Goal: Task Accomplishment & Management: Manage account settings

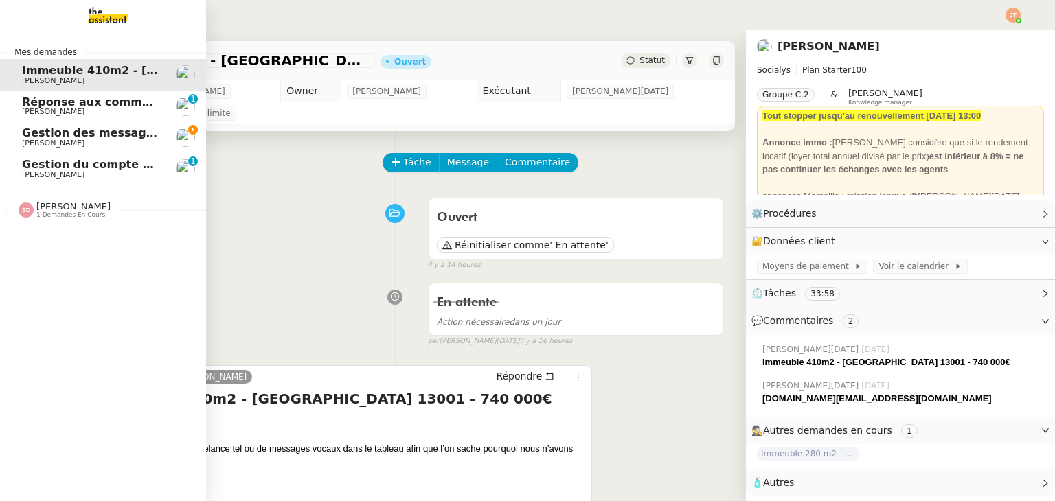
click at [55, 133] on span "Gestion des messages privés linkedIn - [DATE]" at bounding box center [166, 132] width 288 height 13
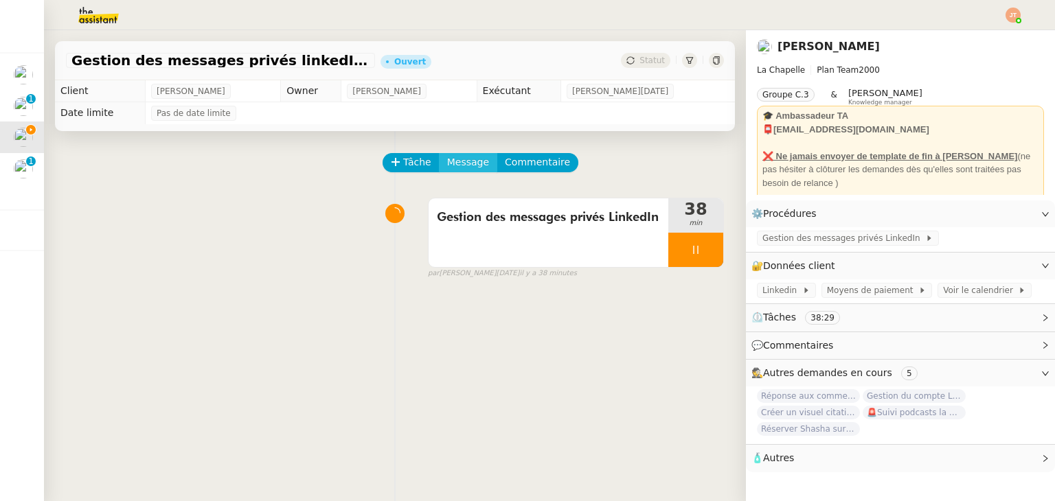
click at [447, 163] on span "Message" at bounding box center [468, 162] width 42 height 16
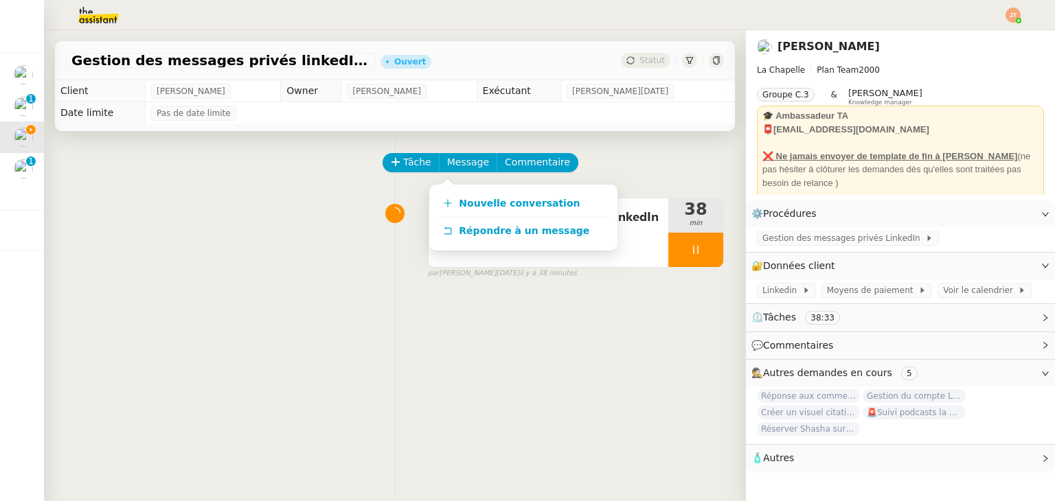
click at [104, 8] on img at bounding box center [87, 15] width 106 height 30
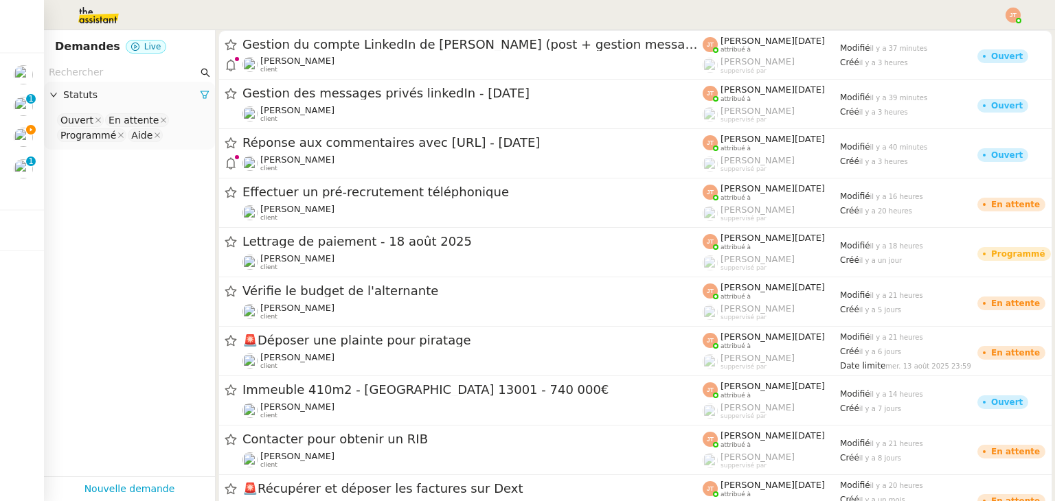
click at [130, 72] on input "text" at bounding box center [123, 73] width 149 height 16
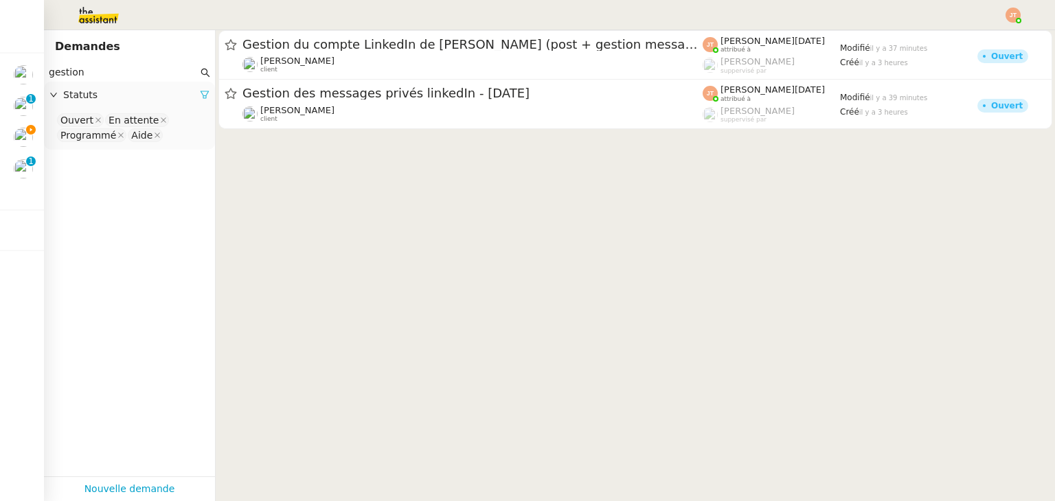
type input "gestion"
click at [200, 92] on icon at bounding box center [204, 95] width 8 height 8
click at [77, 97] on span "Statuts" at bounding box center [136, 95] width 146 height 16
click at [86, 117] on nz-select-top-control "Please select" at bounding box center [129, 120] width 149 height 17
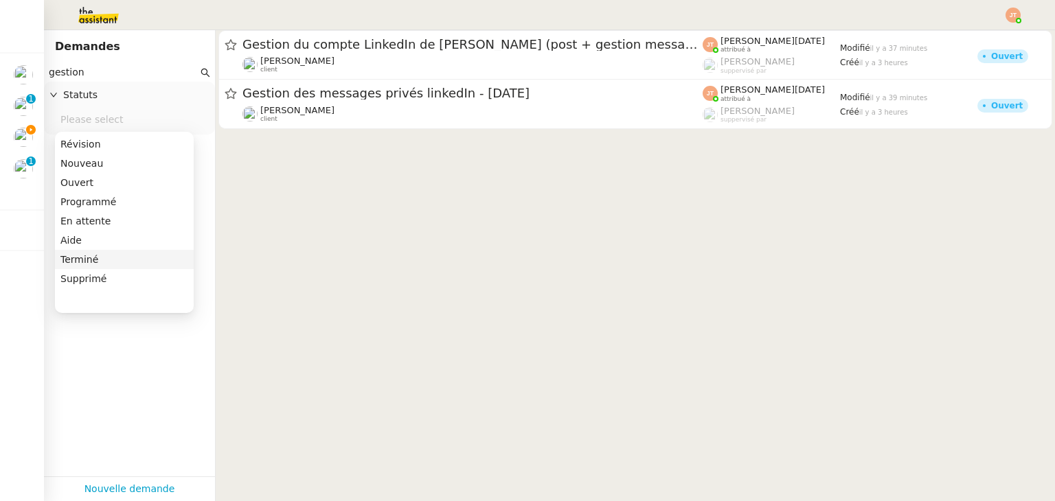
click at [79, 255] on div "Terminé" at bounding box center [124, 259] width 128 height 12
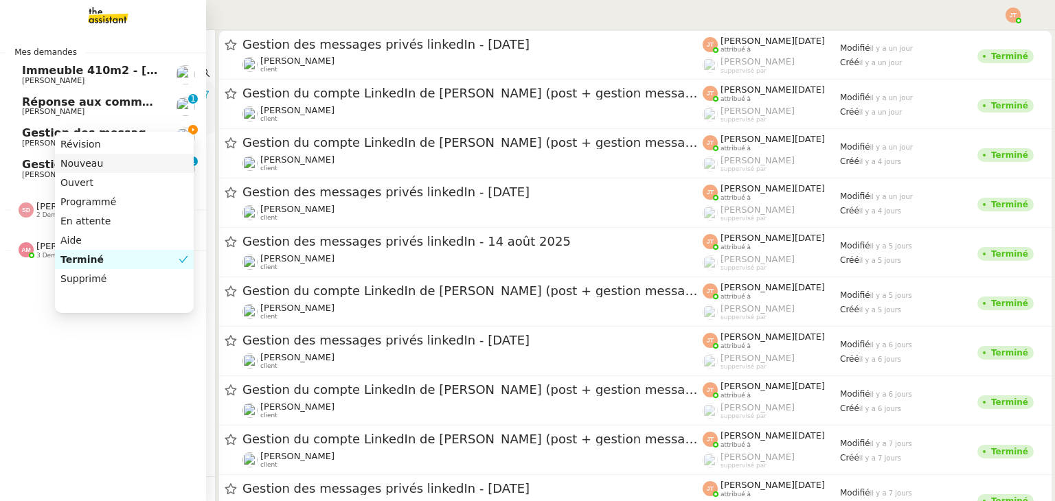
click at [38, 136] on span "Gestion des messages privés linkedIn - [DATE]" at bounding box center [166, 132] width 288 height 13
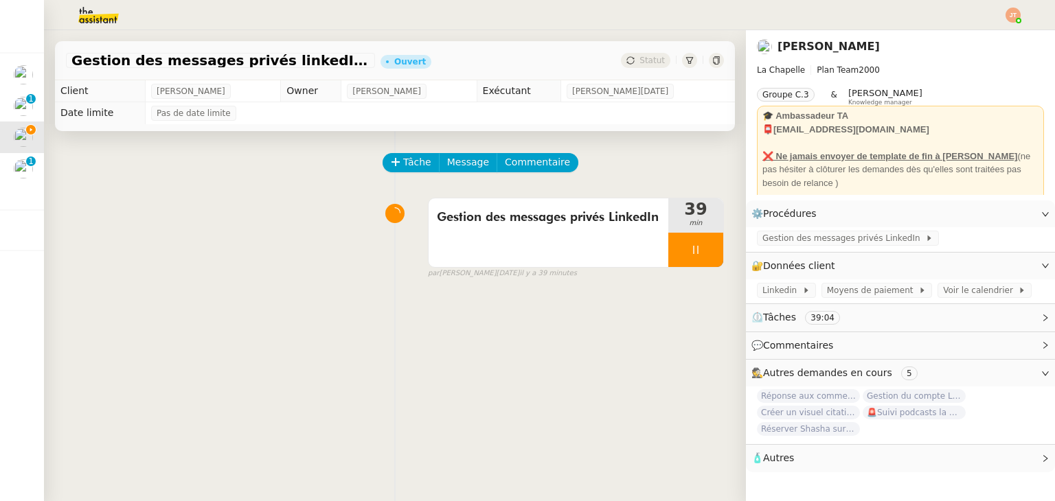
click at [85, 23] on img at bounding box center [87, 15] width 106 height 30
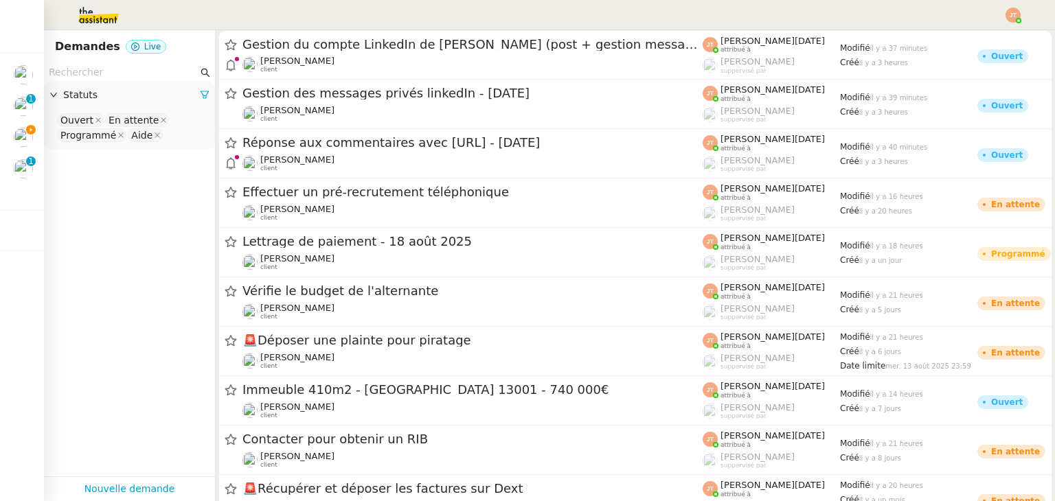
click at [115, 75] on input "text" at bounding box center [123, 73] width 149 height 16
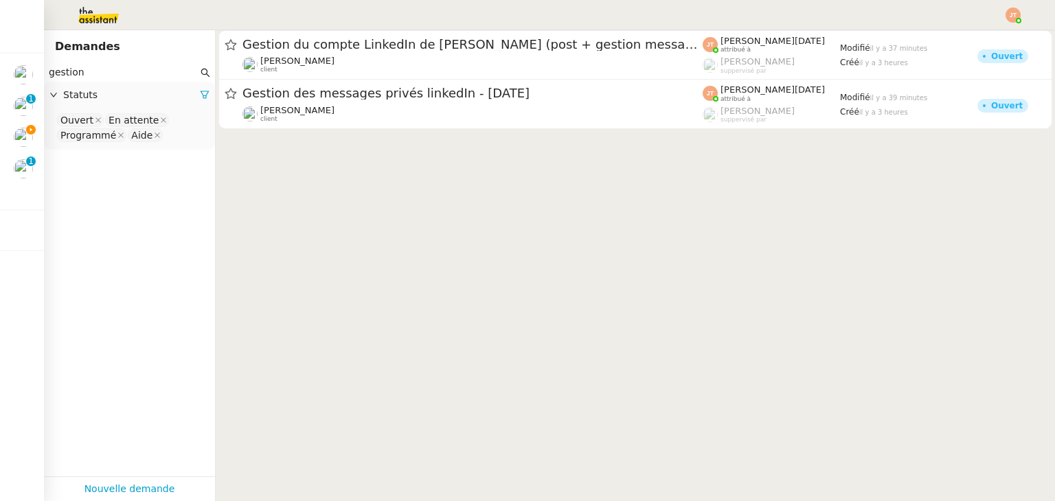
type input "gestion"
click at [188, 97] on span "Statuts" at bounding box center [131, 95] width 137 height 16
click at [81, 97] on span "Statuts" at bounding box center [131, 95] width 137 height 16
click at [200, 91] on icon at bounding box center [205, 95] width 10 height 10
click at [87, 96] on span "Statuts" at bounding box center [136, 95] width 146 height 16
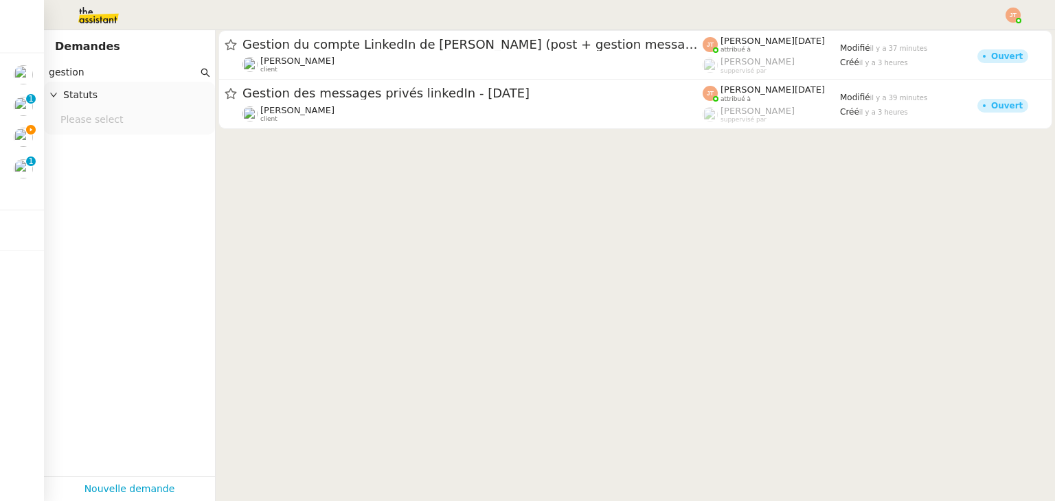
click at [88, 119] on nz-select-top-control "Please select" at bounding box center [129, 120] width 149 height 17
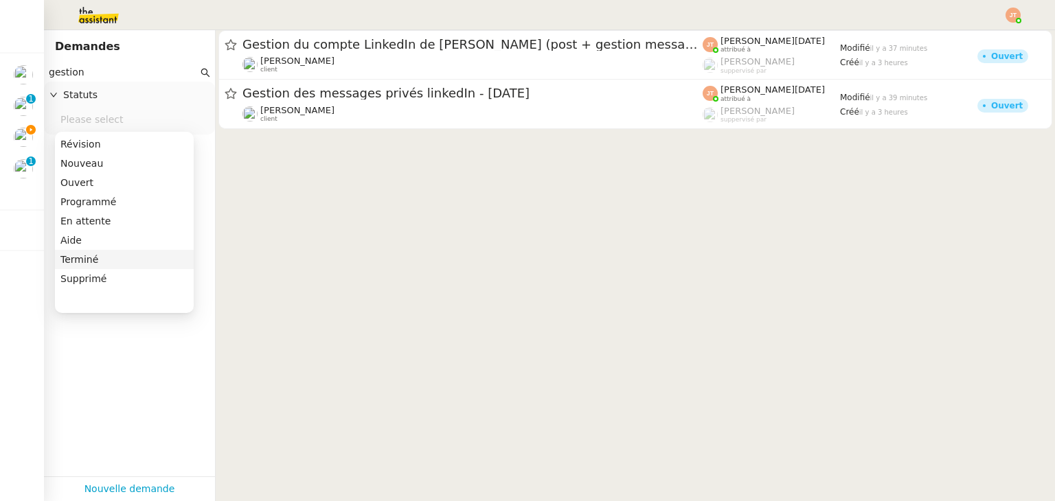
click at [95, 255] on div "Terminé" at bounding box center [124, 259] width 128 height 12
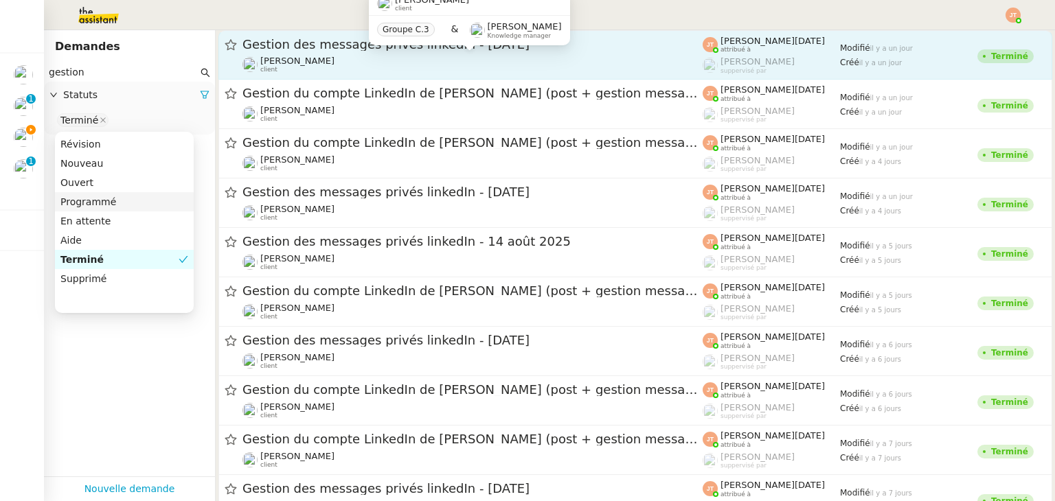
click at [289, 64] on div "[PERSON_NAME] client" at bounding box center [297, 65] width 74 height 18
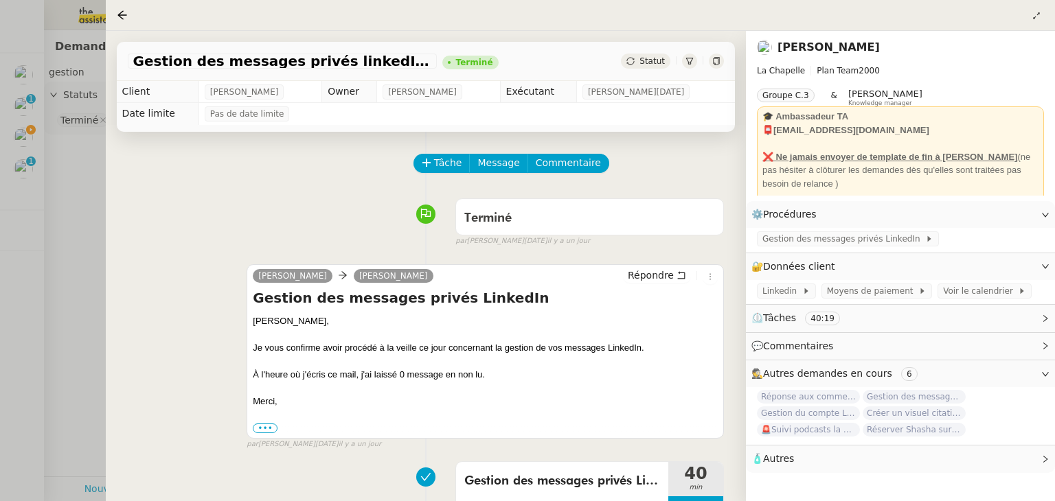
click at [67, 199] on div at bounding box center [527, 250] width 1055 height 501
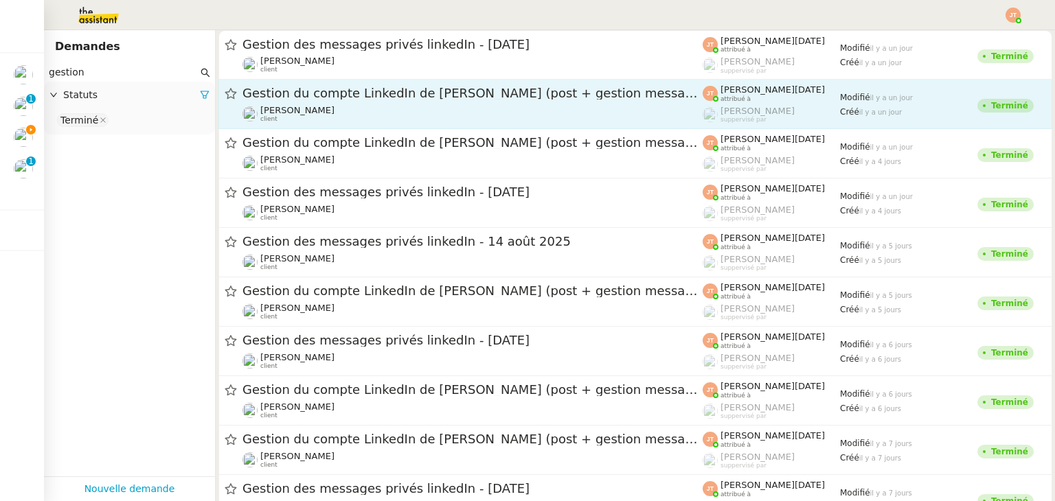
click at [297, 102] on div "Gestion du compte LinkedIn de [PERSON_NAME] (post + gestion messages) - [DATE] …" at bounding box center [472, 104] width 460 height 38
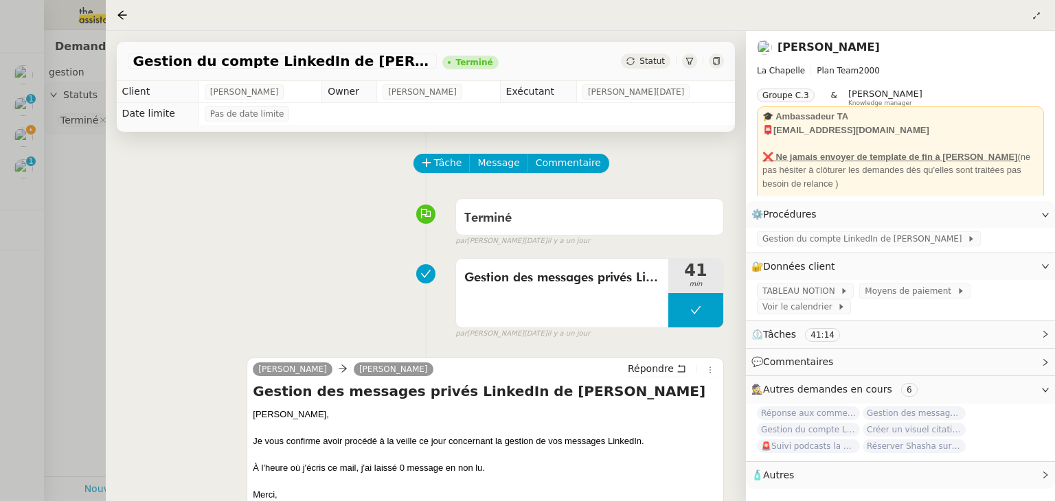
click at [80, 276] on div at bounding box center [527, 250] width 1055 height 501
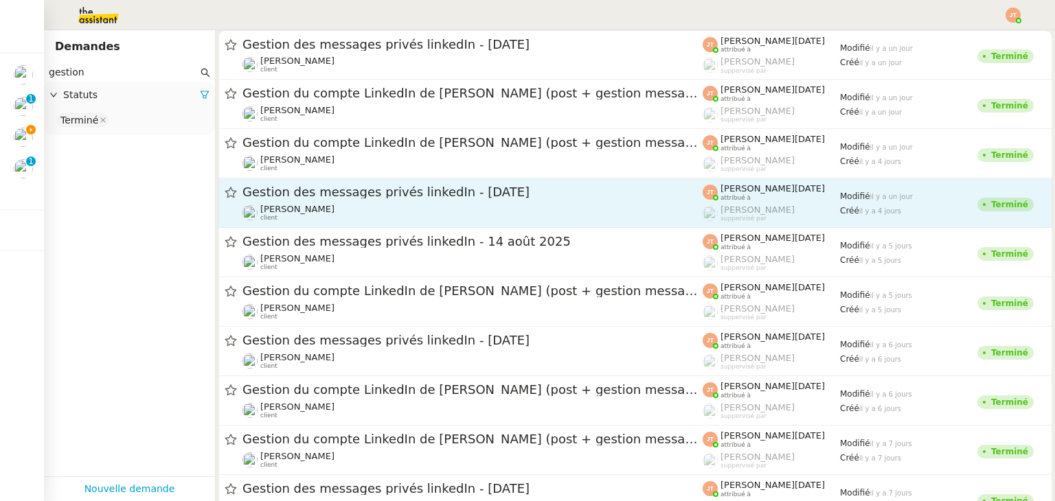
click at [325, 196] on span "Gestion des messages privés linkedIn - [DATE]" at bounding box center [472, 192] width 460 height 12
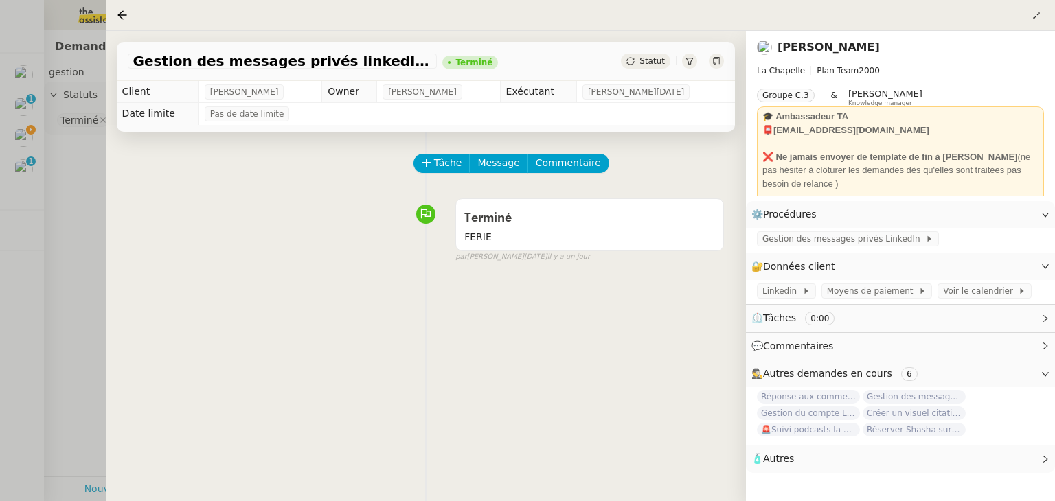
click at [68, 278] on div at bounding box center [527, 250] width 1055 height 501
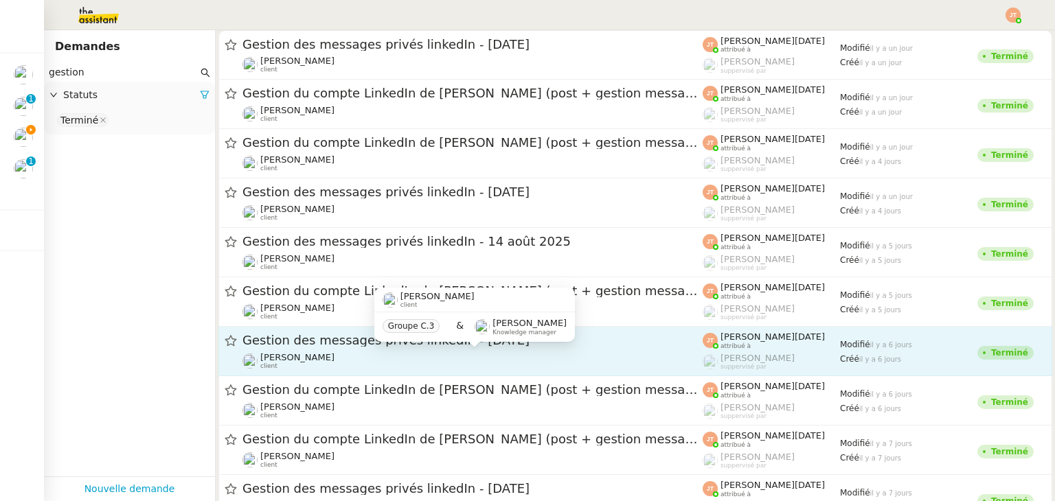
click at [329, 353] on div "[PERSON_NAME] client" at bounding box center [472, 361] width 460 height 18
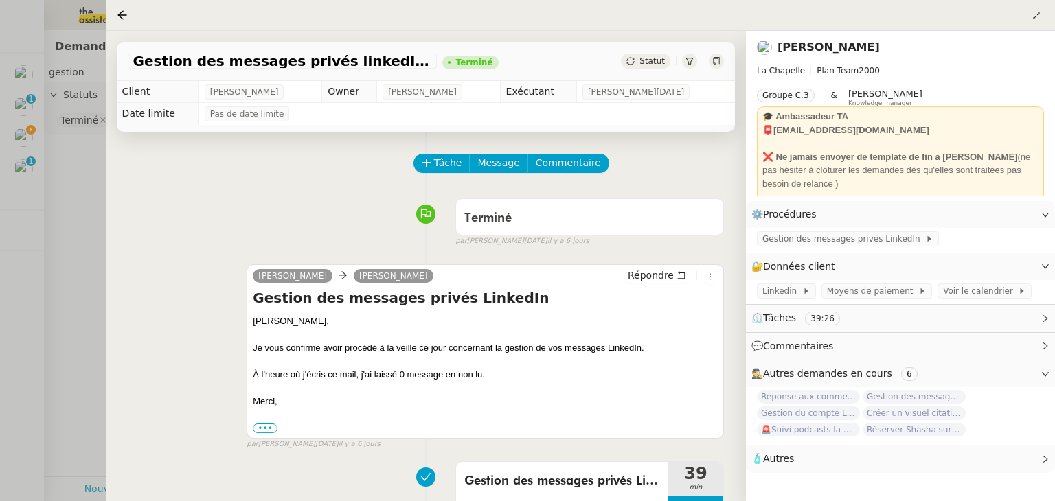
click at [71, 334] on div at bounding box center [527, 250] width 1055 height 501
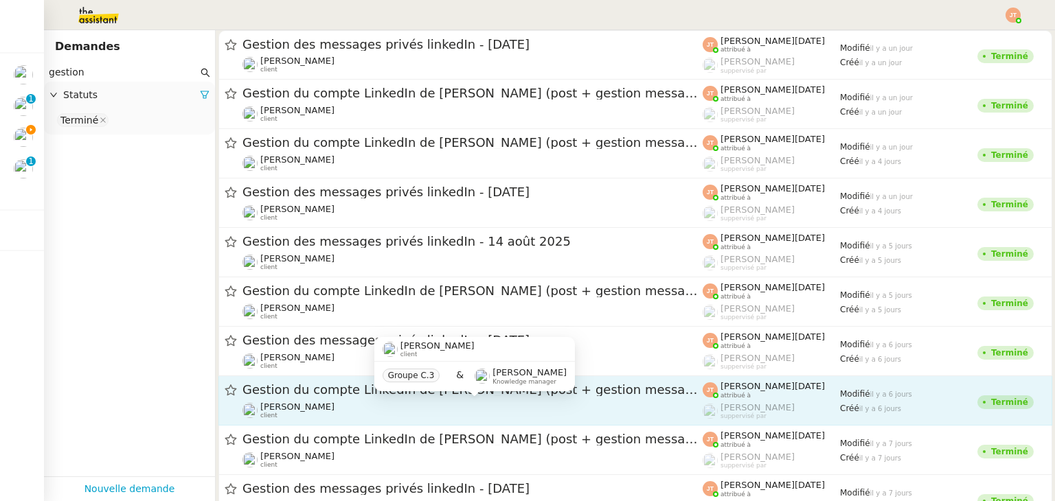
click at [336, 406] on div "[PERSON_NAME] client" at bounding box center [472, 411] width 460 height 18
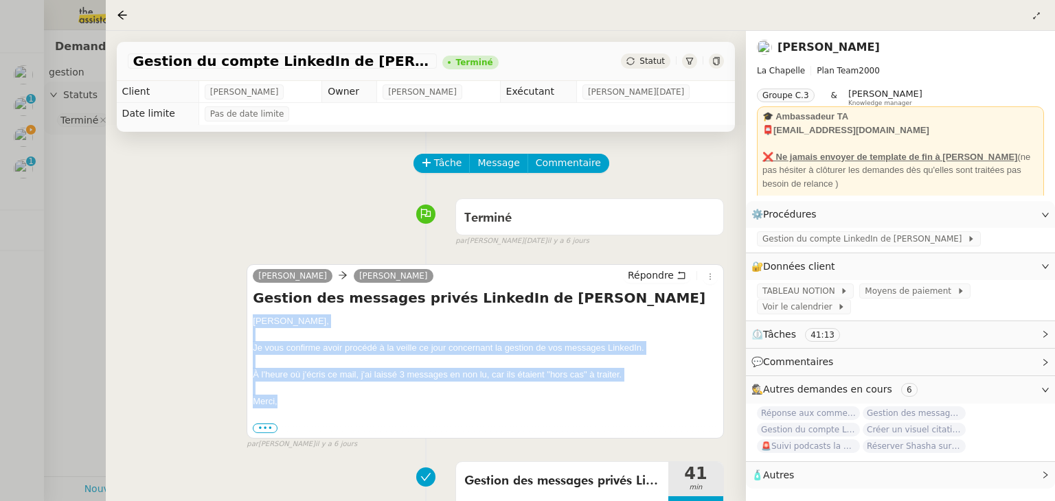
drag, startPoint x: 251, startPoint y: 322, endPoint x: 318, endPoint y: 404, distance: 106.4
click at [318, 404] on div "[PERSON_NAME] Répondre Gestion des messages privés LinkedIn de [PERSON_NAME], J…" at bounding box center [484, 351] width 477 height 174
copy div "[PERSON_NAME], Je vous confirme avoir procédé à la veille ce jour concernant la…"
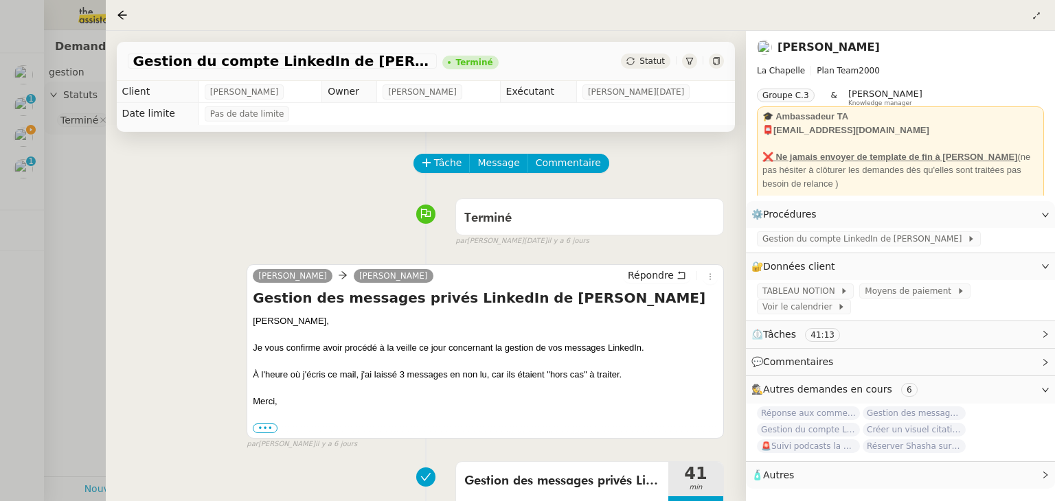
click at [19, 146] on div at bounding box center [527, 250] width 1055 height 501
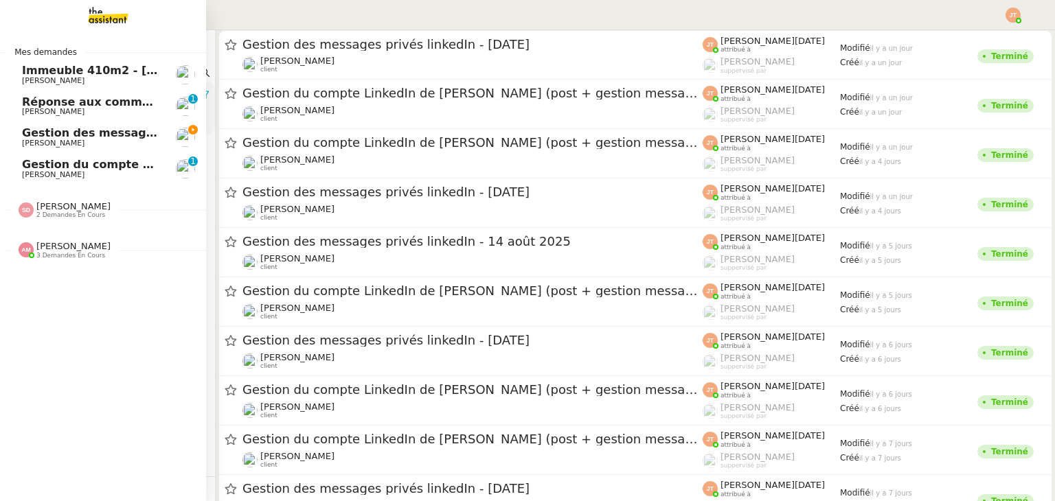
click at [45, 134] on span "Gestion des messages privés linkedIn - [DATE]" at bounding box center [166, 132] width 288 height 13
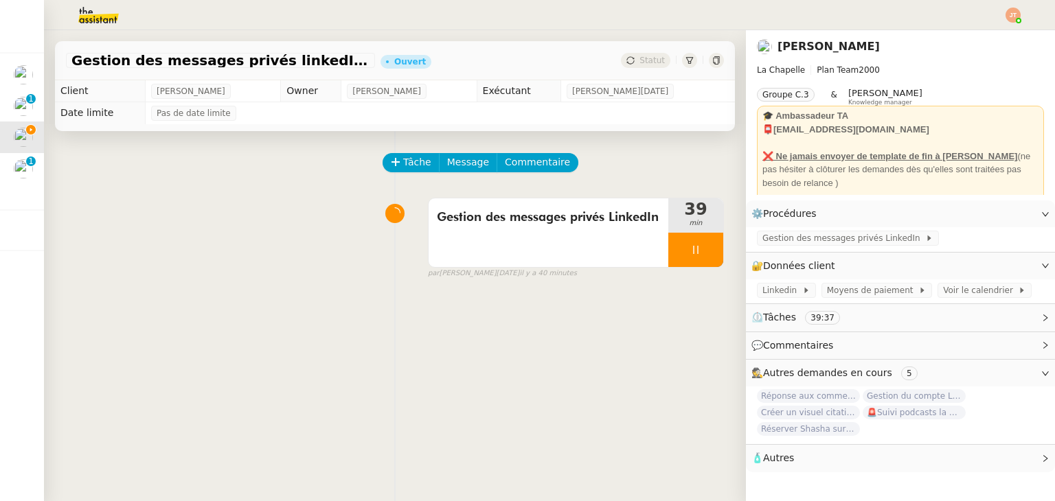
click at [441, 154] on div "Tâche Message Commentaire Veuillez patienter une erreur s'est produite 👌👌👌 mess…" at bounding box center [395, 381] width 702 height 501
click at [447, 160] on span "Message" at bounding box center [468, 162] width 42 height 16
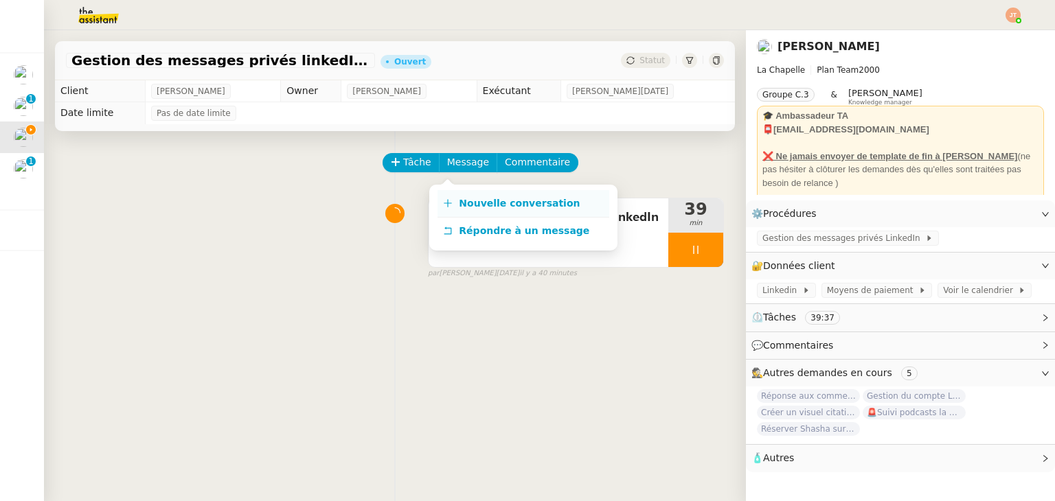
click at [475, 211] on link "Nouvelle conversation" at bounding box center [523, 203] width 172 height 27
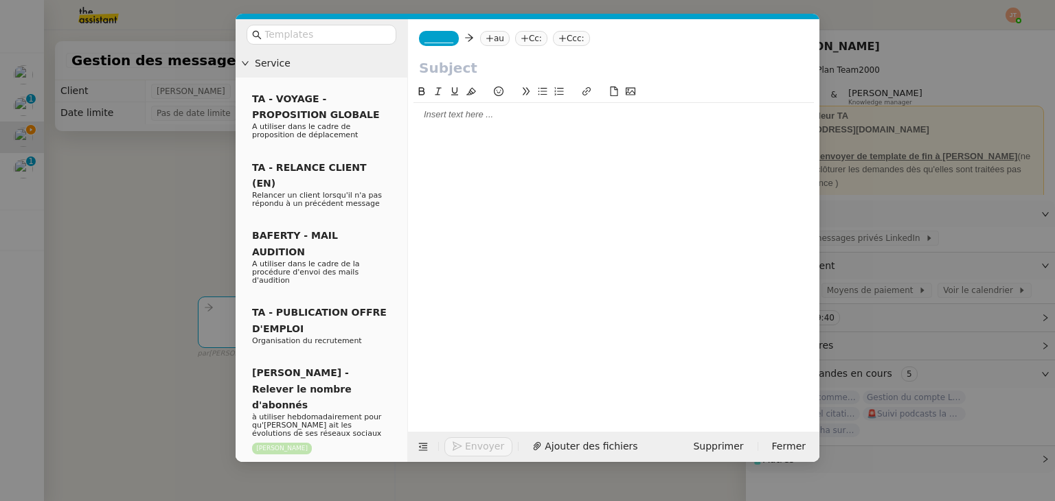
click at [449, 111] on div at bounding box center [613, 114] width 400 height 12
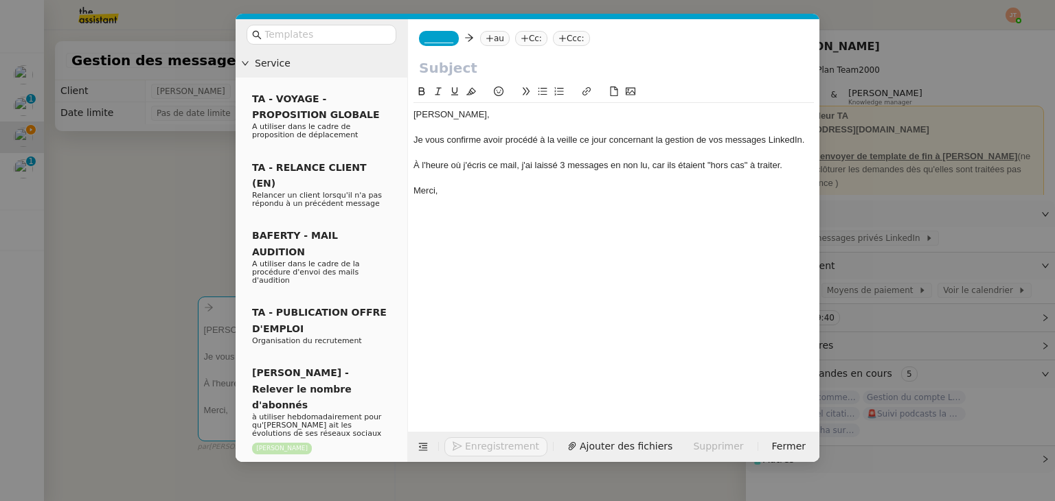
click at [151, 221] on nz-modal-container "Service TA - VOYAGE - PROPOSITION GLOBALE A utiliser dans le cadre de propositi…" at bounding box center [527, 250] width 1055 height 501
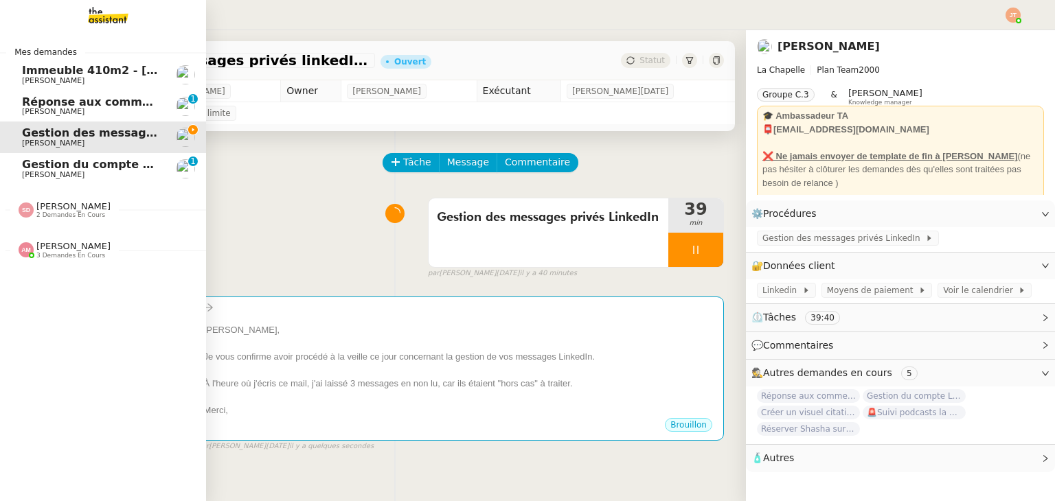
click at [43, 161] on span "Gestion du compte LinkedIn de [PERSON_NAME] (post + gestion messages) - [DATE]" at bounding box center [283, 164] width 522 height 13
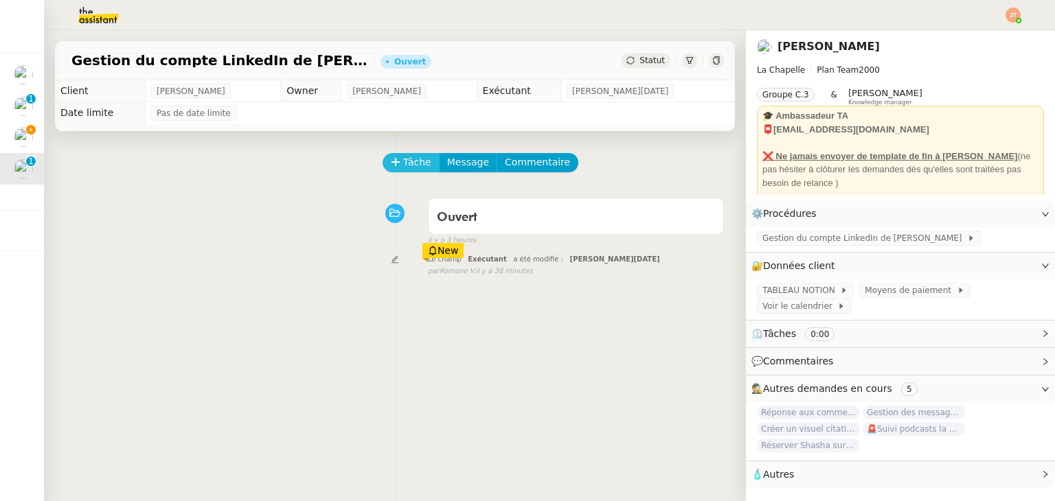
click at [403, 168] on span "Tâche" at bounding box center [417, 162] width 28 height 16
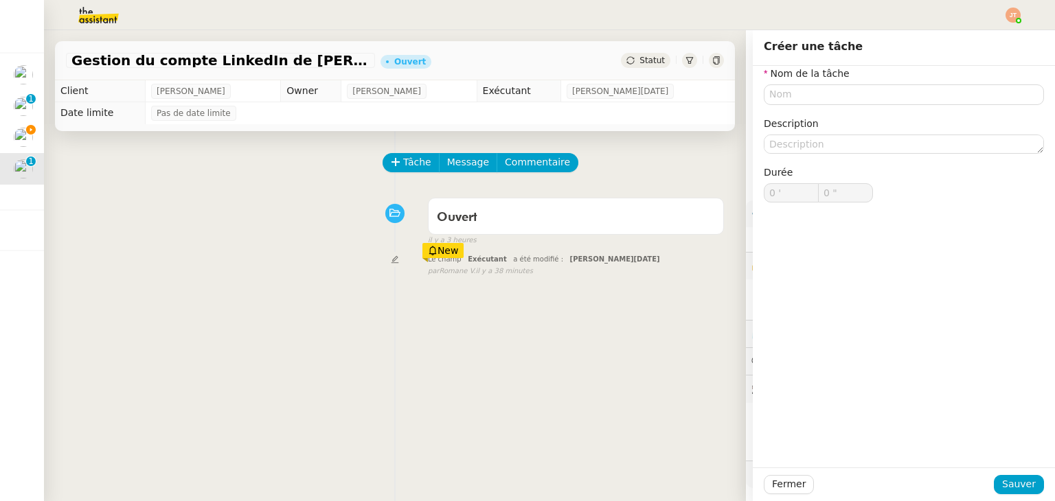
click at [388, 302] on div "Tâche Message Commentaire Veuillez patienter une erreur s'est produite 👌👌👌 mess…" at bounding box center [395, 381] width 702 height 501
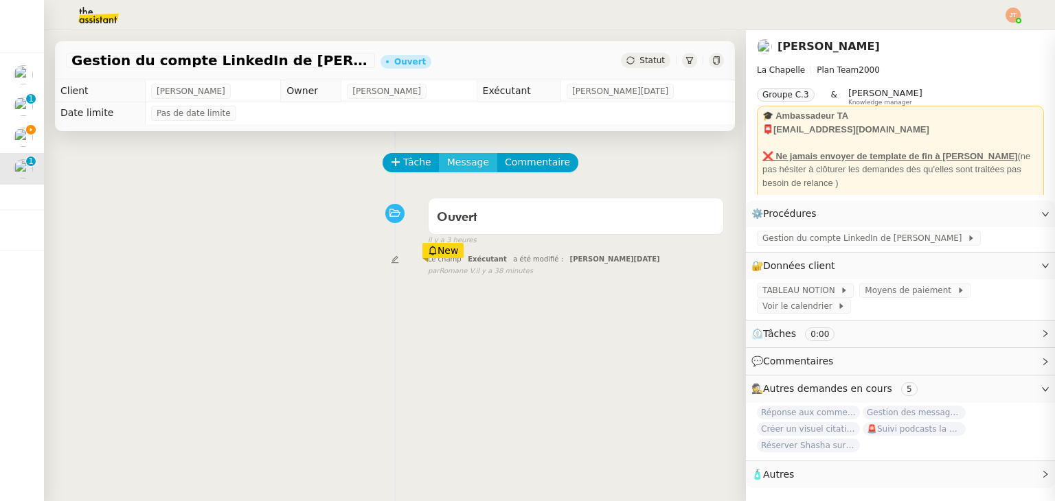
click at [458, 165] on span "Message" at bounding box center [468, 162] width 42 height 16
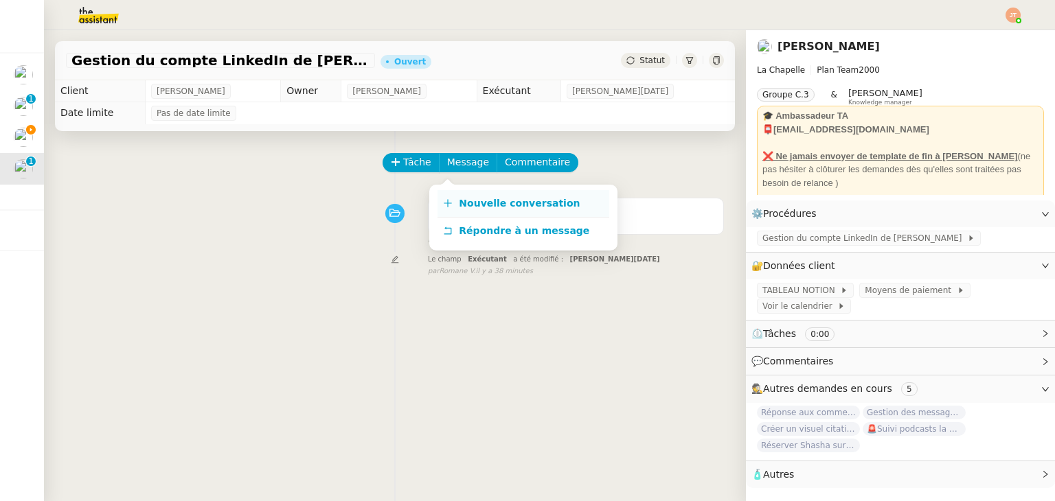
click at [526, 199] on span "Nouvelle conversation" at bounding box center [519, 203] width 121 height 11
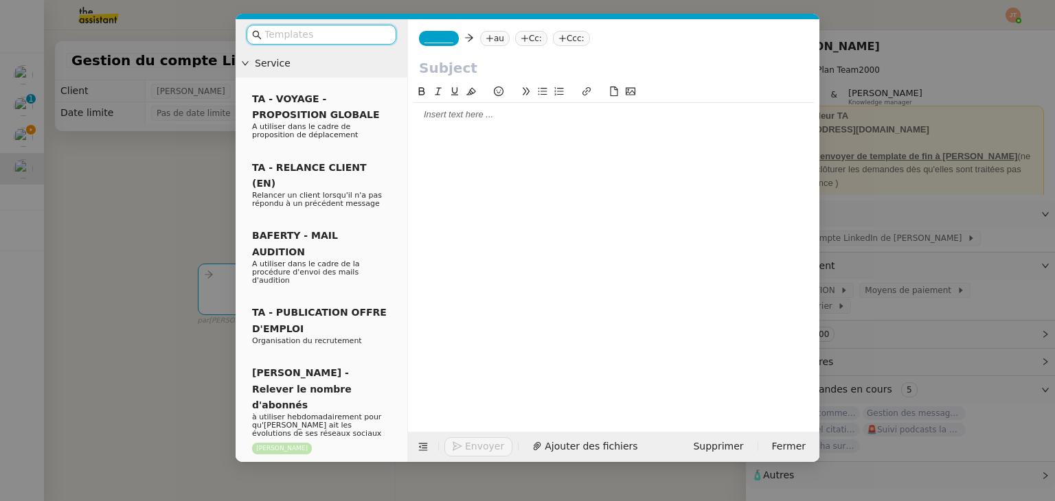
click at [541, 133] on div at bounding box center [613, 247] width 400 height 327
click at [490, 124] on div at bounding box center [613, 114] width 400 height 23
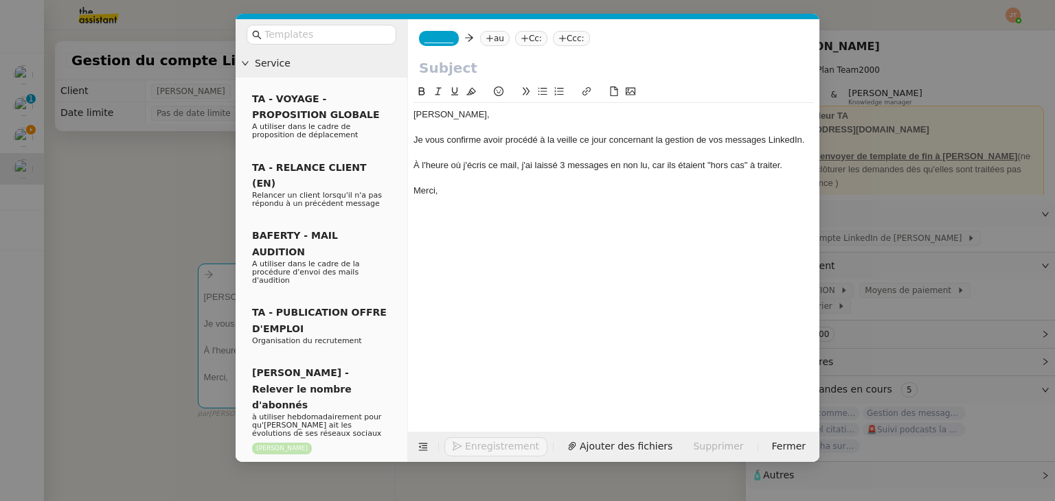
click at [168, 187] on nz-modal-container "Service TA - VOYAGE - PROPOSITION GLOBALE A utiliser dans le cadre de propositi…" at bounding box center [527, 250] width 1055 height 501
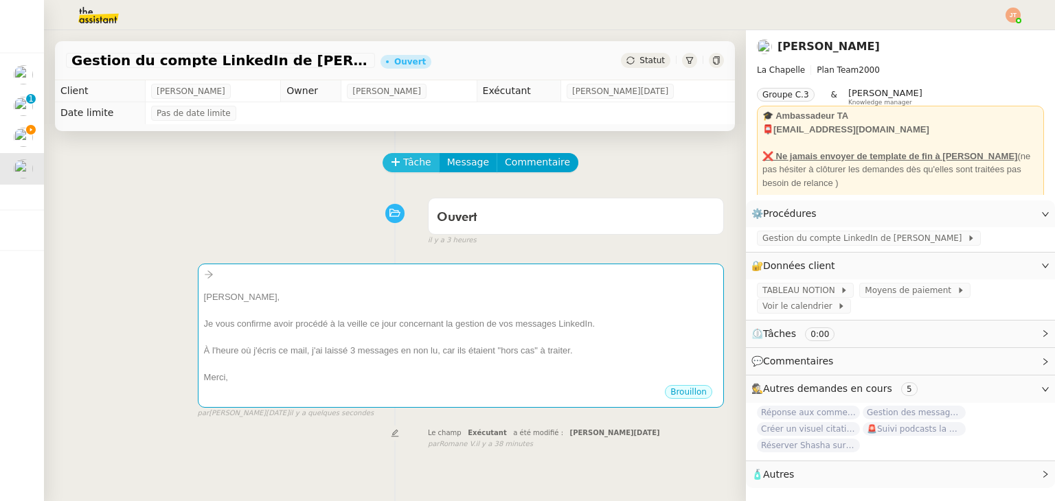
click at [402, 172] on button "Tâche" at bounding box center [410, 162] width 57 height 19
click at [403, 170] on span "Tâche" at bounding box center [417, 162] width 28 height 16
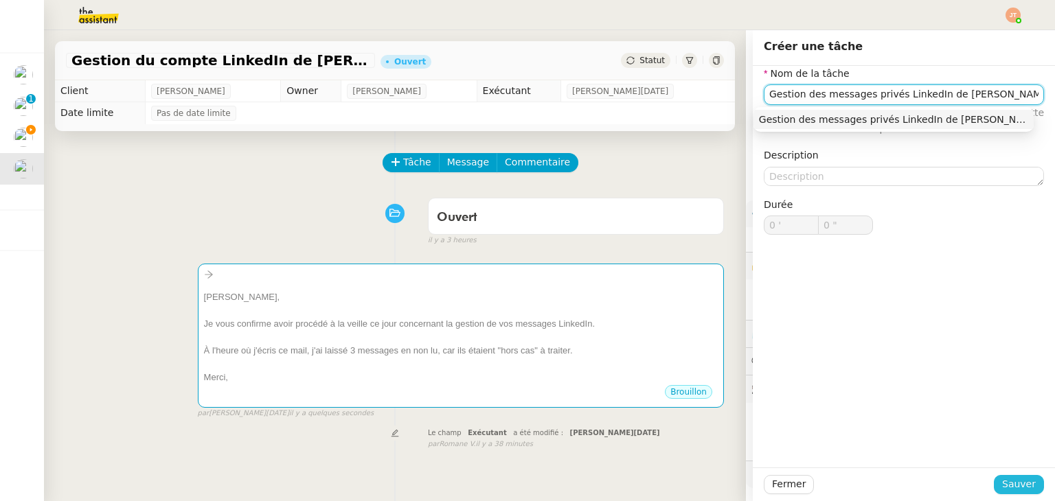
type input "Gestion des messages privés LinkedIn de [PERSON_NAME]"
click at [1027, 485] on button "Sauver" at bounding box center [1018, 484] width 50 height 19
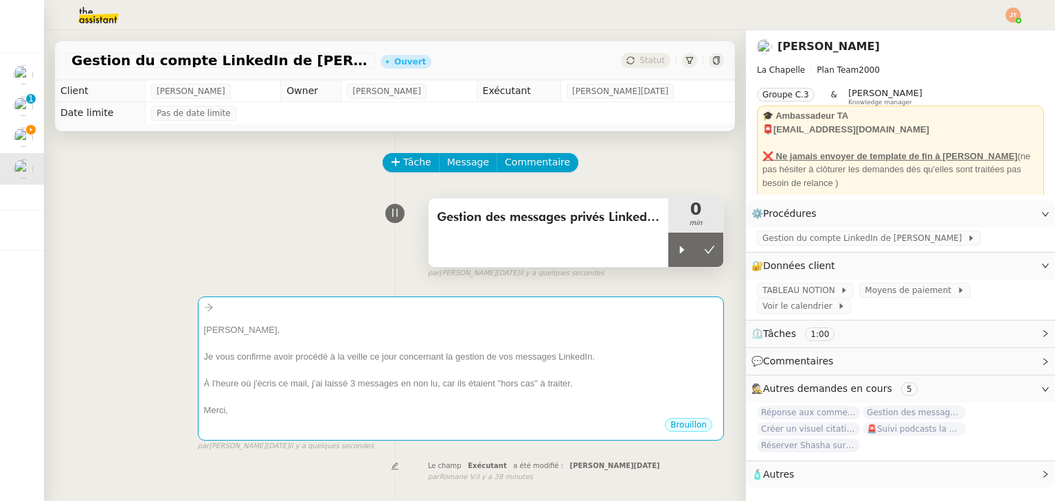
drag, startPoint x: 671, startPoint y: 251, endPoint x: 645, endPoint y: 245, distance: 27.3
click at [680, 251] on icon at bounding box center [682, 250] width 5 height 8
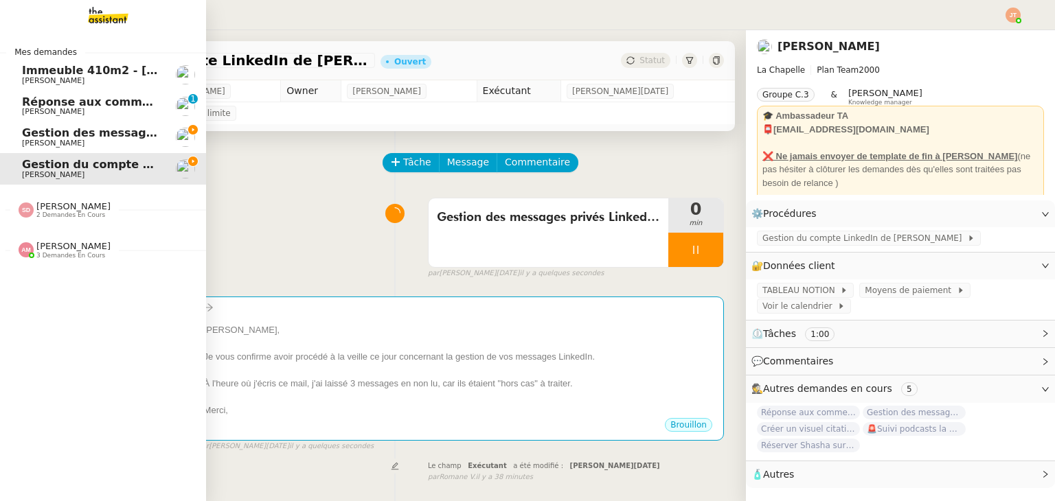
click at [75, 136] on span "Gestion des messages privés linkedIn - [DATE]" at bounding box center [166, 132] width 288 height 13
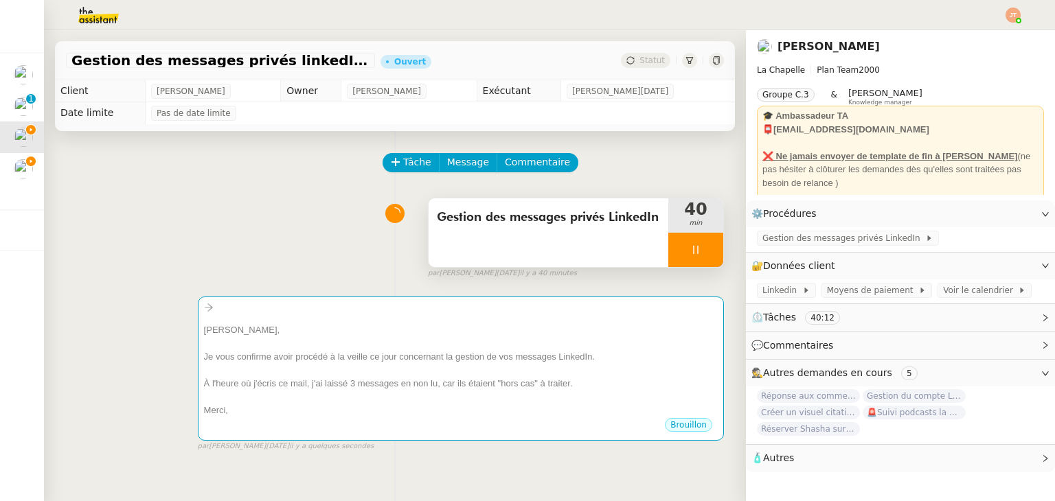
click at [673, 249] on div at bounding box center [695, 250] width 55 height 34
click at [706, 245] on button at bounding box center [708, 250] width 27 height 34
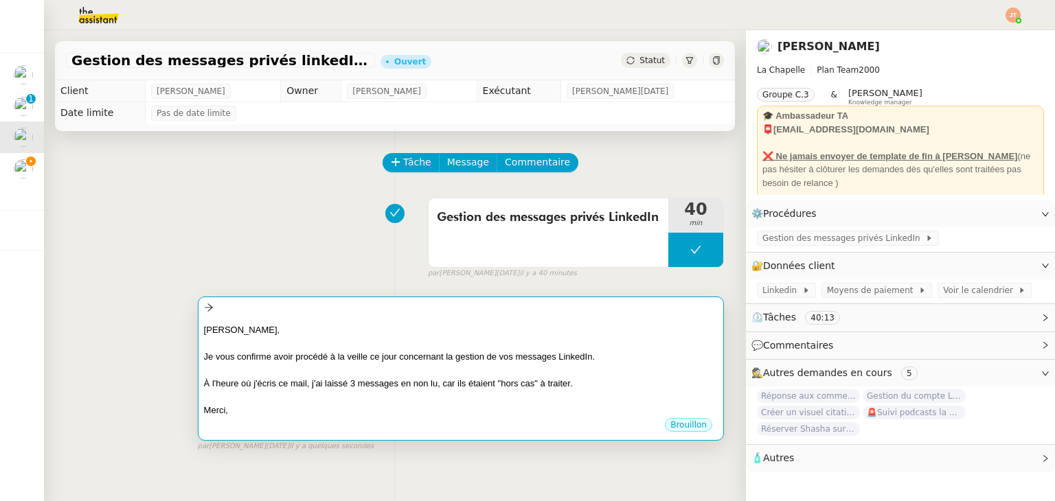
click at [511, 345] on div at bounding box center [461, 343] width 514 height 14
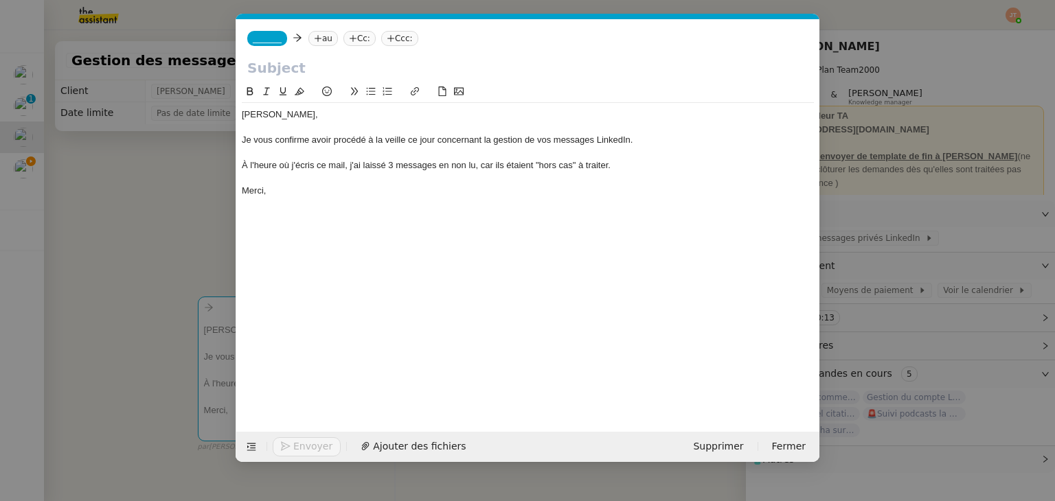
scroll to position [0, 29]
click at [128, 179] on nz-modal-container "Service TA - VOYAGE - PROPOSITION GLOBALE A utiliser dans le cadre de propositi…" at bounding box center [527, 250] width 1055 height 501
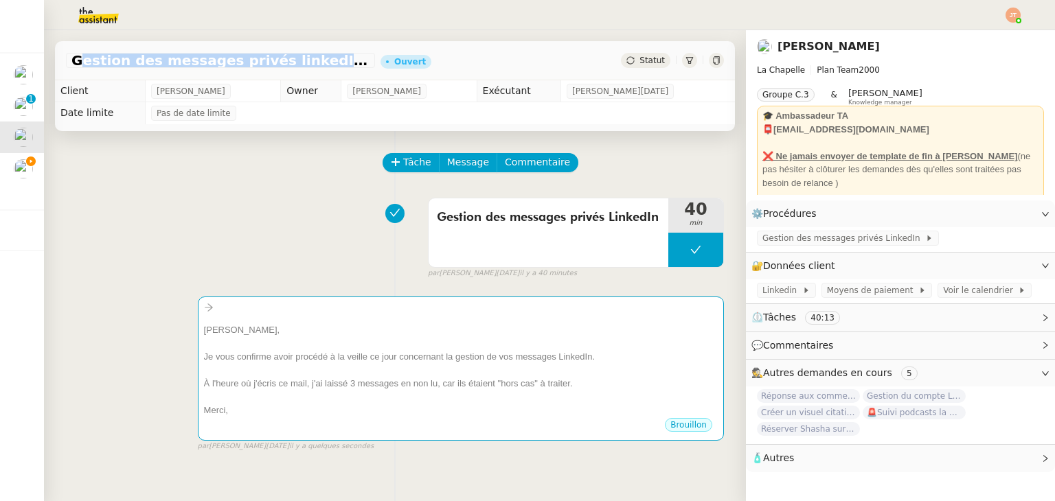
drag, startPoint x: 71, startPoint y: 63, endPoint x: 302, endPoint y: 67, distance: 230.7
click at [302, 67] on span "Gestion des messages privés linkedIn - [DATE]" at bounding box center [220, 61] width 298 height 14
copy span "Gestion des messages privés linkedIn"
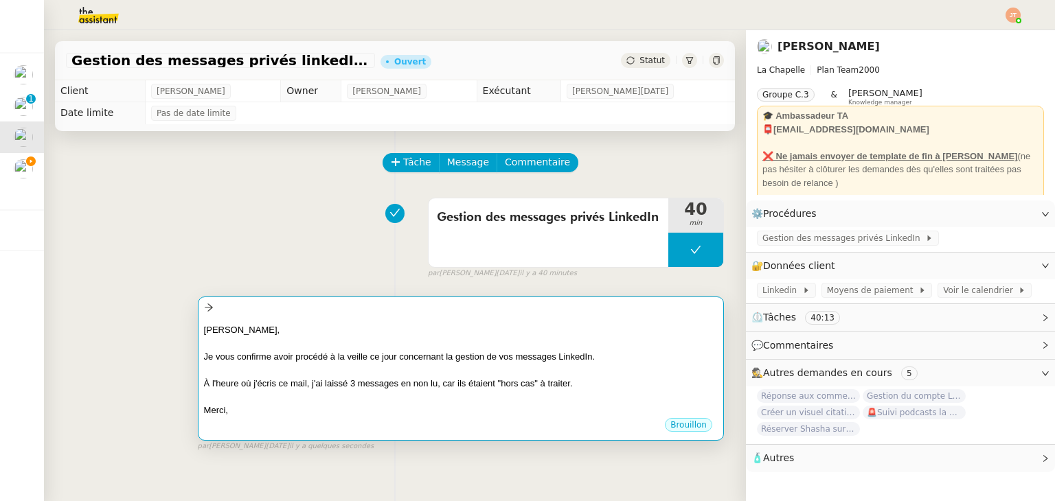
click at [329, 328] on div "[PERSON_NAME]," at bounding box center [461, 330] width 514 height 14
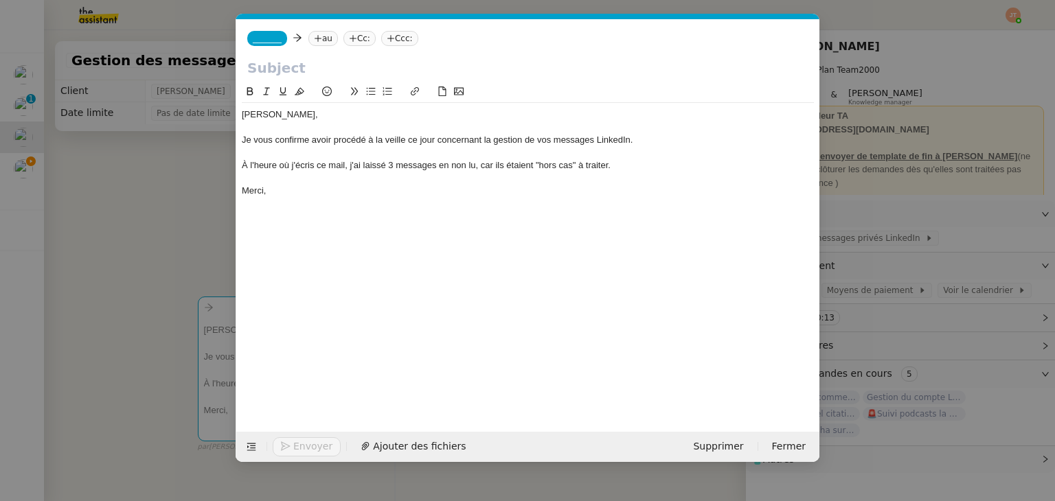
click at [268, 75] on input "text" at bounding box center [527, 68] width 561 height 21
paste input "Gestion des messages privés linkedIn"
click at [451, 71] on input "Gestion des messages privés linkedIn" at bounding box center [527, 68] width 561 height 21
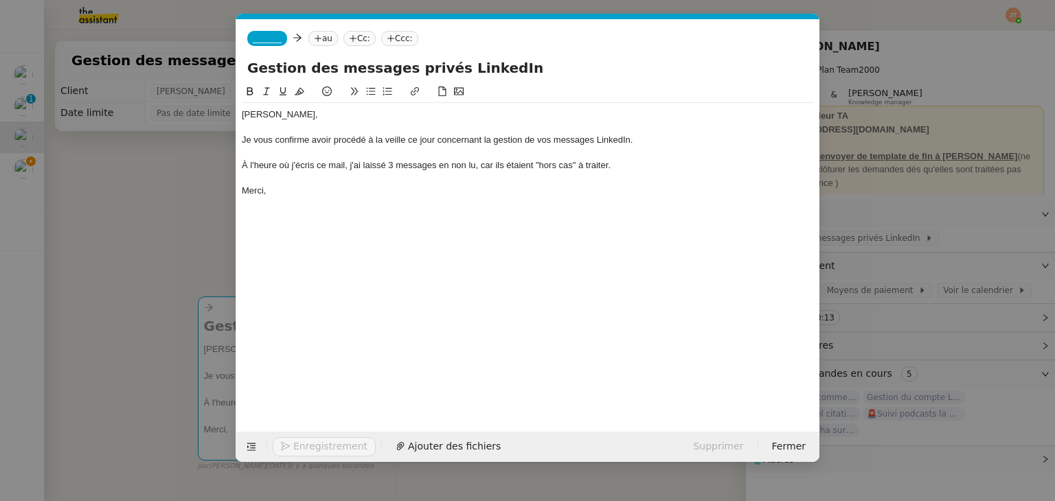
type input "Gestion des messages privés LinkedIn"
click at [318, 32] on nz-tag "au" at bounding box center [323, 38] width 30 height 15
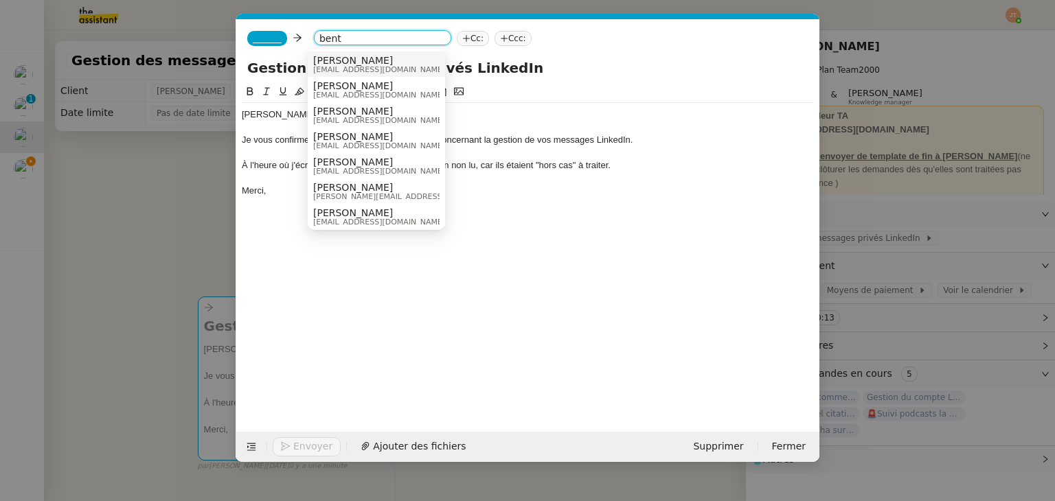
type input "bent"
click at [334, 69] on span "[EMAIL_ADDRESS][DOMAIN_NAME]" at bounding box center [379, 70] width 132 height 8
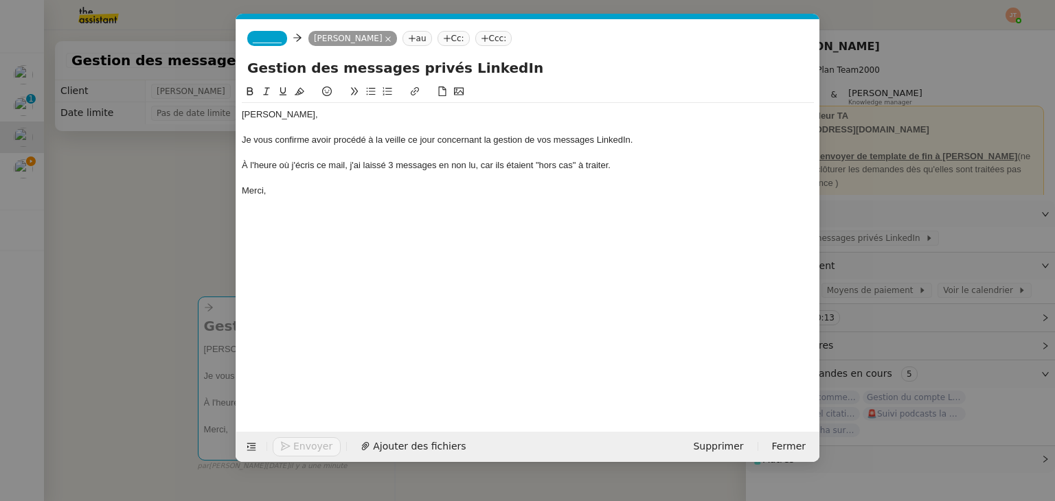
click at [269, 38] on span "_______" at bounding box center [267, 39] width 29 height 10
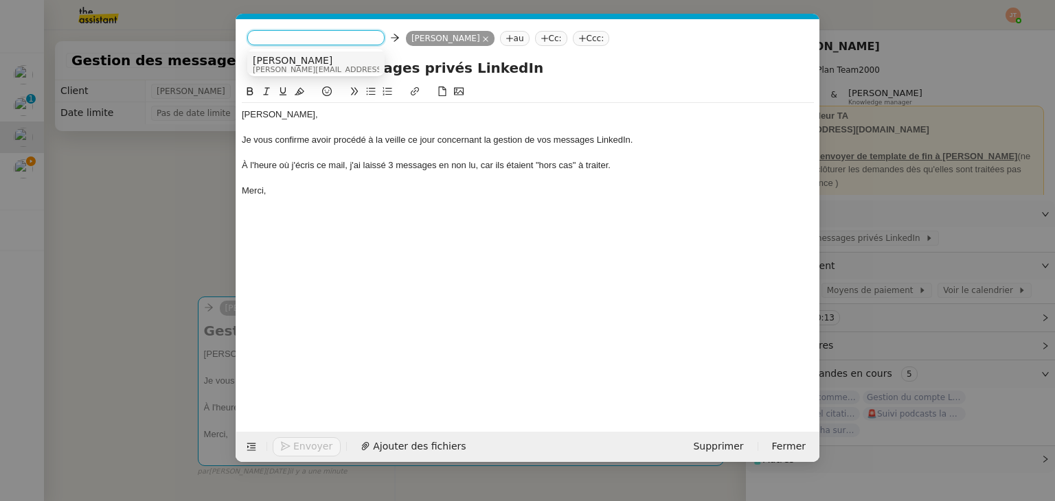
click at [292, 63] on span "[PERSON_NAME]" at bounding box center [350, 60] width 195 height 11
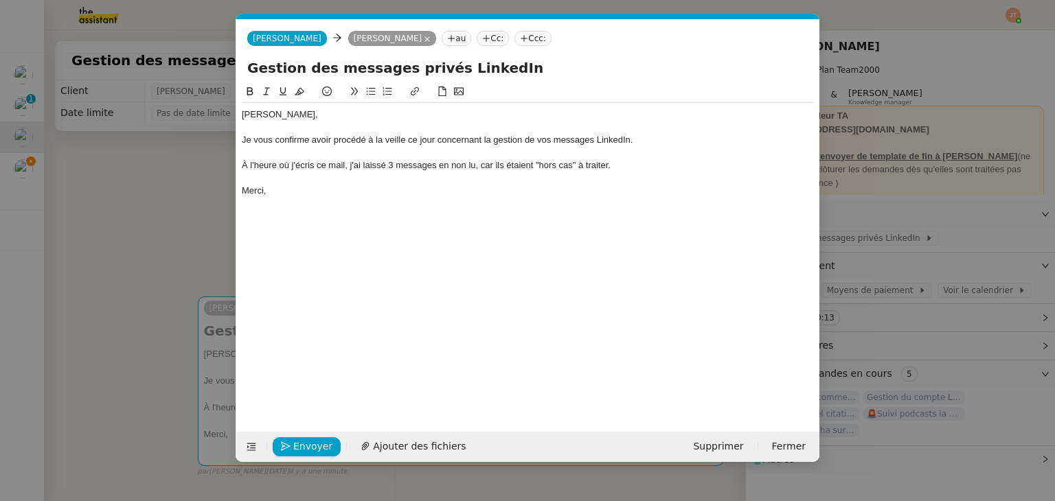
click at [392, 161] on div "À l'heure où j'écris ce mail, j'ai laissé 3 messages en non lu, car ils étaient…" at bounding box center [528, 165] width 572 height 12
click at [434, 165] on div "À l'heure où j'écris ce mail, j'ai laissé 1 messages en non lu, car ils étaient…" at bounding box center [528, 165] width 572 height 12
click at [497, 167] on div "À l'heure où j'écris ce mail, j'ai laissé 1 message en non lu, car ils étaient …" at bounding box center [528, 165] width 572 height 12
click at [520, 163] on div "À l'heure où j'écris ce mail, j'ai laissé 1 message en non lu, car il étaient "…" at bounding box center [528, 165] width 572 height 12
click at [291, 187] on div "Merci," at bounding box center [528, 191] width 572 height 12
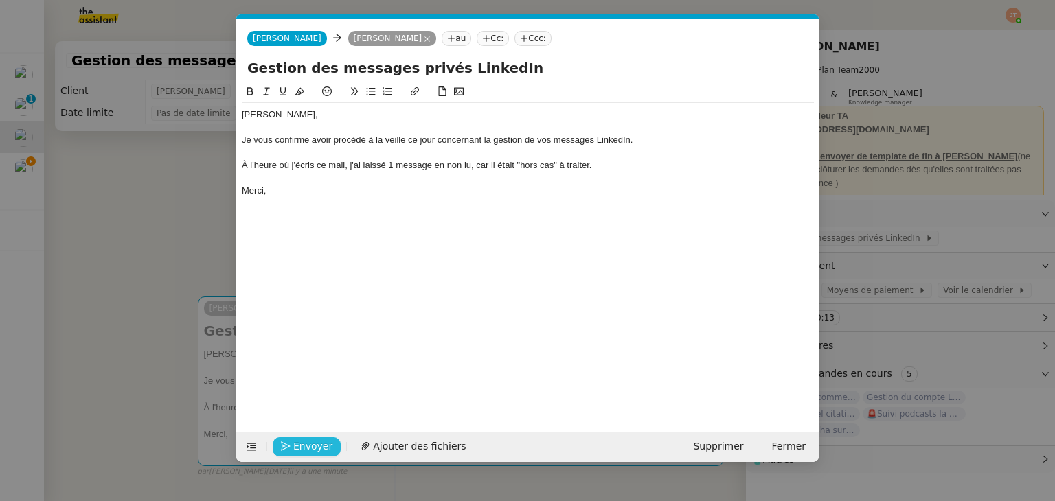
click at [306, 439] on span "Envoyer" at bounding box center [312, 447] width 39 height 16
click at [306, 439] on span "Confirmer l'envoi" at bounding box center [334, 447] width 82 height 16
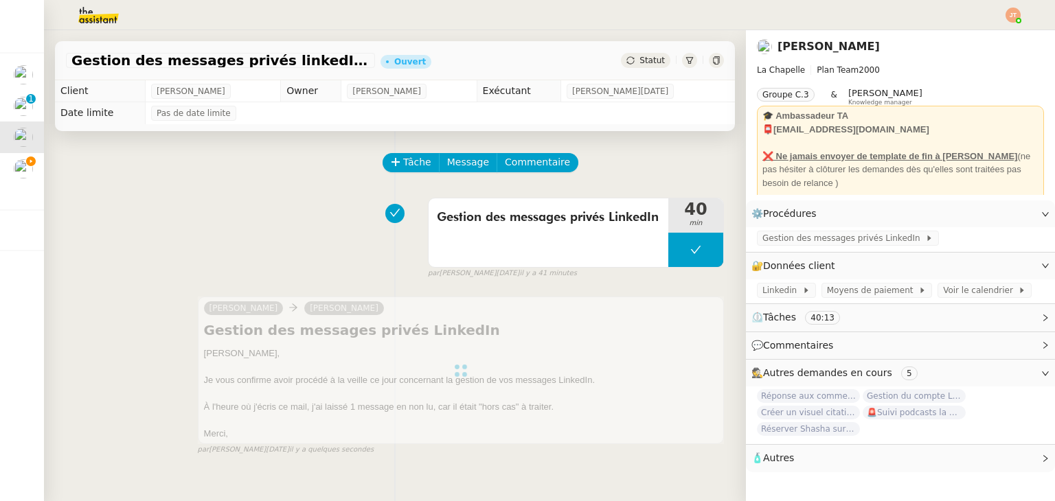
click at [639, 61] on span "Statut" at bounding box center [651, 61] width 25 height 10
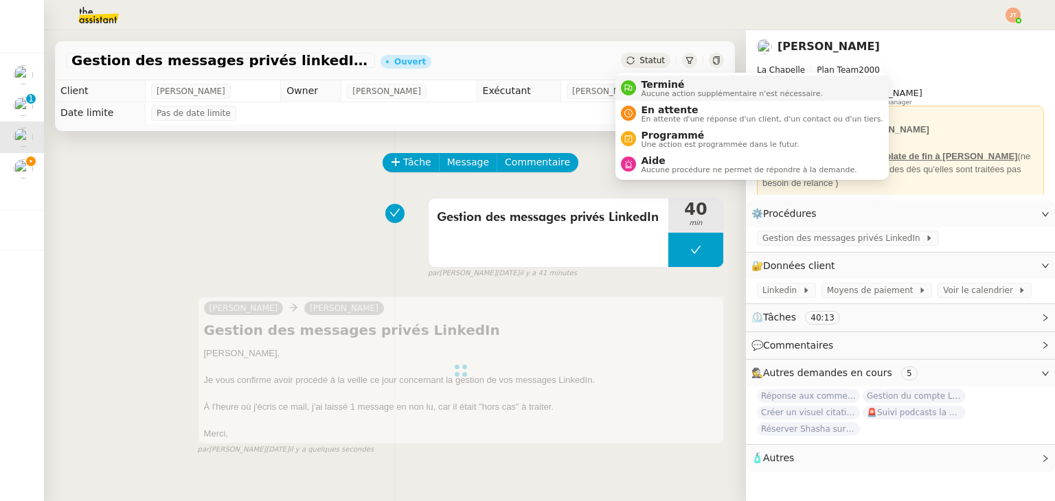
click at [641, 87] on span "Terminé" at bounding box center [731, 84] width 181 height 11
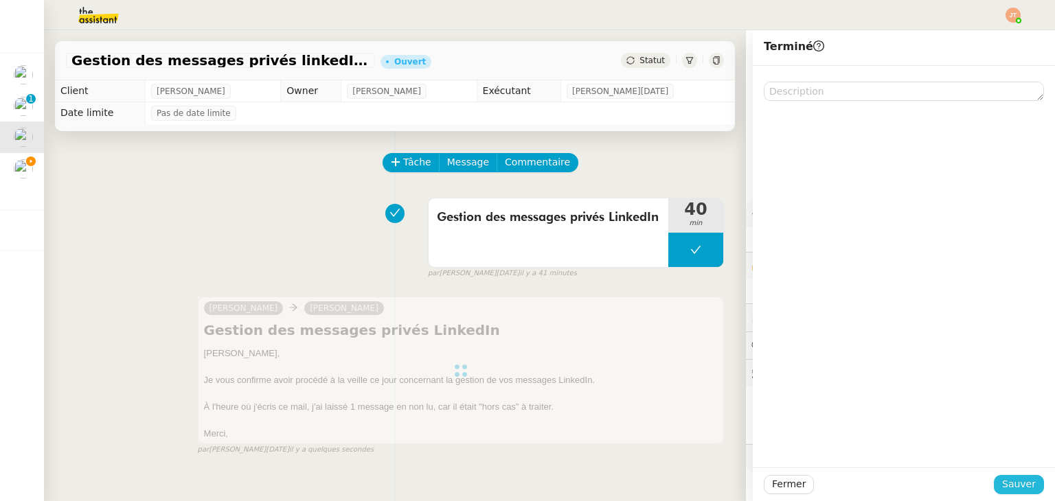
click at [1019, 489] on span "Sauver" at bounding box center [1019, 484] width 34 height 16
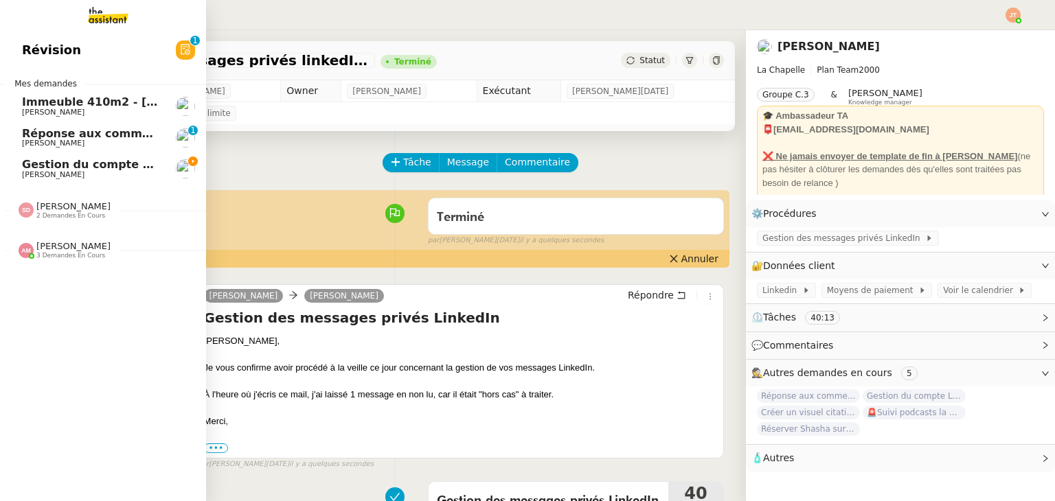
click at [86, 160] on span "Gestion du compte LinkedIn de [PERSON_NAME] (post + gestion messages) - [DATE]" at bounding box center [283, 164] width 522 height 13
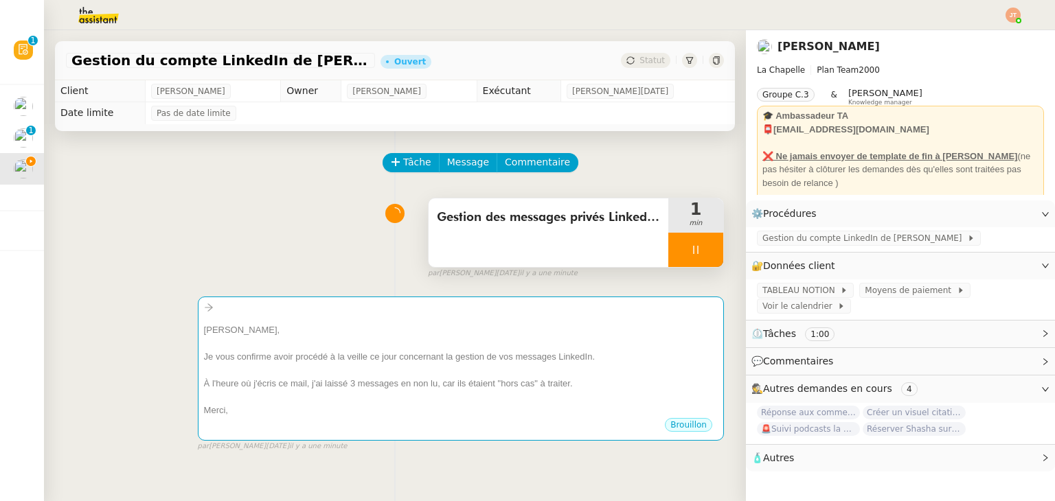
click at [478, 216] on span "Gestion des messages privés LinkedIn de [PERSON_NAME]" at bounding box center [548, 217] width 223 height 21
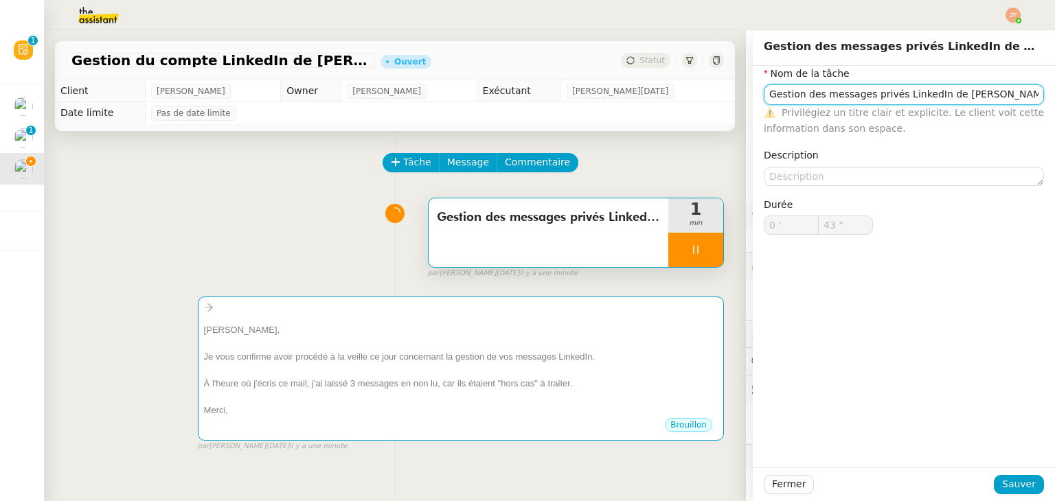
click at [897, 95] on input "Gestion des messages privés LinkedIn de [PERSON_NAME]" at bounding box center [903, 94] width 280 height 20
type input "46 ""
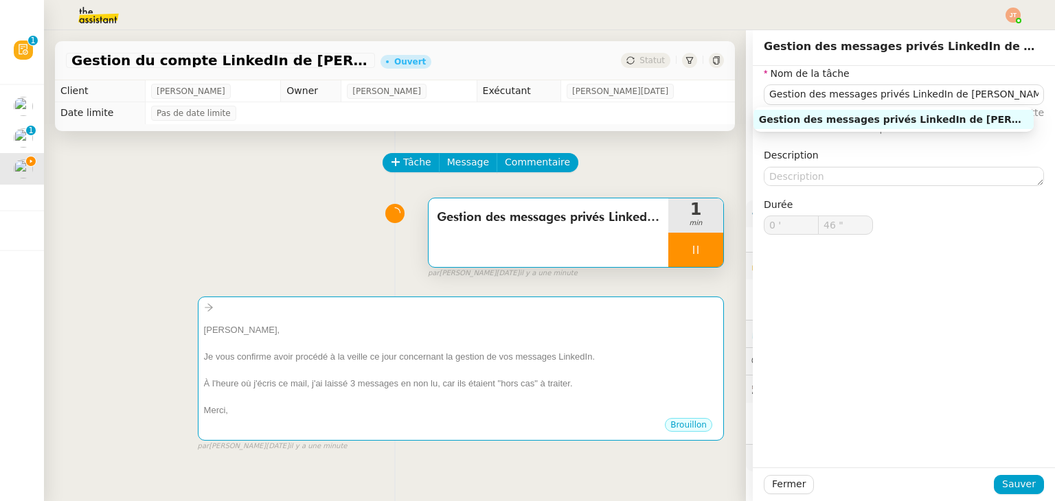
click at [299, 264] on div "Gestion des messages privés LinkedIn de Charly 1 min false par [PERSON_NAME][DA…" at bounding box center [395, 236] width 658 height 88
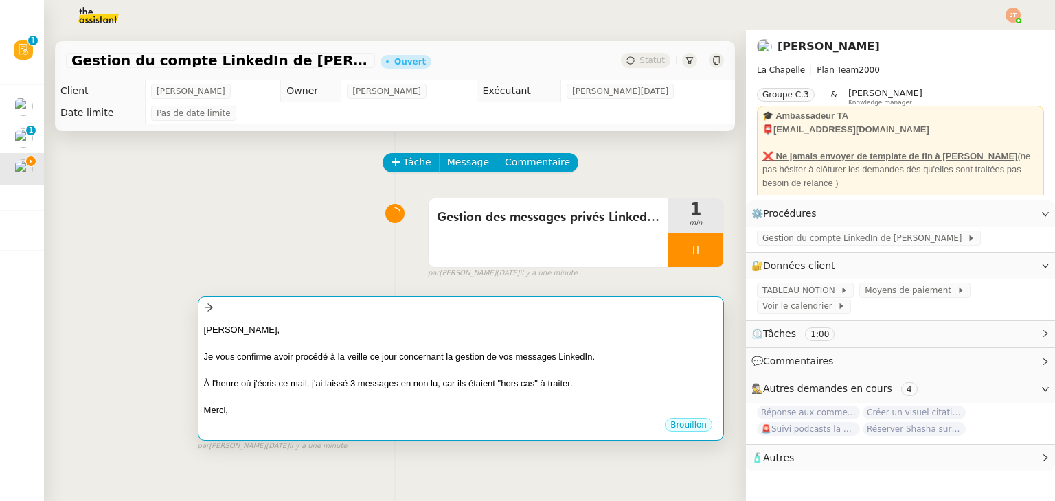
click at [316, 347] on div at bounding box center [461, 343] width 514 height 14
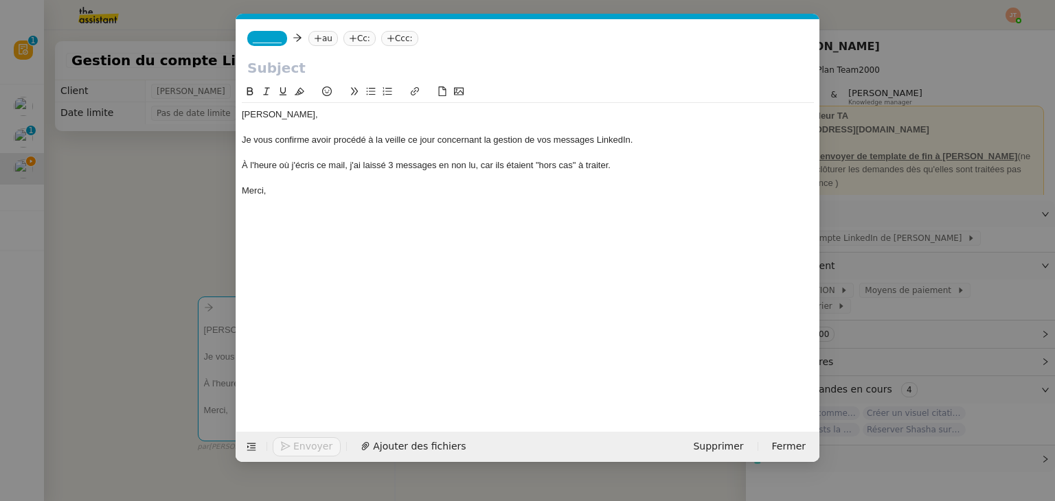
scroll to position [0, 29]
click at [273, 67] on input "text" at bounding box center [527, 68] width 561 height 21
paste input "Gestion des messages privés LinkedIn de [PERSON_NAME]"
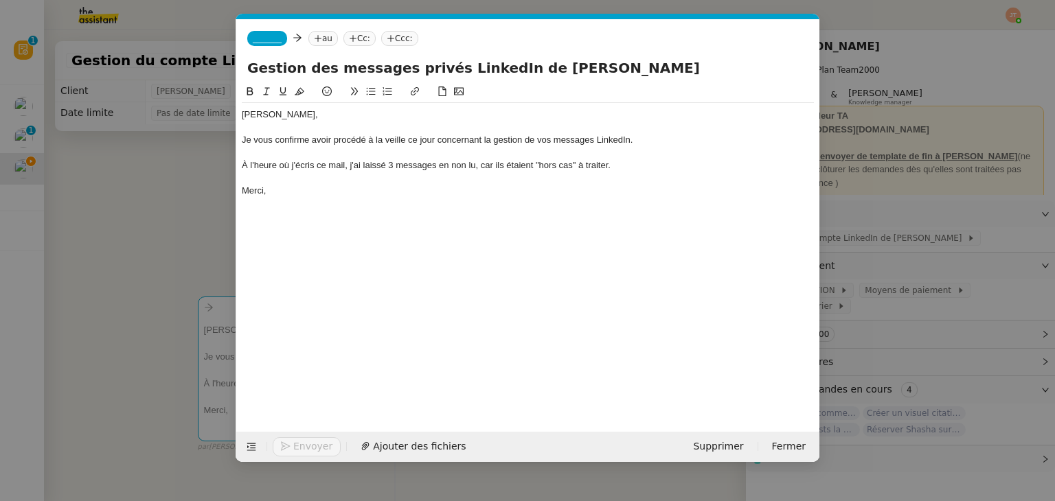
type input "Gestion des messages privés LinkedIn de [PERSON_NAME]"
click at [327, 39] on nz-tag "au" at bounding box center [323, 38] width 30 height 15
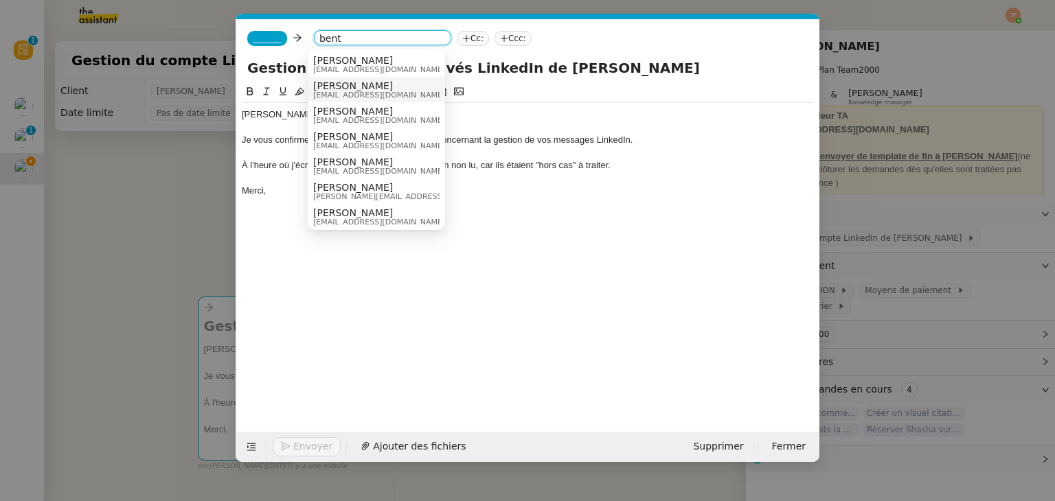
type input "bent"
click at [330, 70] on span "[EMAIL_ADDRESS][DOMAIN_NAME]" at bounding box center [379, 70] width 132 height 8
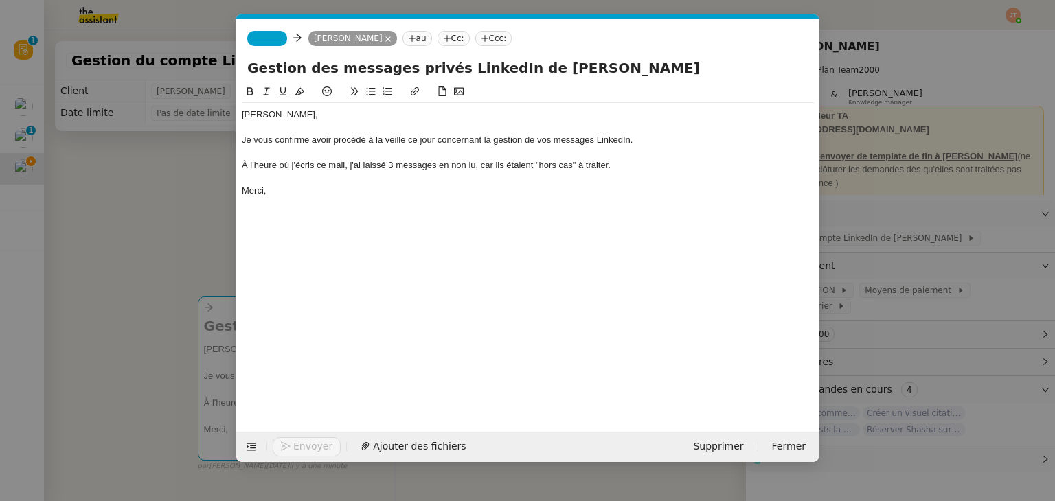
click at [247, 32] on app-ticket-composer-emailaddress "_______" at bounding box center [269, 37] width 45 height 11
click at [253, 36] on span "_______" at bounding box center [267, 39] width 29 height 10
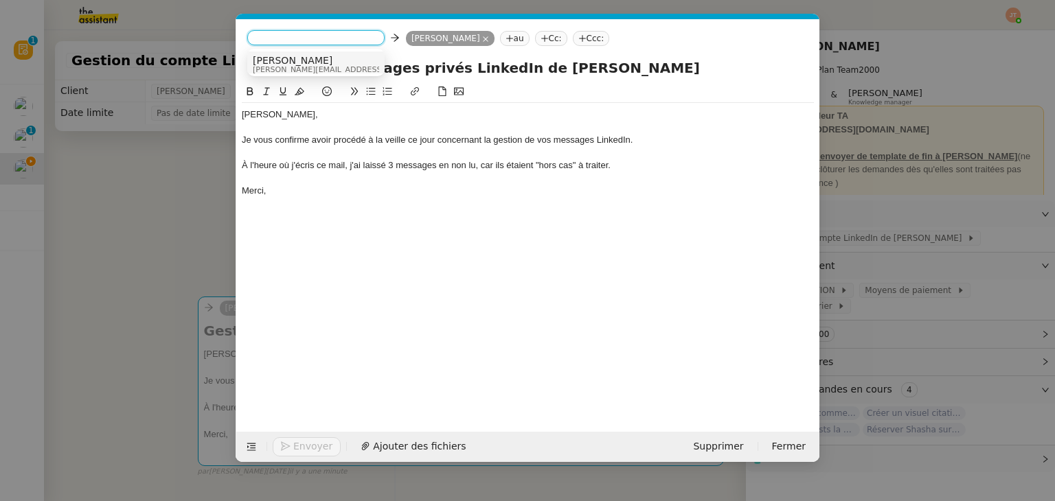
click at [271, 66] on span "[PERSON_NAME][EMAIL_ADDRESS][DOMAIN_NAME]" at bounding box center [350, 70] width 195 height 8
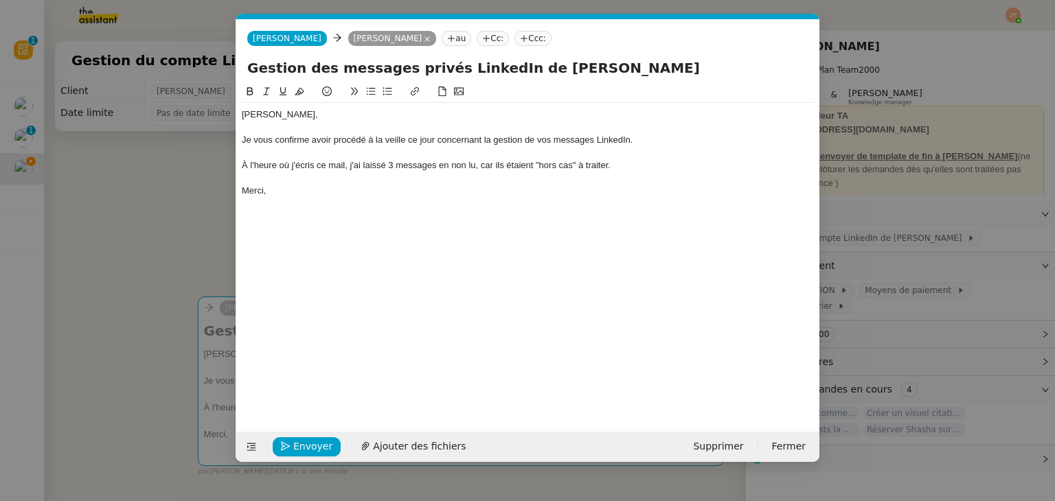
click at [197, 163] on nz-modal-container "Service TA - VOYAGE - PROPOSITION GLOBALE A utiliser dans le cadre de propositi…" at bounding box center [527, 250] width 1055 height 501
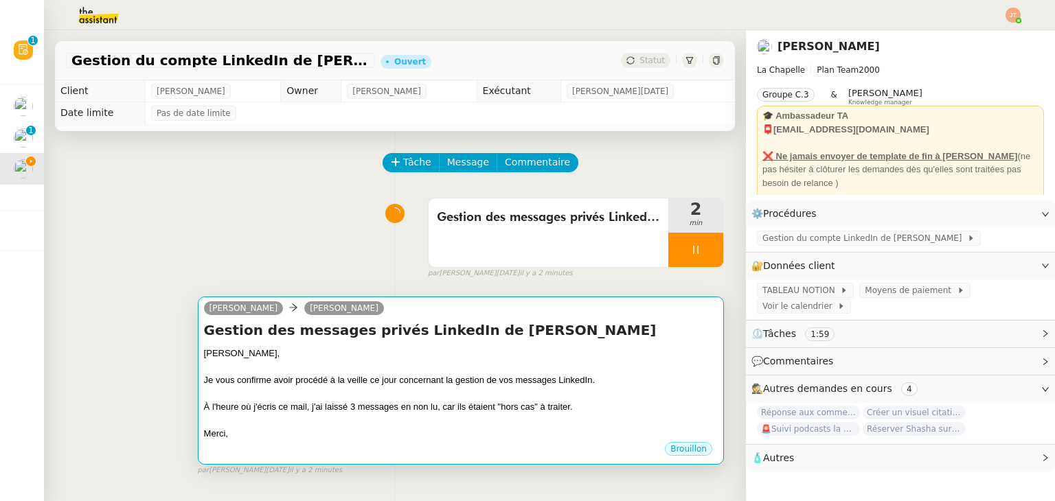
click at [361, 376] on div "Je vous confirme avoir procédé à la veille ce jour concernant la gestion de vos…" at bounding box center [461, 380] width 514 height 14
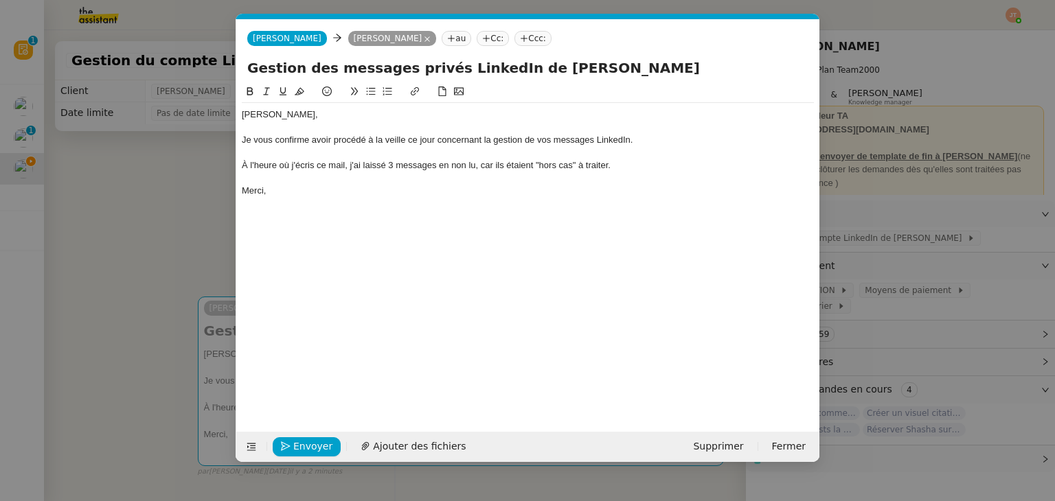
click at [394, 165] on div "À l'heure où j'écris ce mail, j'ai laissé 3 messages en non lu, car ils étaient…" at bounding box center [528, 165] width 572 height 12
click at [139, 191] on nz-modal-container "Service TA - VOYAGE - PROPOSITION GLOBALE A utiliser dans le cadre de propositi…" at bounding box center [527, 250] width 1055 height 501
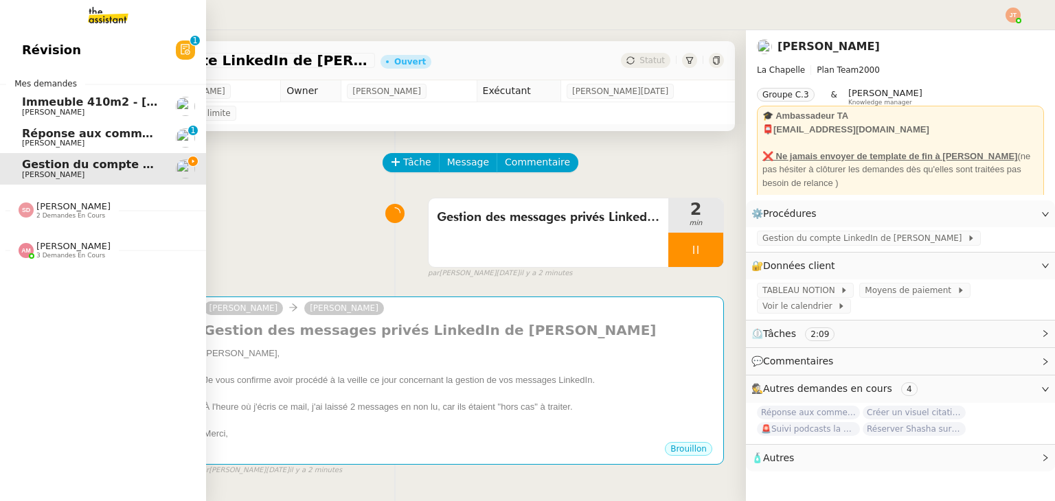
click at [131, 133] on span "Réponse aux commentaires avec [URL] - [DATE]" at bounding box center [170, 133] width 296 height 13
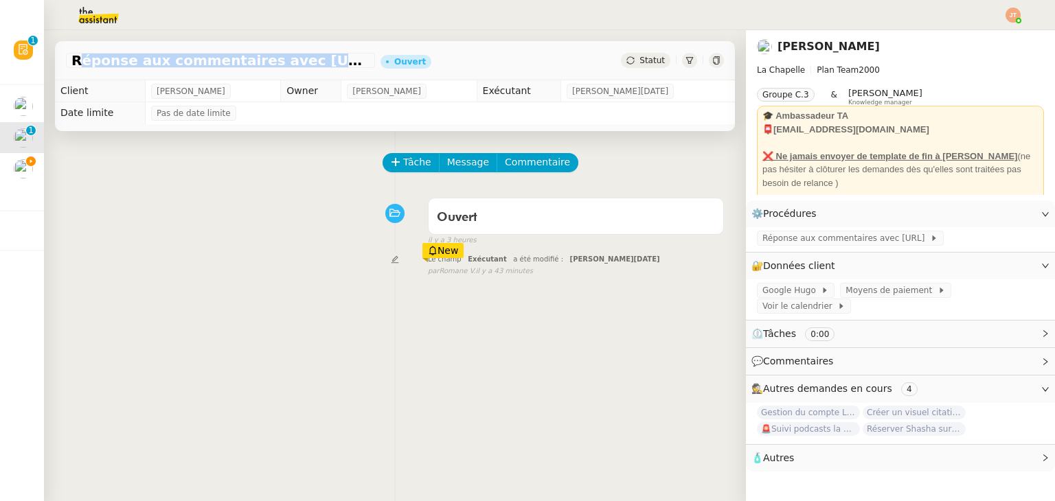
drag, startPoint x: 74, startPoint y: 62, endPoint x: 330, endPoint y: 64, distance: 255.4
click at [330, 64] on span "Réponse aux commentaires avec [URL] - [DATE]" at bounding box center [220, 61] width 298 height 14
copy span "Réponse aux commentaires avec [URL]"
click at [409, 165] on span "Tâche" at bounding box center [417, 162] width 28 height 16
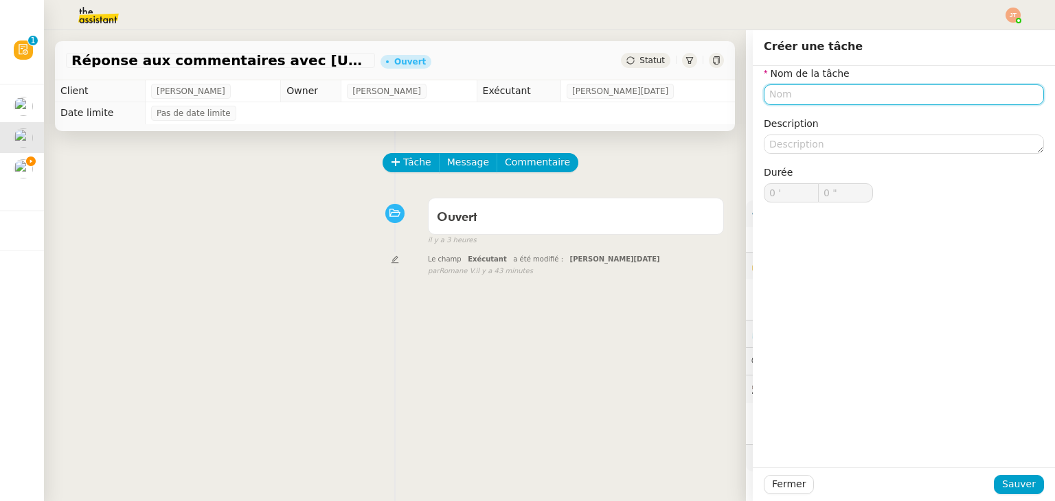
click at [791, 95] on input "text" at bounding box center [903, 94] width 280 height 20
paste input "Réponse aux commentaires avec [URL]"
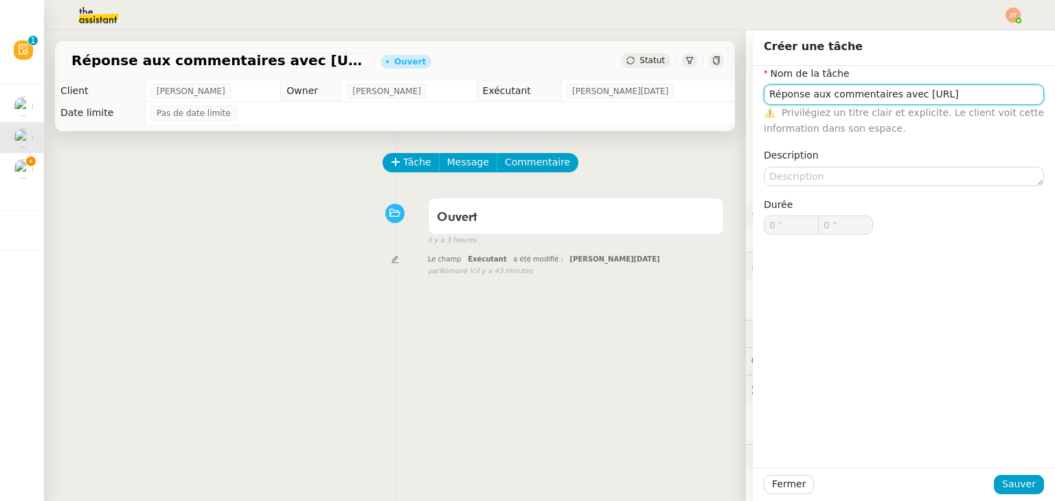
drag, startPoint x: 935, startPoint y: 94, endPoint x: 901, endPoint y: 94, distance: 34.3
click at [901, 94] on input "Réponse aux commentaires avec [URL]" at bounding box center [903, 94] width 280 height 20
type input "Réponse aux commentaires avec [URL]"
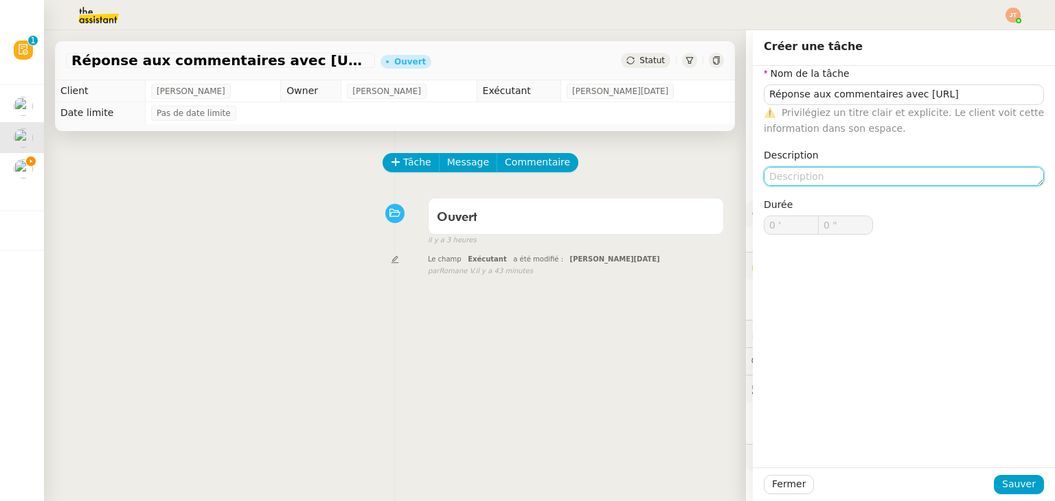
click at [802, 171] on textarea at bounding box center [903, 176] width 280 height 19
paste textarea "[URL]"
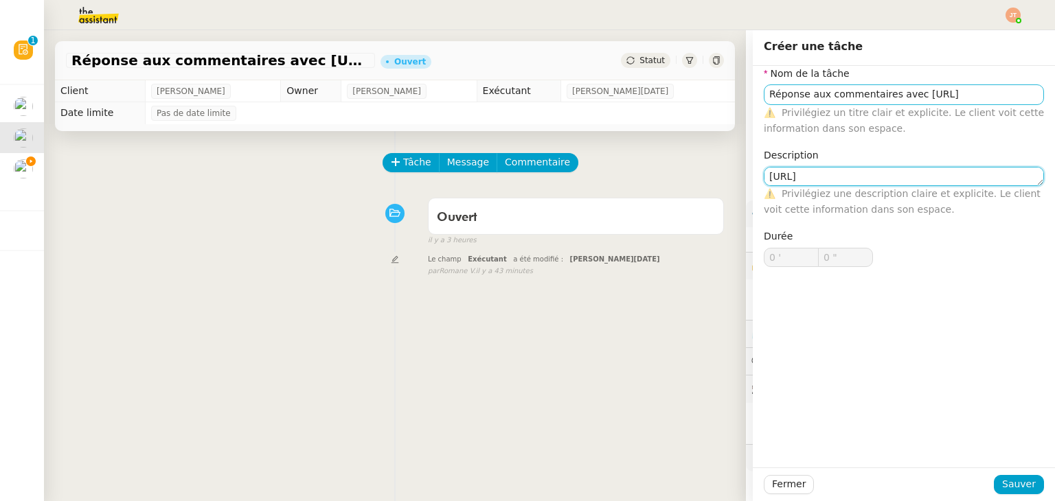
type textarea "[URL]"
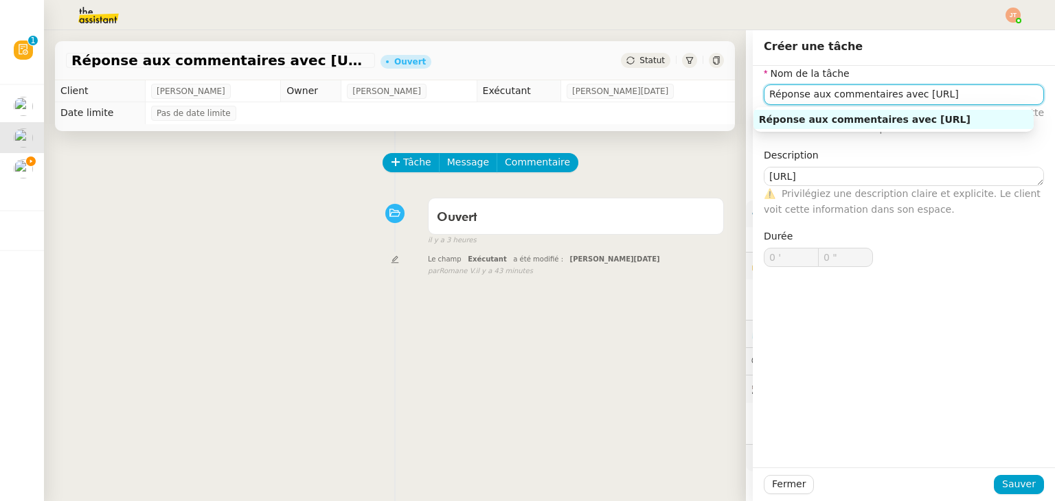
drag, startPoint x: 958, startPoint y: 95, endPoint x: 884, endPoint y: 97, distance: 73.5
click at [884, 97] on input "Réponse aux commentaires avec [URL]" at bounding box center [903, 94] width 280 height 20
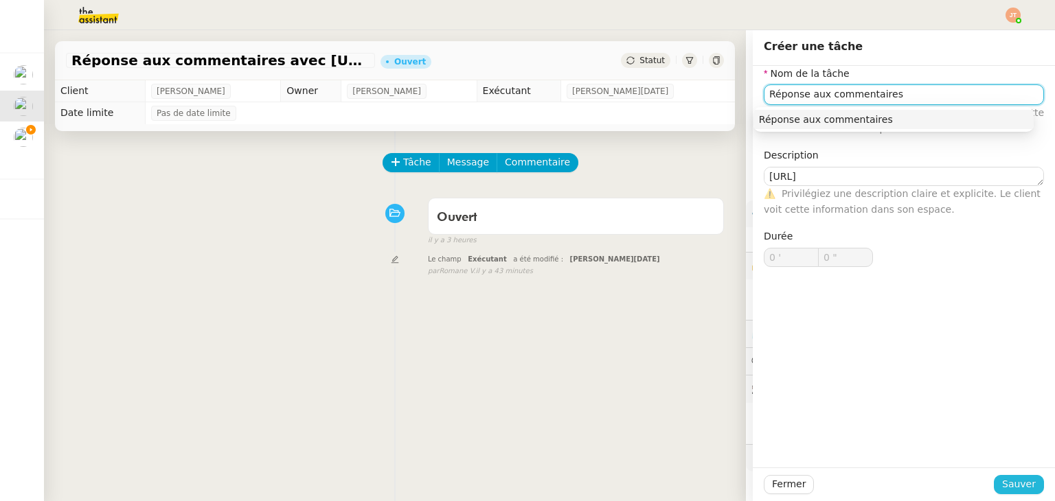
type input "Réponse aux commentaires"
drag, startPoint x: 1015, startPoint y: 490, endPoint x: 983, endPoint y: 463, distance: 41.0
click at [1013, 489] on span "Sauver" at bounding box center [1019, 484] width 34 height 16
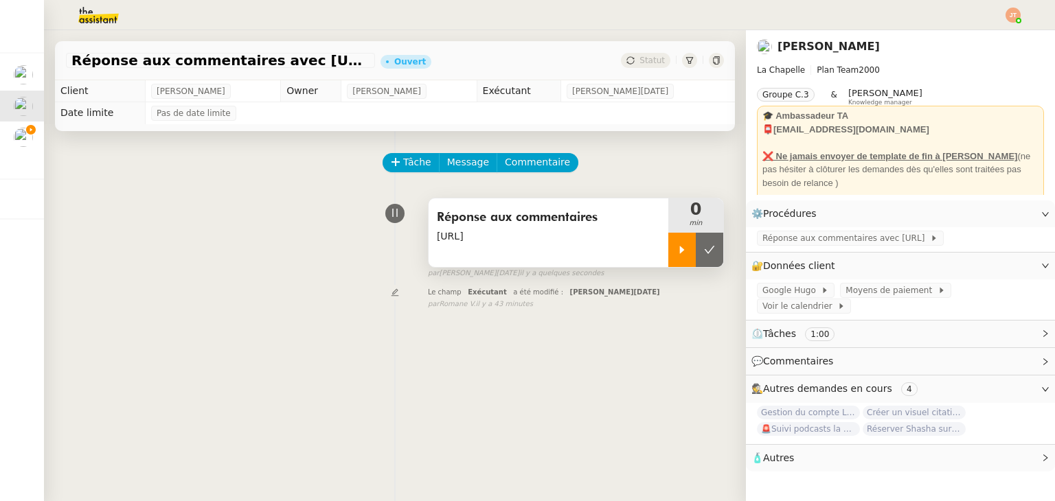
click at [668, 242] on div at bounding box center [681, 250] width 27 height 34
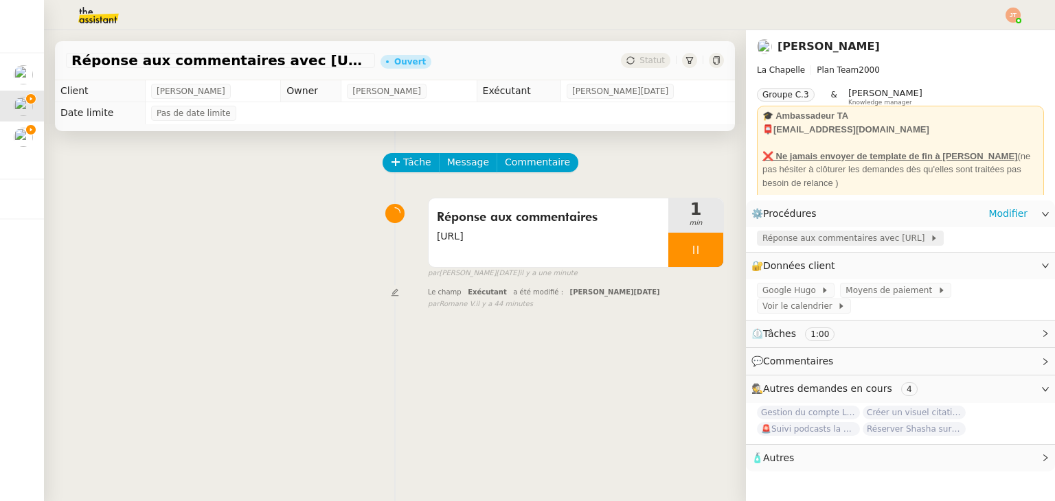
click at [805, 234] on span "Réponse aux commentaires avec [URL]" at bounding box center [846, 238] width 168 height 14
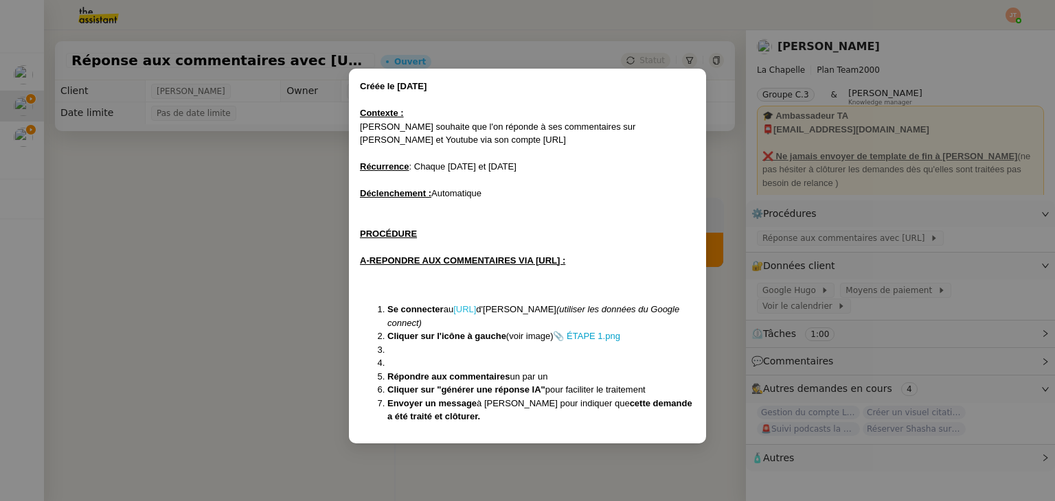
click at [476, 312] on link "[URL]" at bounding box center [464, 309] width 23 height 10
click at [266, 182] on nz-modal-container "Créée le [DATE] Contexte : [PERSON_NAME] souhaite que l'on réponde à ses commen…" at bounding box center [527, 250] width 1055 height 501
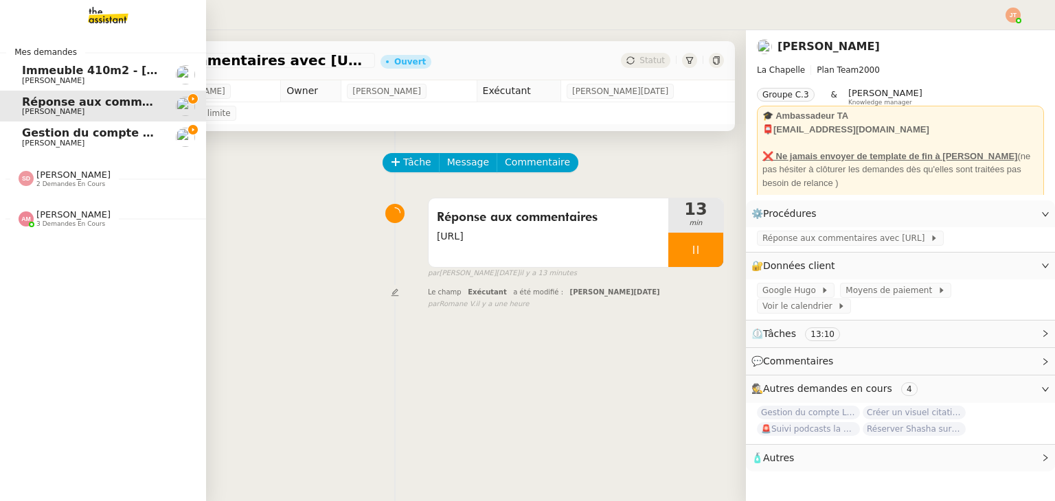
click at [37, 134] on span "Gestion du compte LinkedIn de [PERSON_NAME] (post + gestion messages) - [DATE]" at bounding box center [283, 132] width 522 height 13
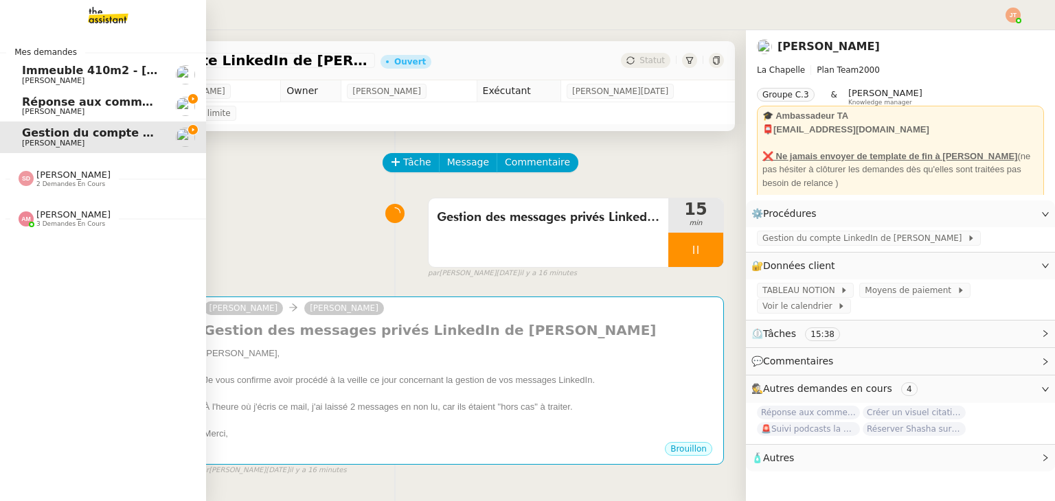
click at [91, 107] on span "Réponse aux commentaires avec [URL] - [DATE]" at bounding box center [170, 101] width 296 height 13
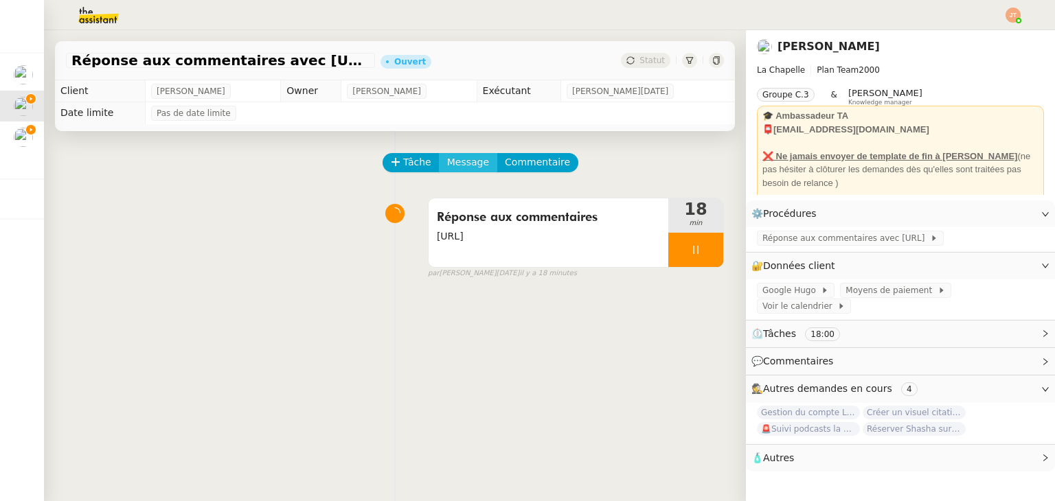
click at [456, 157] on span "Message" at bounding box center [468, 162] width 42 height 16
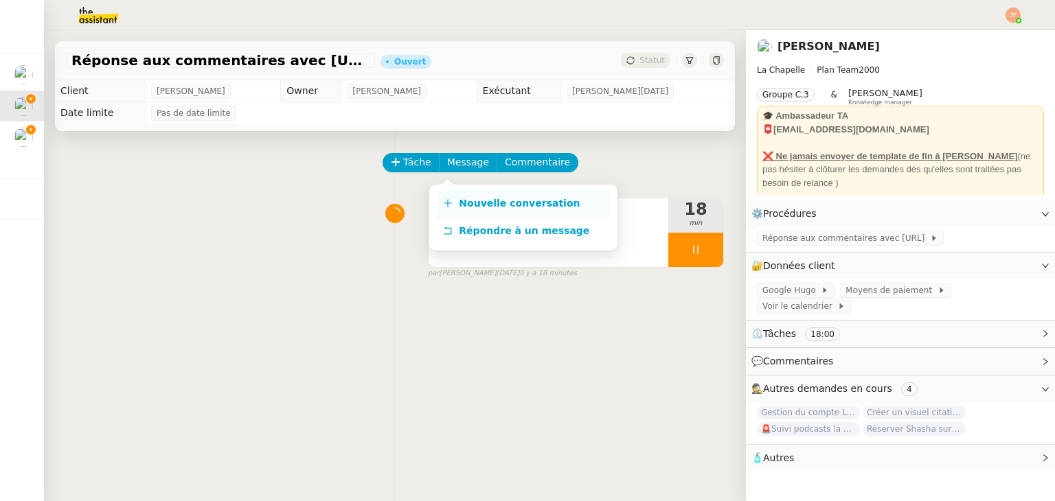
click at [475, 204] on span "Nouvelle conversation" at bounding box center [519, 203] width 121 height 11
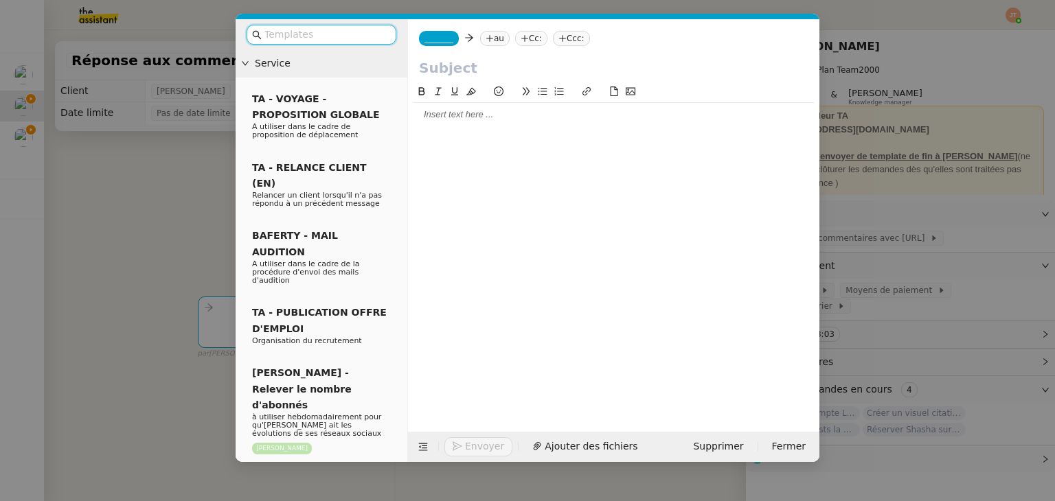
click at [451, 119] on div at bounding box center [613, 114] width 400 height 12
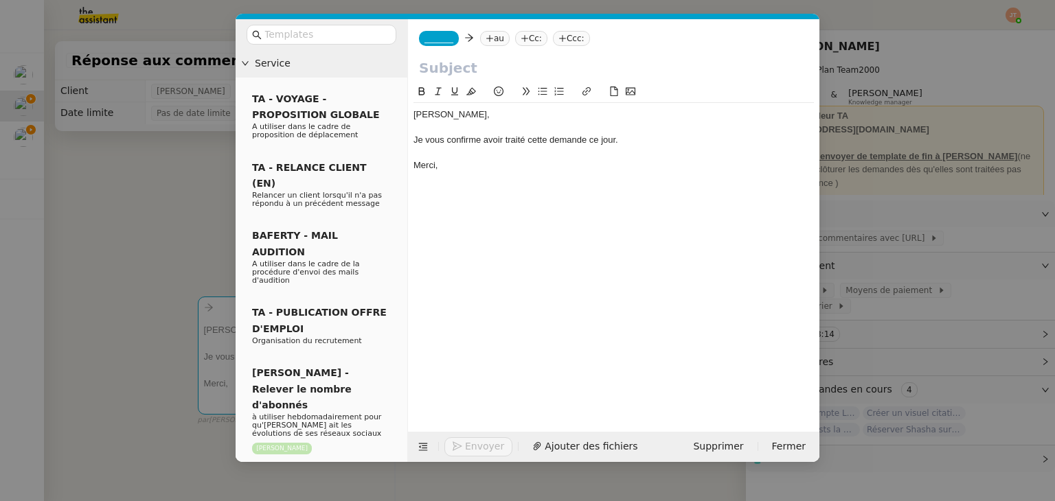
drag, startPoint x: 179, startPoint y: 136, endPoint x: 115, endPoint y: 76, distance: 87.9
click at [176, 133] on nz-modal-container "Service TA - VOYAGE - PROPOSITION GLOBALE A utiliser dans le cadre de propositi…" at bounding box center [527, 250] width 1055 height 501
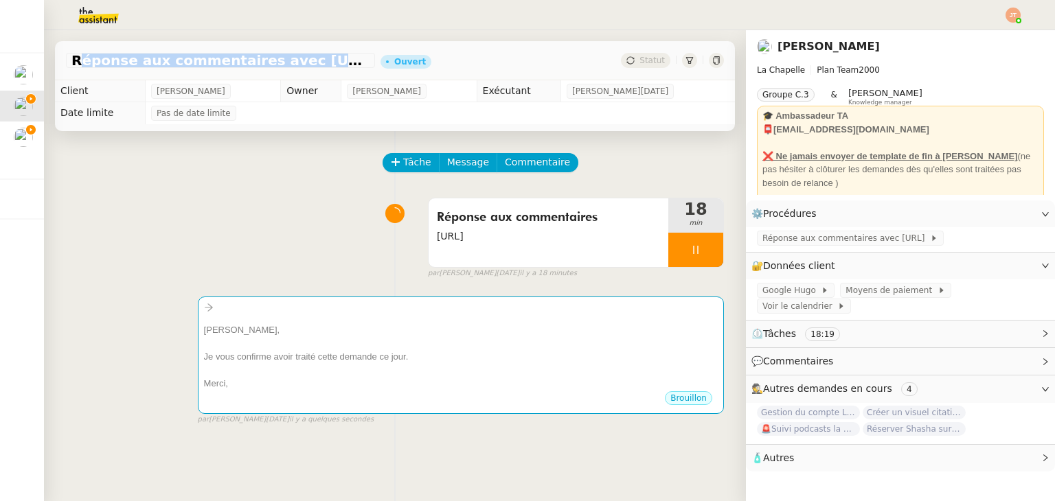
drag, startPoint x: 73, startPoint y: 61, endPoint x: 328, endPoint y: 61, distance: 255.4
click at [328, 61] on span "Réponse aux commentaires avec [URL] - [DATE]" at bounding box center [220, 61] width 298 height 14
copy span "Réponse aux commentaires avec [URL]"
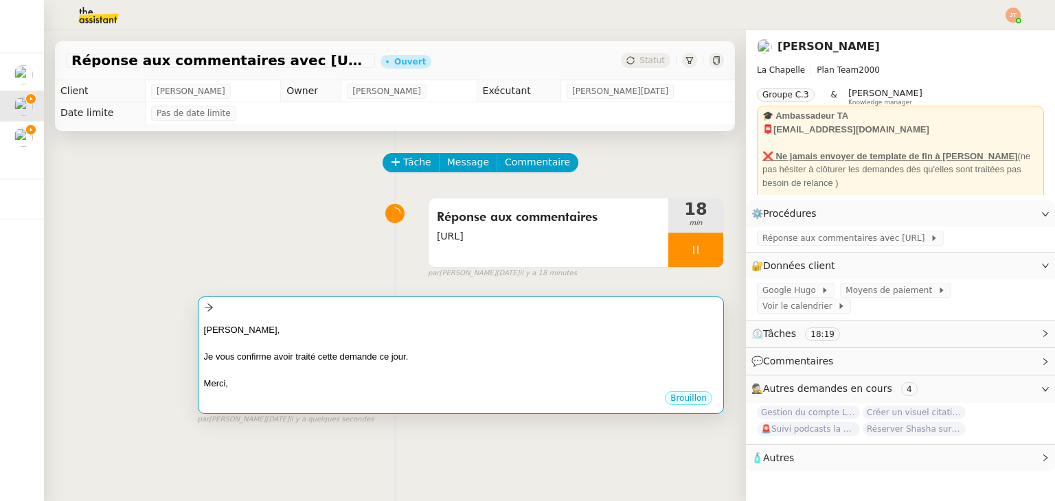
click at [347, 319] on div "[PERSON_NAME], Je vous confirme avoir traité cette demande ce jour. [GEOGRAPHIC…" at bounding box center [461, 354] width 514 height 74
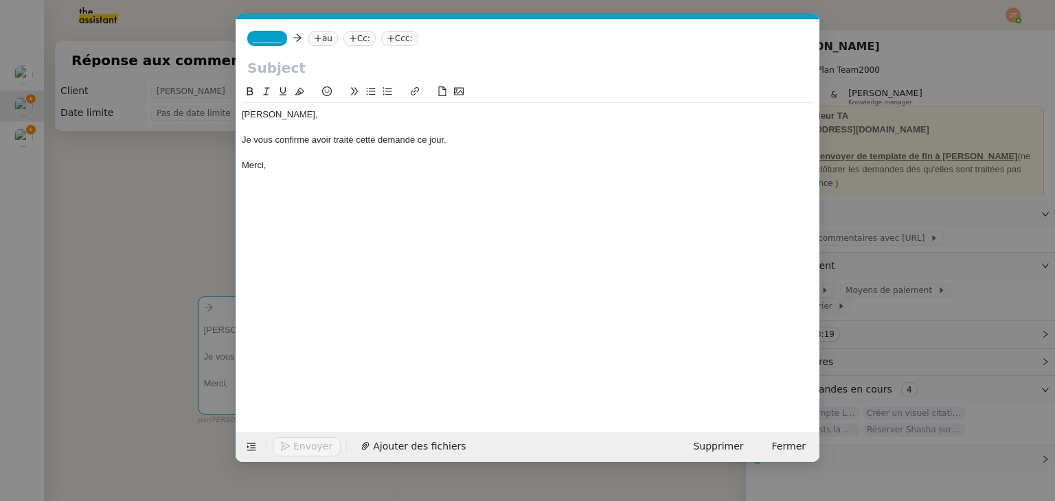
scroll to position [0, 29]
click at [281, 70] on input "text" at bounding box center [527, 68] width 561 height 21
paste input "Réponse aux commentaires avec [URL]"
type input "Réponse aux commentaires avec [URL]"
click at [324, 36] on nz-tag "au" at bounding box center [323, 38] width 30 height 15
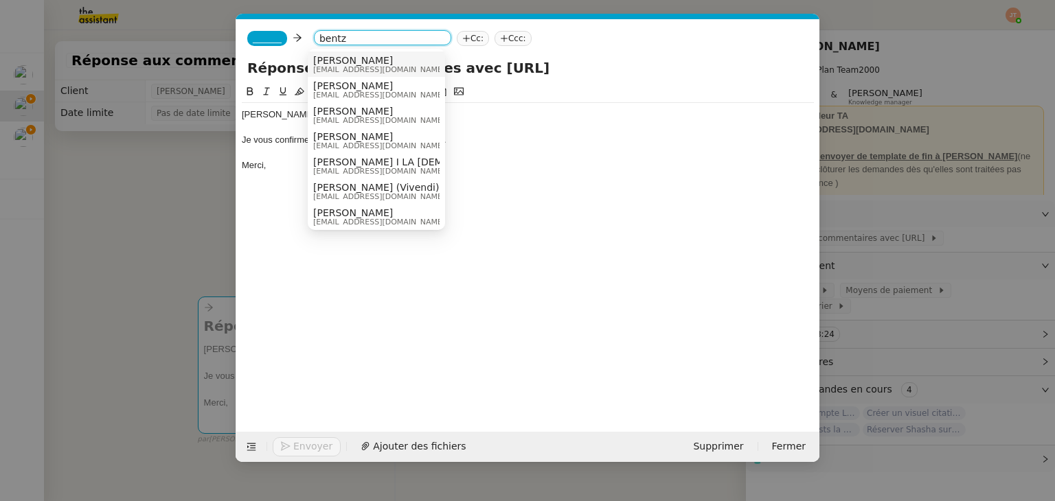
type input "bentz"
click at [343, 62] on span "[PERSON_NAME]" at bounding box center [379, 60] width 132 height 11
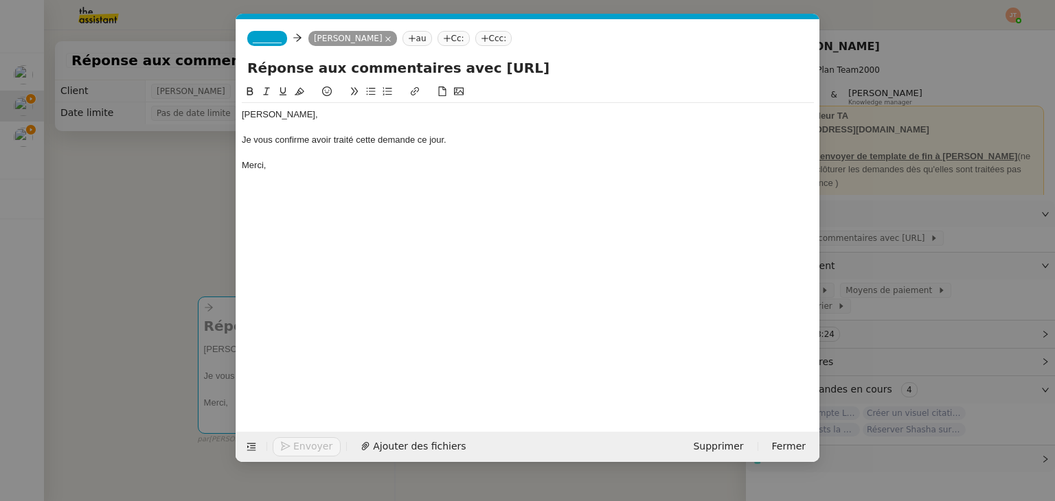
click at [275, 40] on span "_______" at bounding box center [267, 39] width 29 height 10
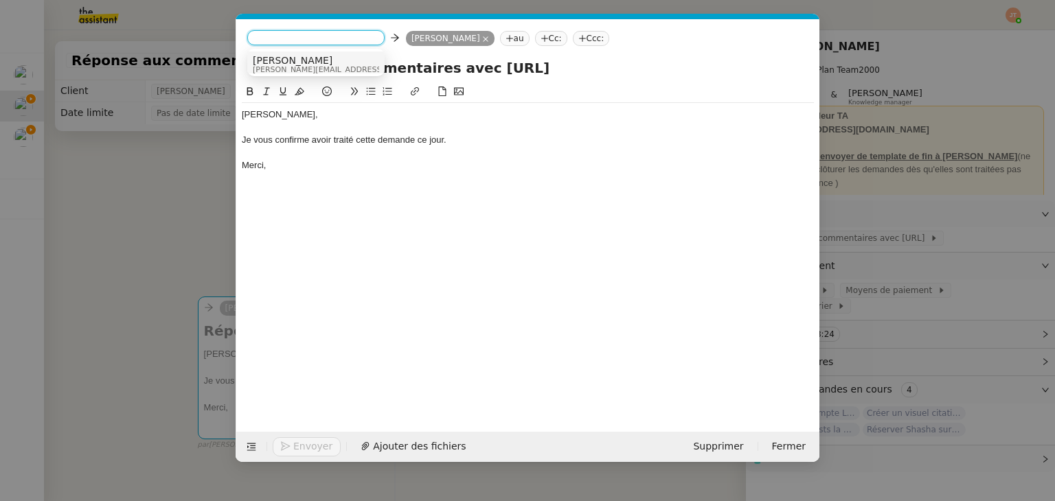
click at [283, 66] on span "[PERSON_NAME][EMAIL_ADDRESS][DOMAIN_NAME]" at bounding box center [350, 70] width 195 height 8
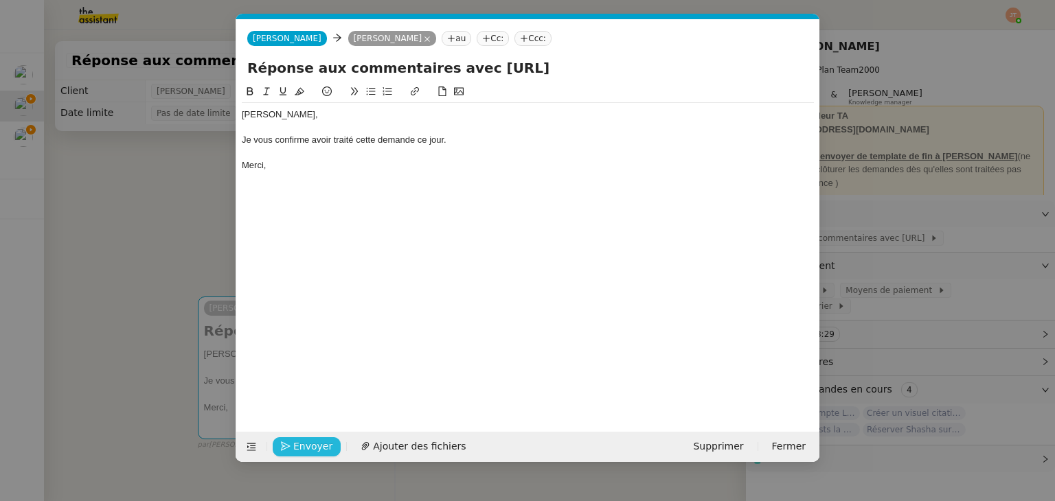
click at [306, 446] on span "Envoyer" at bounding box center [312, 447] width 39 height 16
click at [306, 446] on span "Confirmer l'envoi" at bounding box center [334, 447] width 82 height 16
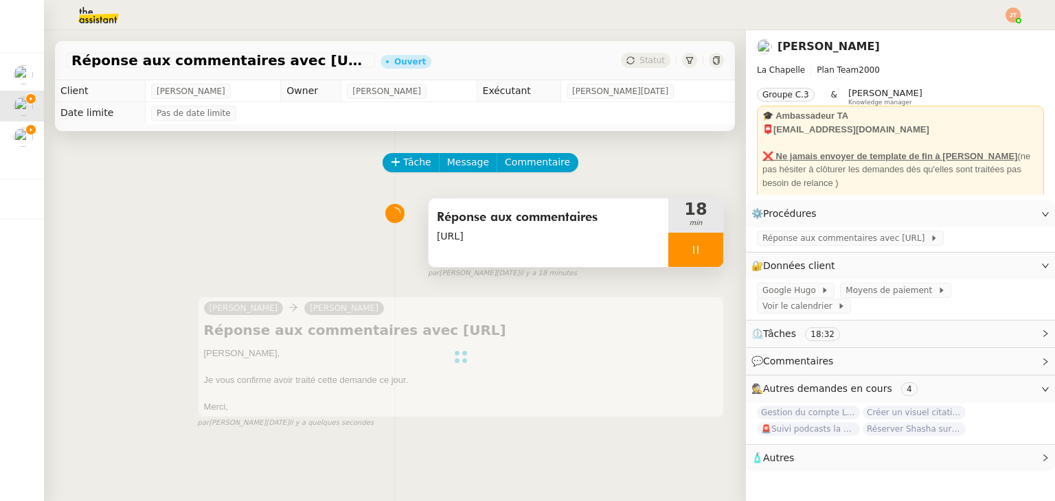
drag, startPoint x: 662, startPoint y: 249, endPoint x: 703, endPoint y: 248, distance: 41.2
click at [668, 249] on div at bounding box center [695, 250] width 55 height 34
click at [704, 249] on icon at bounding box center [709, 249] width 11 height 11
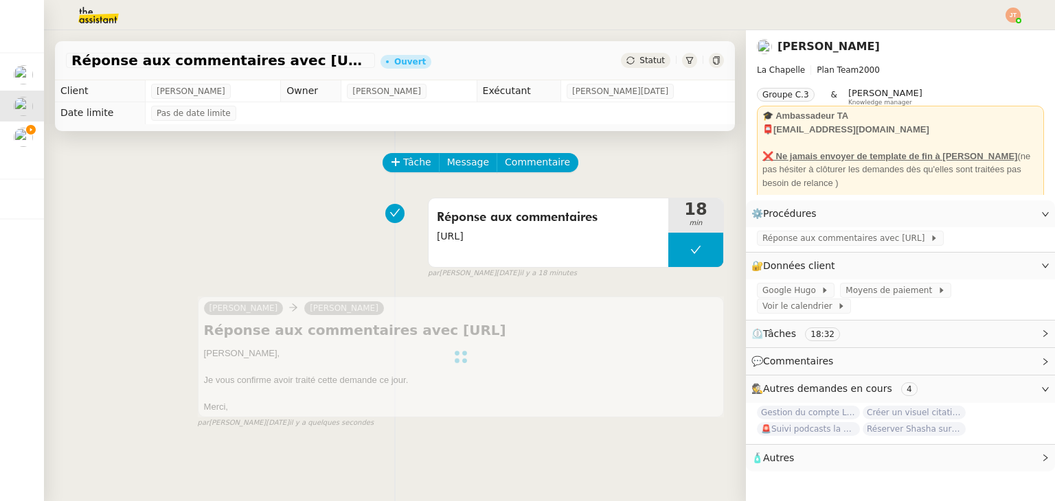
click at [637, 49] on div "Réponse aux commentaires avec [URL] - [DATE] [PERSON_NAME]" at bounding box center [395, 60] width 680 height 39
click at [639, 58] on span "Statut" at bounding box center [651, 61] width 25 height 10
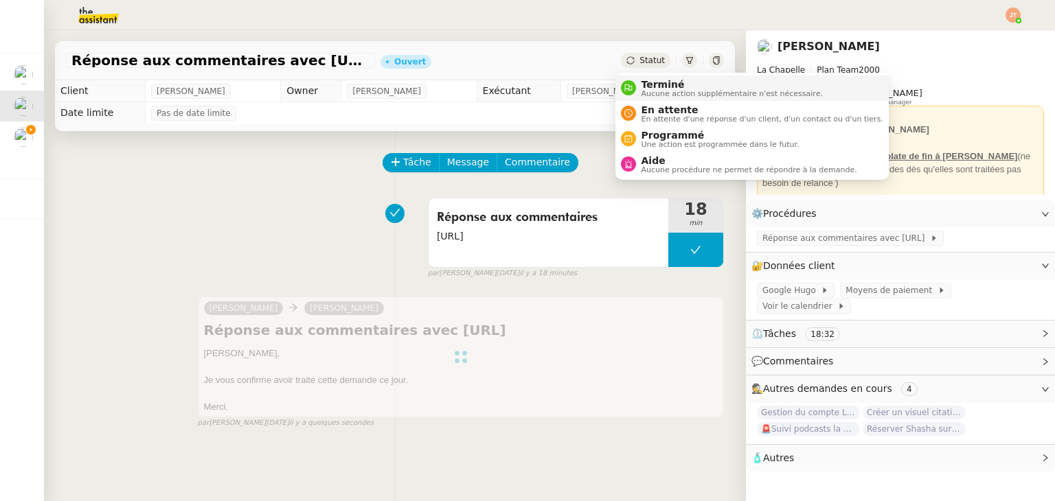
click at [647, 84] on span "Terminé" at bounding box center [731, 84] width 181 height 11
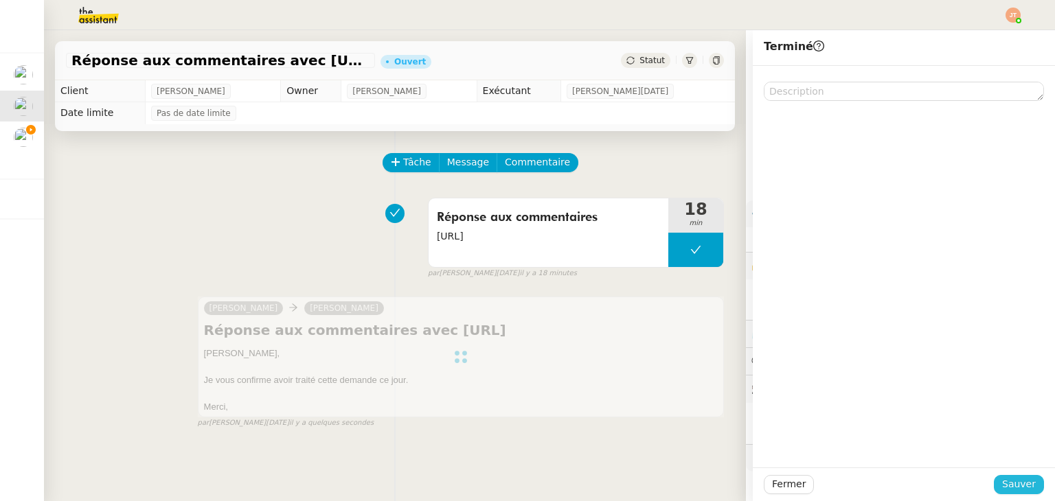
click at [1010, 482] on span "Sauver" at bounding box center [1019, 484] width 34 height 16
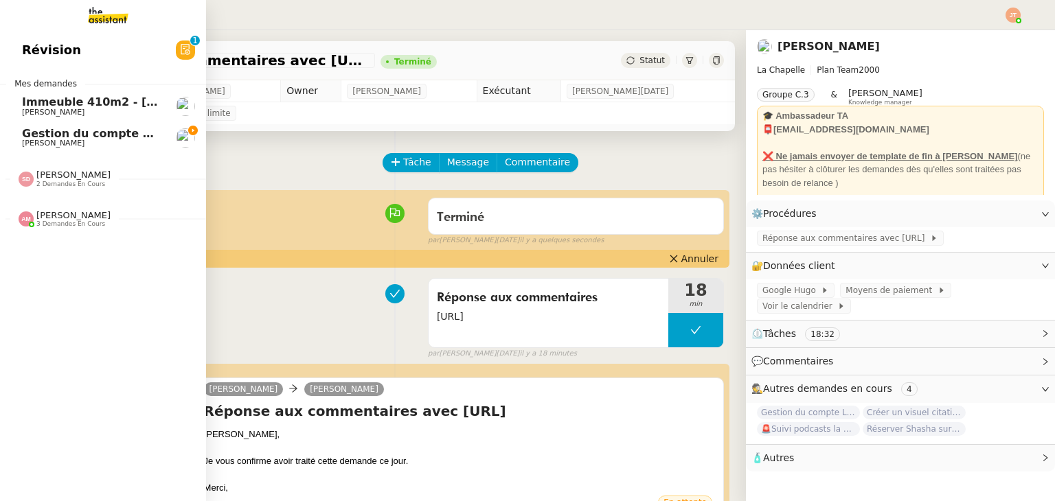
click at [104, 135] on span "Gestion du compte LinkedIn de [PERSON_NAME] (post + gestion messages) - [DATE]" at bounding box center [283, 133] width 522 height 13
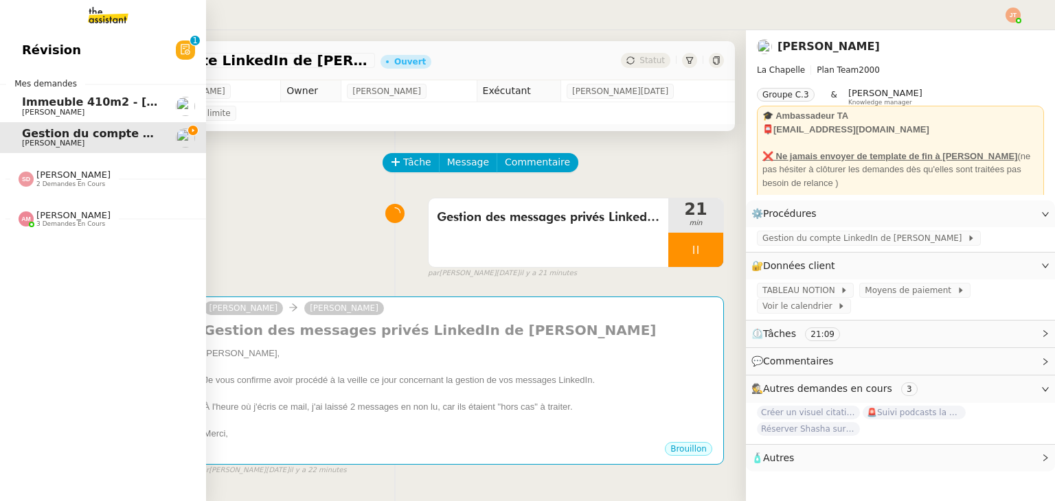
click at [58, 222] on span "3 demandes en cours" at bounding box center [70, 224] width 69 height 8
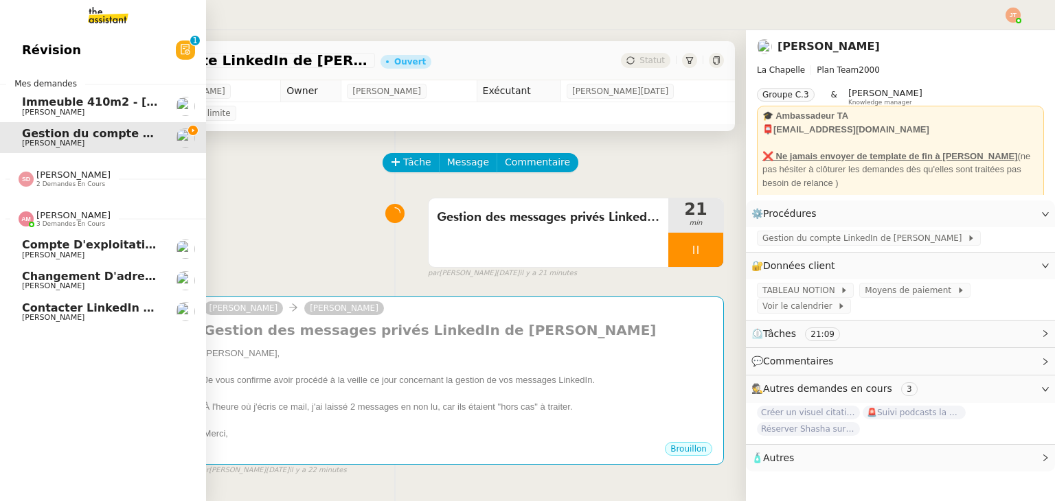
click at [100, 312] on span "Contacter LinkedIn pour 'open to work'" at bounding box center [145, 307] width 246 height 13
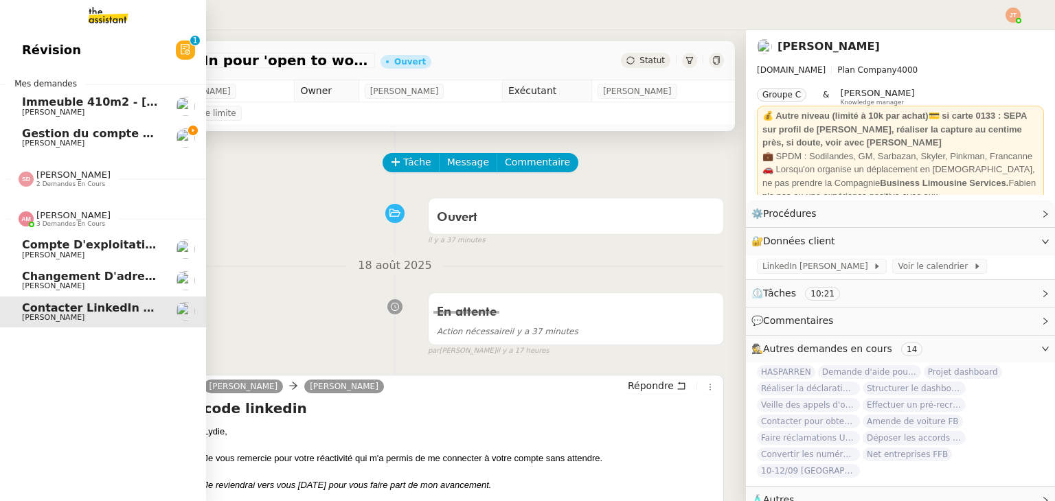
click at [49, 278] on span "Changement d'adresse - SOGECAP" at bounding box center [129, 276] width 214 height 13
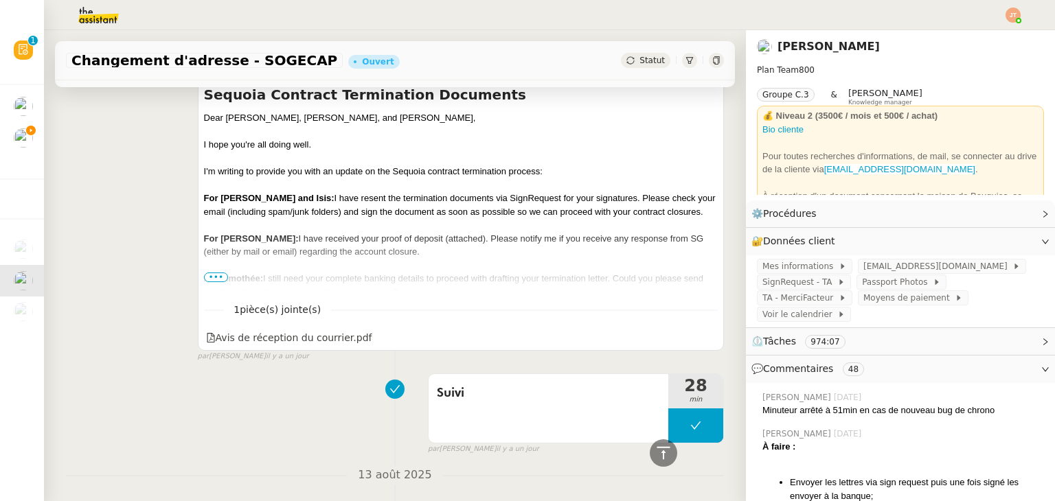
scroll to position [1304, 0]
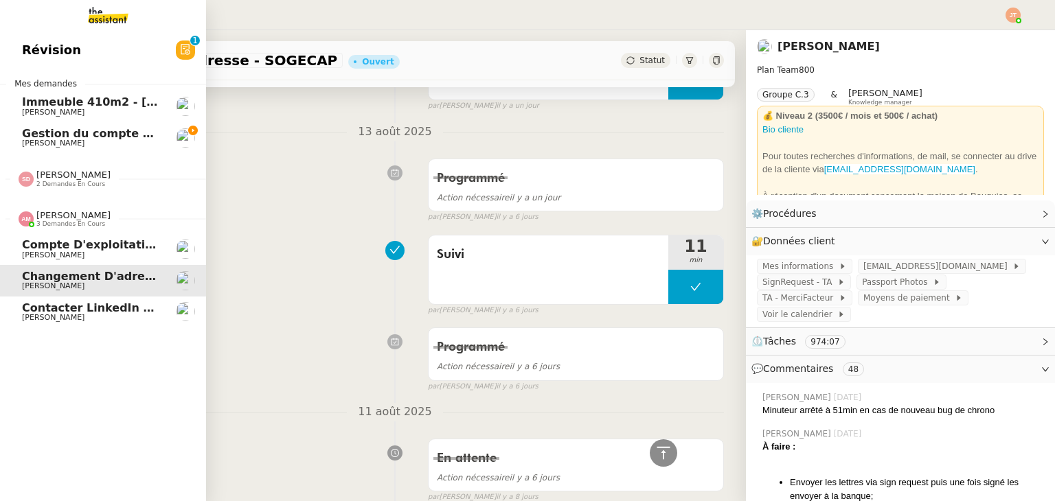
click at [78, 245] on span "Compte d'exploitation Moun Pro - [DATE]" at bounding box center [149, 244] width 255 height 13
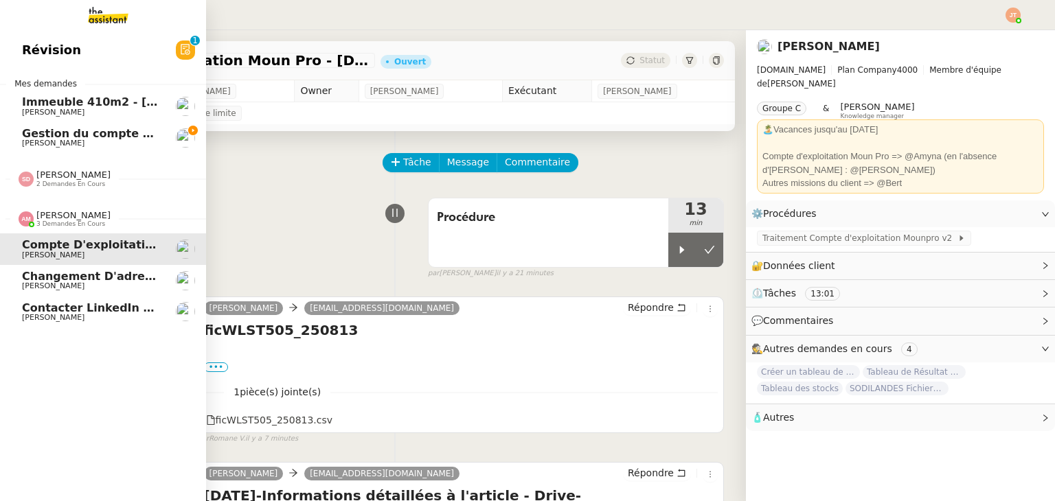
click at [84, 227] on span "3 demandes en cours" at bounding box center [70, 224] width 69 height 8
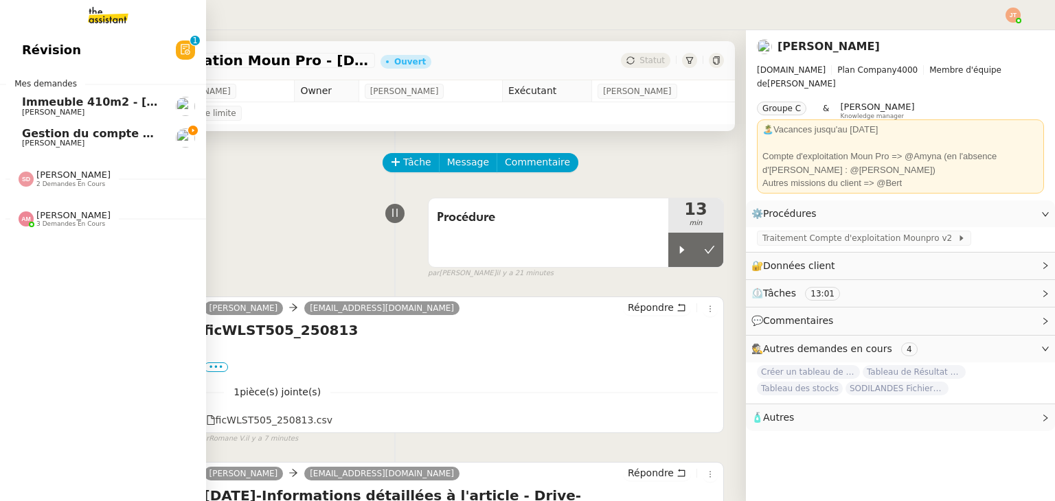
click at [80, 187] on div "[PERSON_NAME] 2 demandes en cours" at bounding box center [103, 173] width 206 height 40
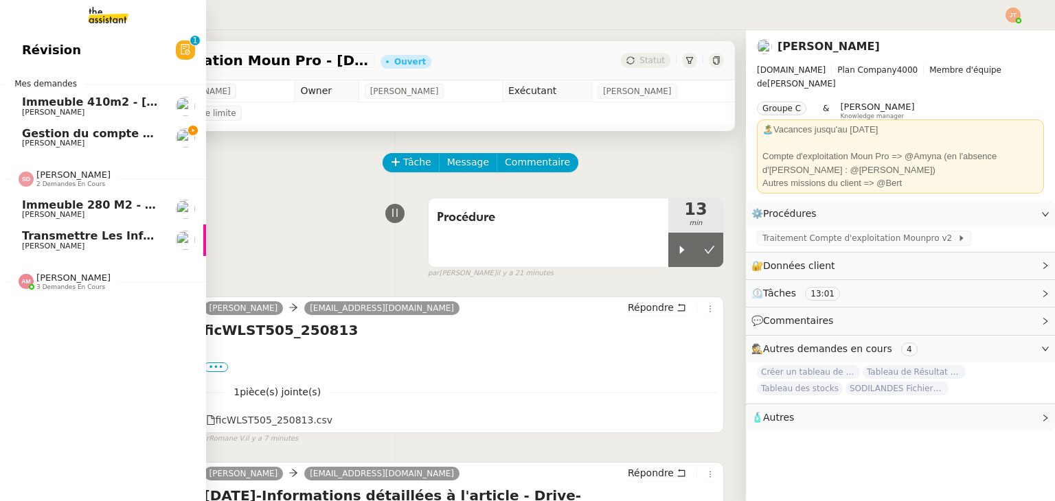
click at [90, 205] on span "Immeuble 280 m2 - [GEOGRAPHIC_DATA] 13100 - 1 349 000€" at bounding box center [207, 204] width 371 height 13
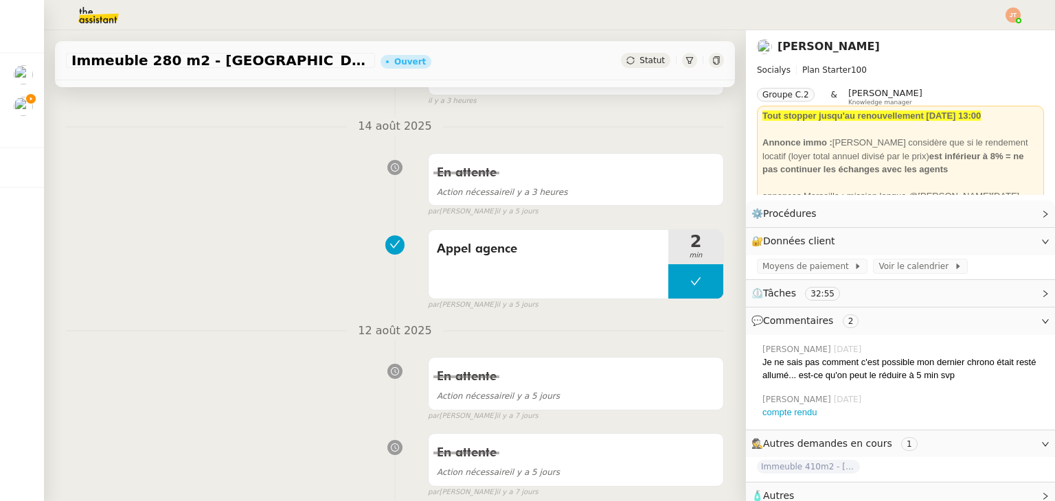
scroll to position [137, 0]
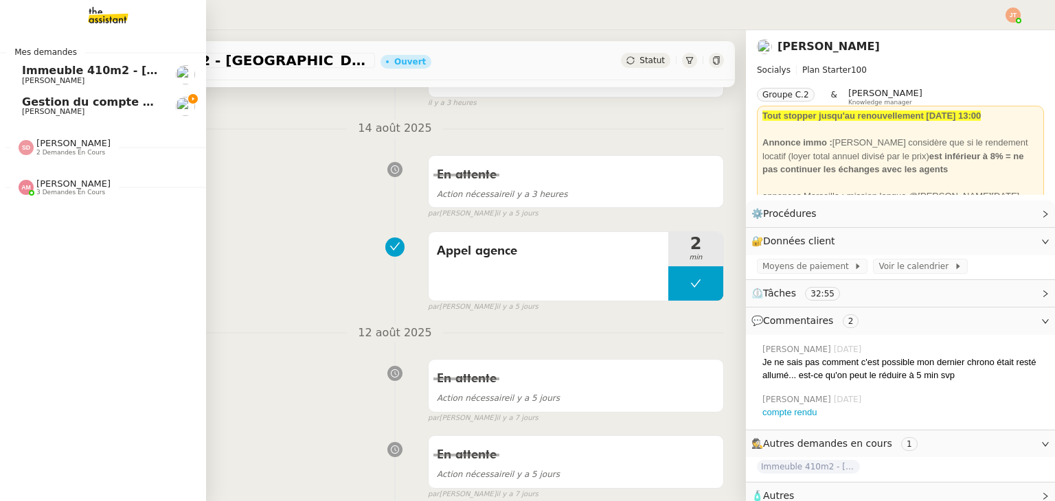
click at [71, 149] on span "2 demandes en cours" at bounding box center [70, 153] width 69 height 8
click at [76, 207] on div "Mes demandes Immeuble 410m2 - [GEOGRAPHIC_DATA] 13001 - 740 000€ [PERSON_NAME] …" at bounding box center [103, 265] width 206 height 471
click at [68, 148] on span "[PERSON_NAME]" at bounding box center [73, 143] width 74 height 10
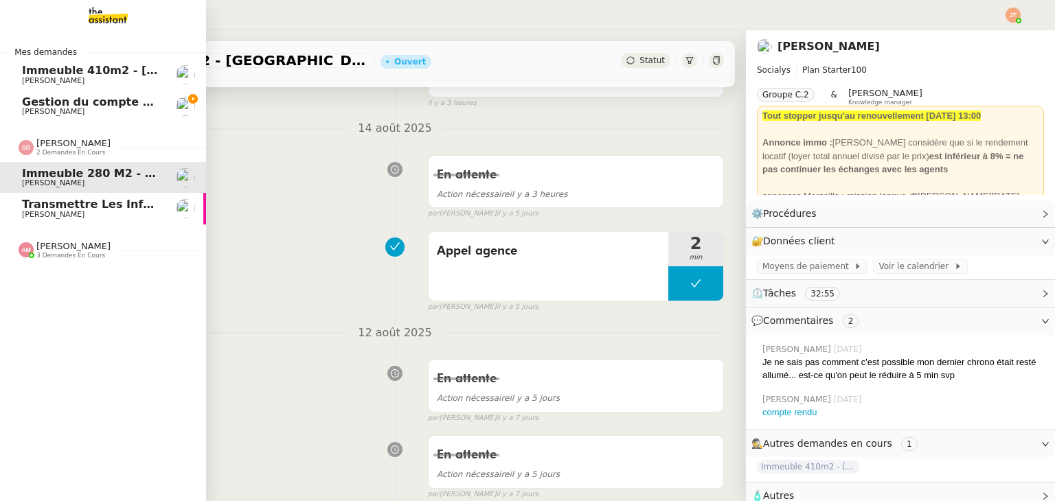
click at [76, 200] on span "Transmettre les informations de facturation" at bounding box center [161, 204] width 279 height 13
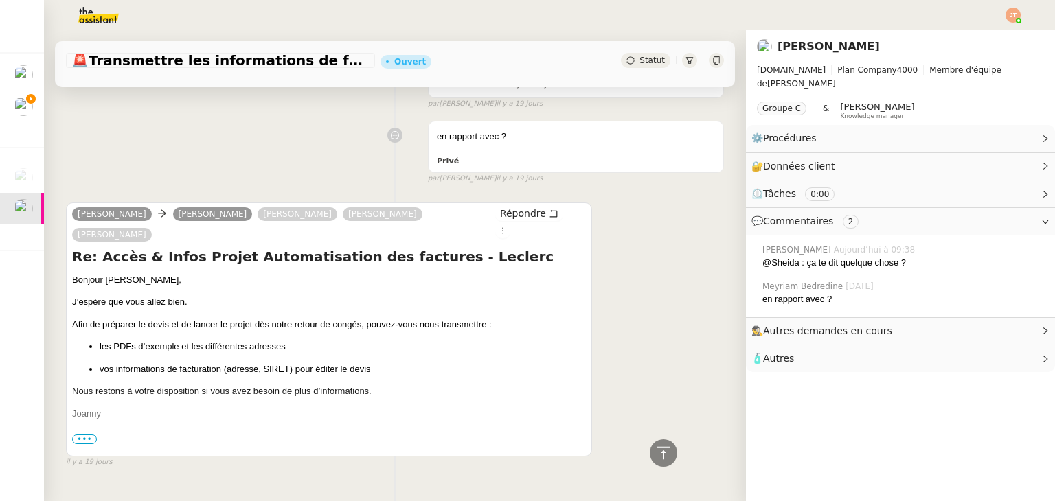
scroll to position [434, 0]
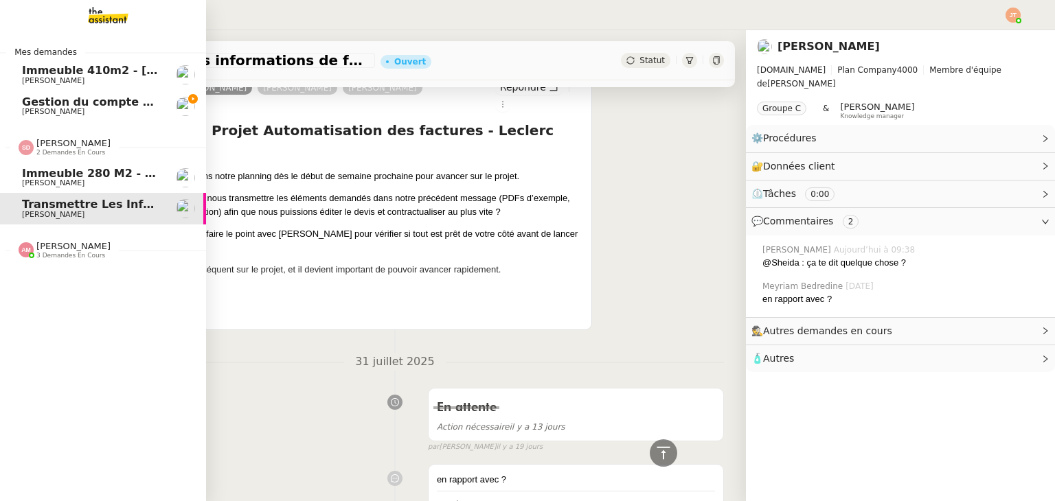
click at [69, 152] on span "2 demandes en cours" at bounding box center [70, 153] width 69 height 8
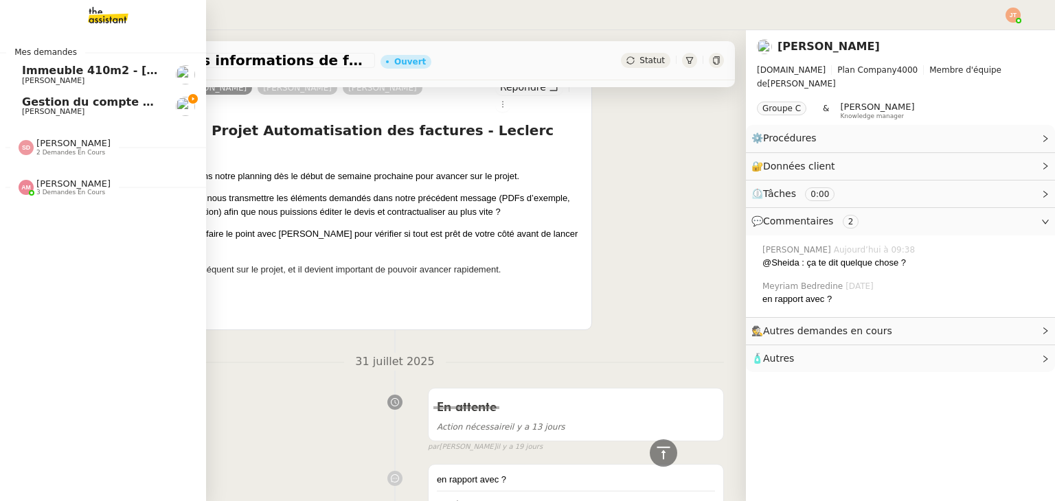
click at [94, 111] on span "[PERSON_NAME]" at bounding box center [91, 112] width 139 height 8
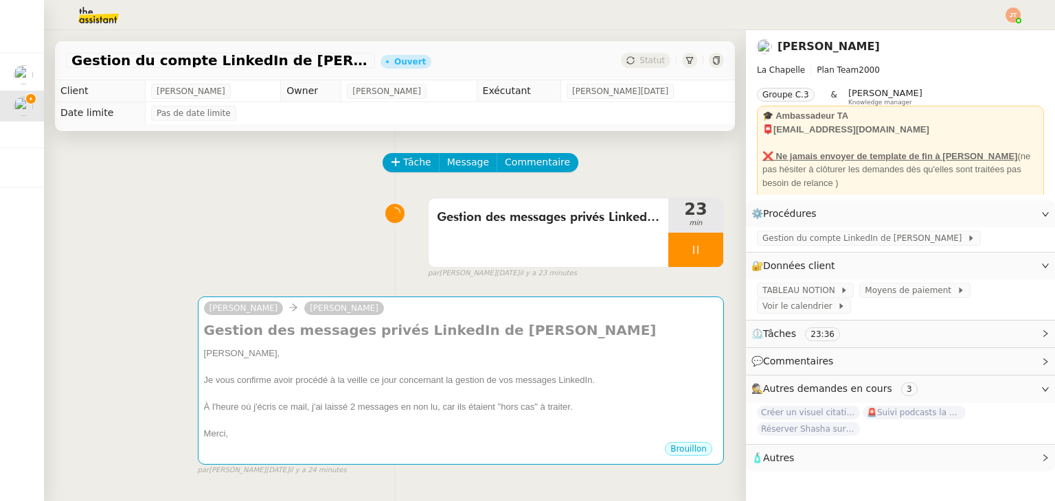
click at [324, 196] on div "Gestion des messages privés LinkedIn de Charly 23 min false par [PERSON_NAME][D…" at bounding box center [395, 236] width 658 height 88
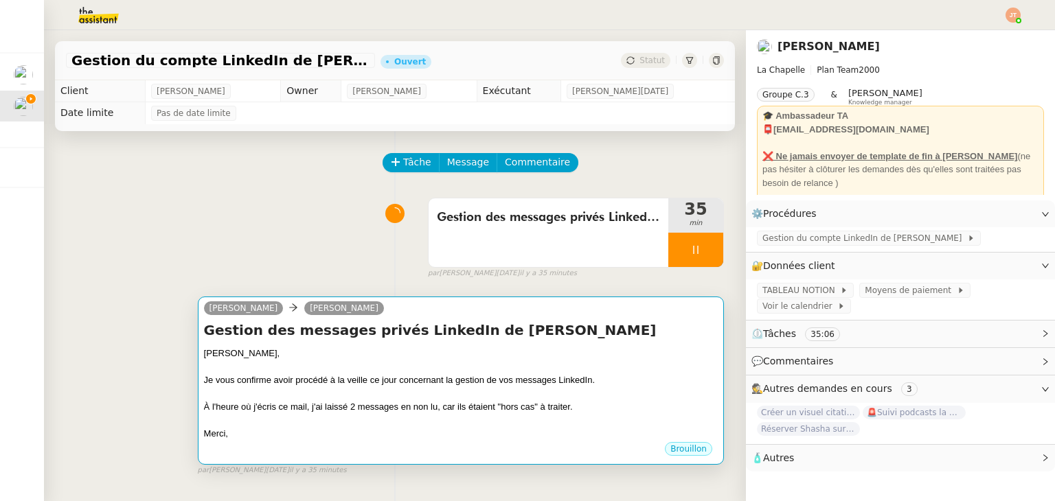
click at [391, 365] on div at bounding box center [461, 367] width 514 height 14
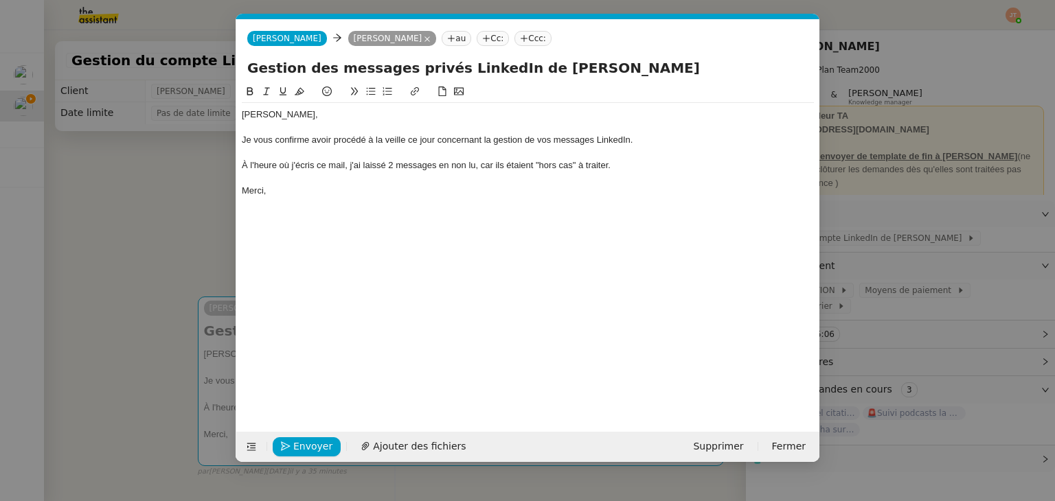
scroll to position [0, 29]
click at [393, 161] on div "À l'heure où j'écris ce mail, j'ai laissé 2 messages en non lu, car ils étaient…" at bounding box center [528, 165] width 572 height 12
click at [165, 231] on nz-modal-container "Service TA - VOYAGE - PROPOSITION GLOBALE A utiliser dans le cadre de propositi…" at bounding box center [527, 250] width 1055 height 501
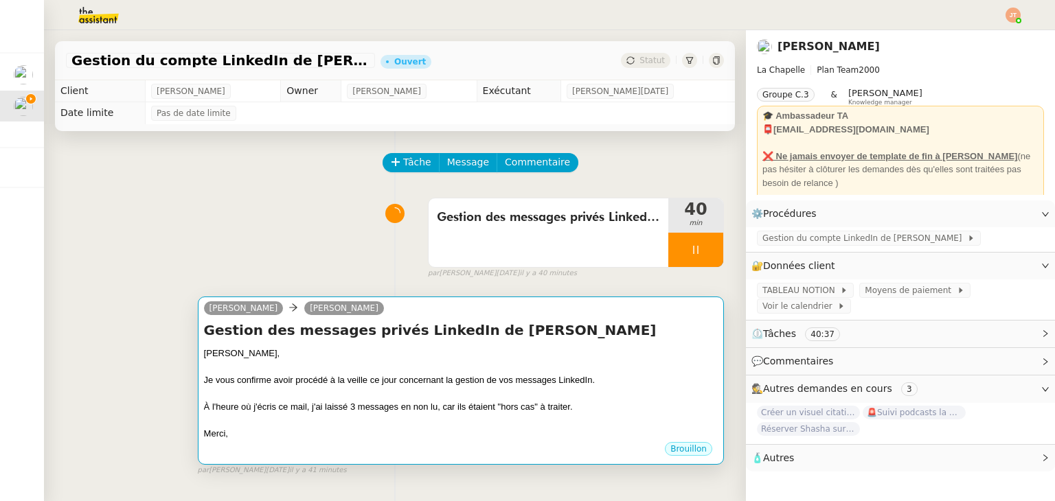
click at [478, 377] on div "Je vous confirme avoir procédé à la veille ce jour concernant la gestion de vos…" at bounding box center [461, 380] width 514 height 14
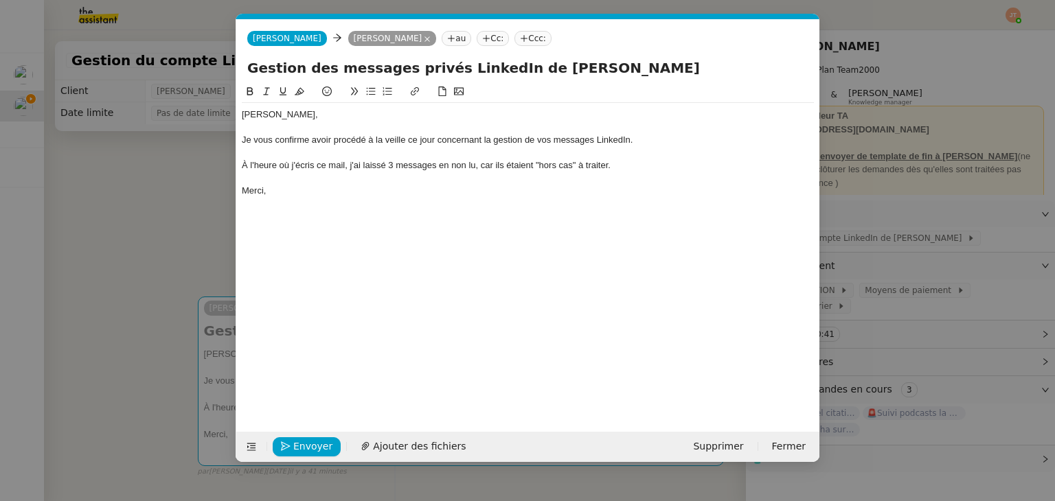
click at [393, 157] on div at bounding box center [528, 153] width 572 height 12
click at [393, 168] on div "À l'heure où j'écris ce mail, j'ai laissé 3 messages en non lu, car ils étaient…" at bounding box center [528, 165] width 572 height 12
click at [150, 216] on nz-modal-container "Service TA - VOYAGE - PROPOSITION GLOBALE A utiliser dans le cadre de propositi…" at bounding box center [527, 250] width 1055 height 501
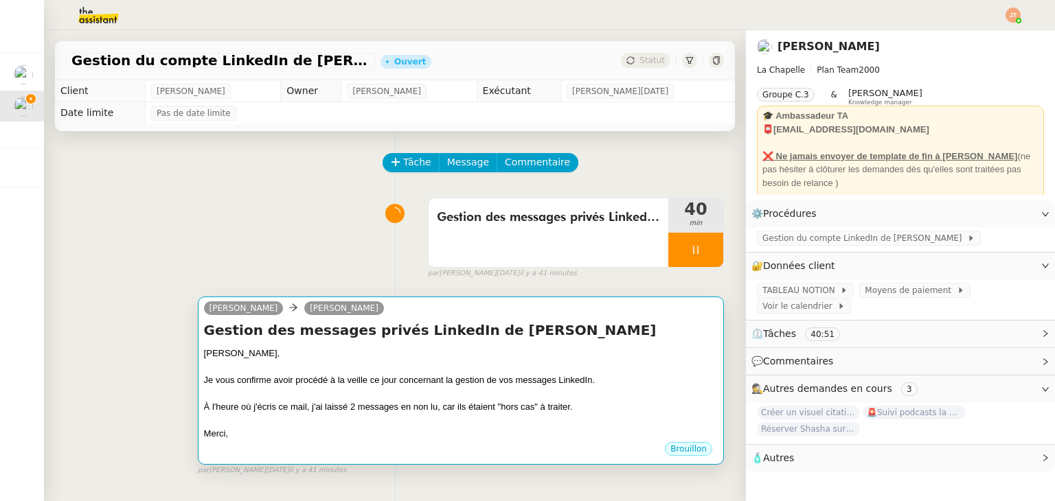
click at [453, 371] on div at bounding box center [461, 367] width 514 height 14
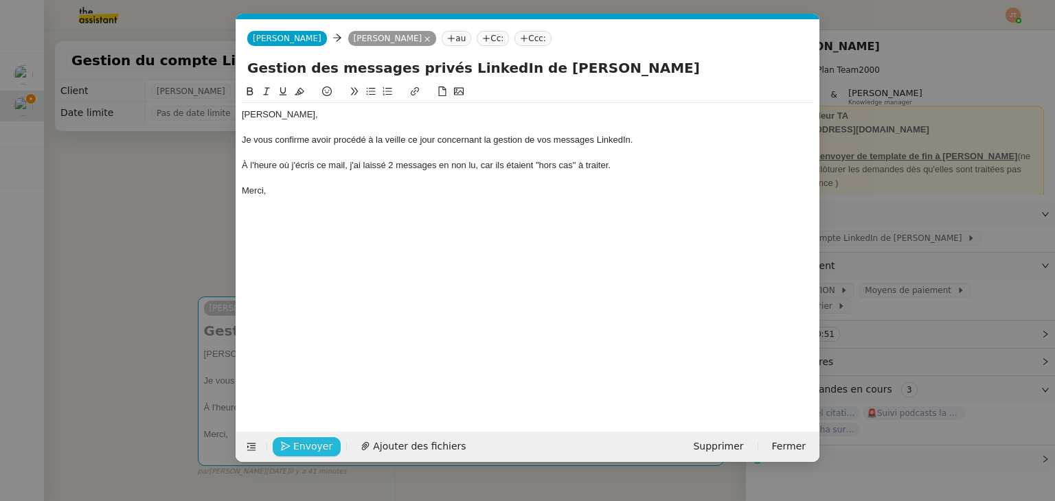
click at [310, 444] on span "Envoyer" at bounding box center [312, 447] width 39 height 16
click at [310, 444] on span "Confirmer l'envoi" at bounding box center [334, 447] width 82 height 16
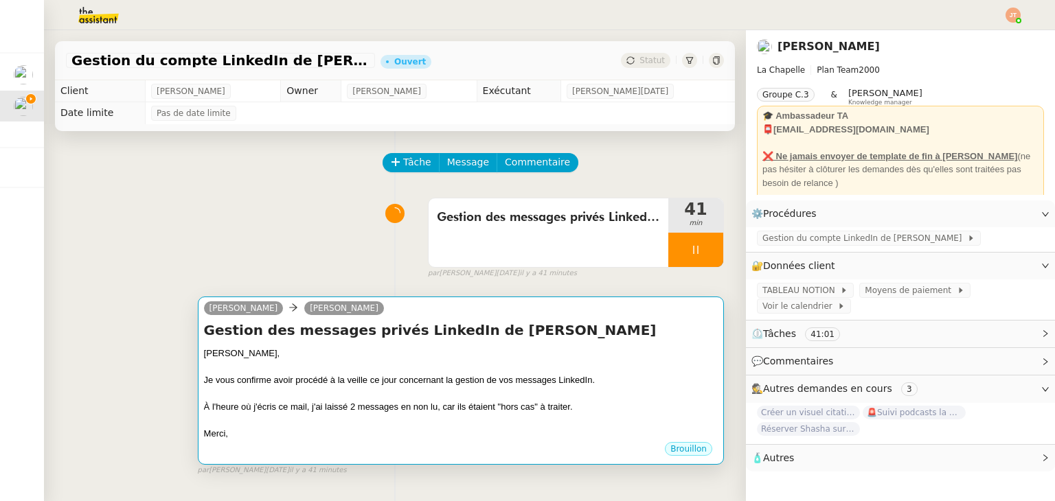
click at [433, 350] on div "[PERSON_NAME]," at bounding box center [461, 354] width 514 height 14
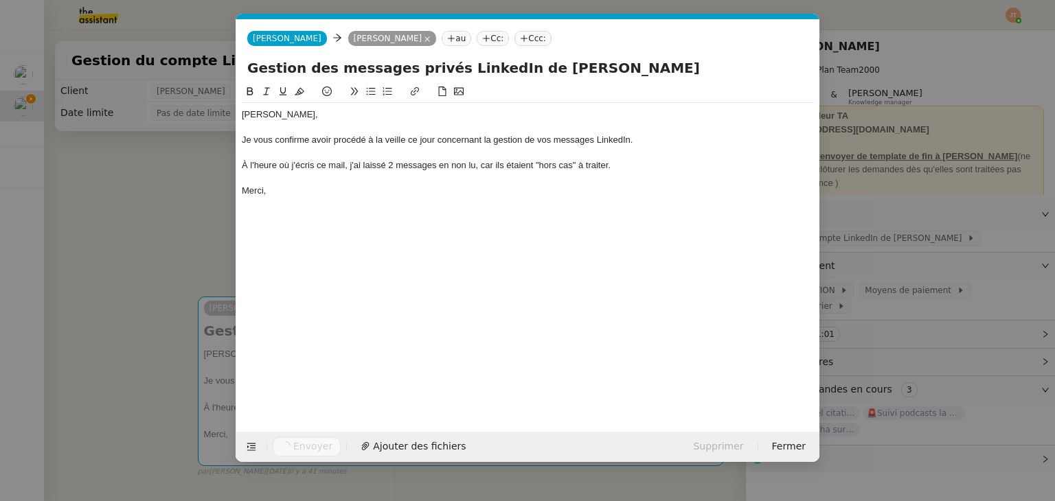
click at [165, 215] on nz-modal-container "Service TA - VOYAGE - PROPOSITION GLOBALE A utiliser dans le cadre de propositi…" at bounding box center [527, 250] width 1055 height 501
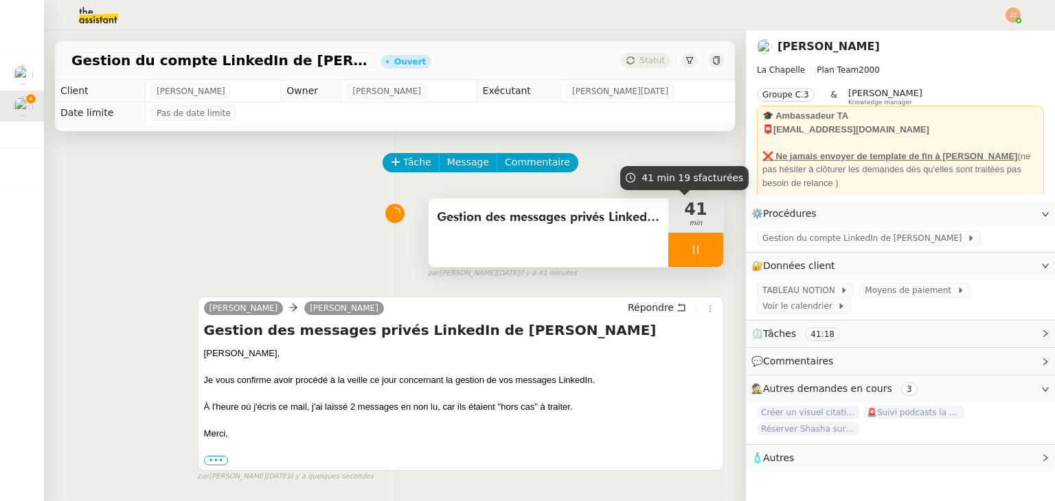
click at [690, 253] on icon at bounding box center [695, 249] width 11 height 11
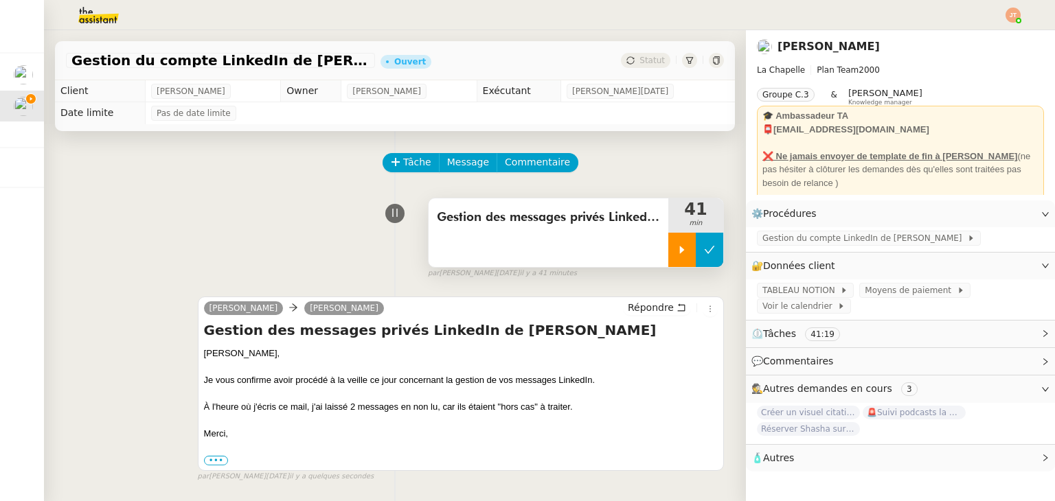
click at [704, 253] on icon at bounding box center [709, 249] width 11 height 11
click at [634, 68] on div "Gestion du compte LinkedIn de [PERSON_NAME] (post + gestion messages) - [DATE] …" at bounding box center [395, 60] width 680 height 39
click at [635, 67] on div "Statut" at bounding box center [645, 60] width 49 height 15
click at [639, 59] on span "Statut" at bounding box center [651, 61] width 25 height 10
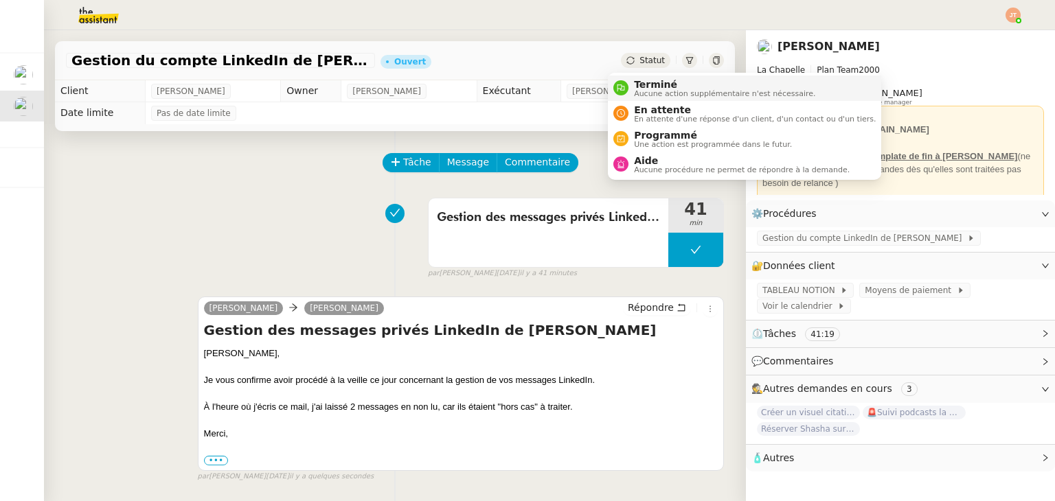
click at [647, 90] on span "Aucune action supplémentaire n'est nécessaire." at bounding box center [724, 94] width 181 height 8
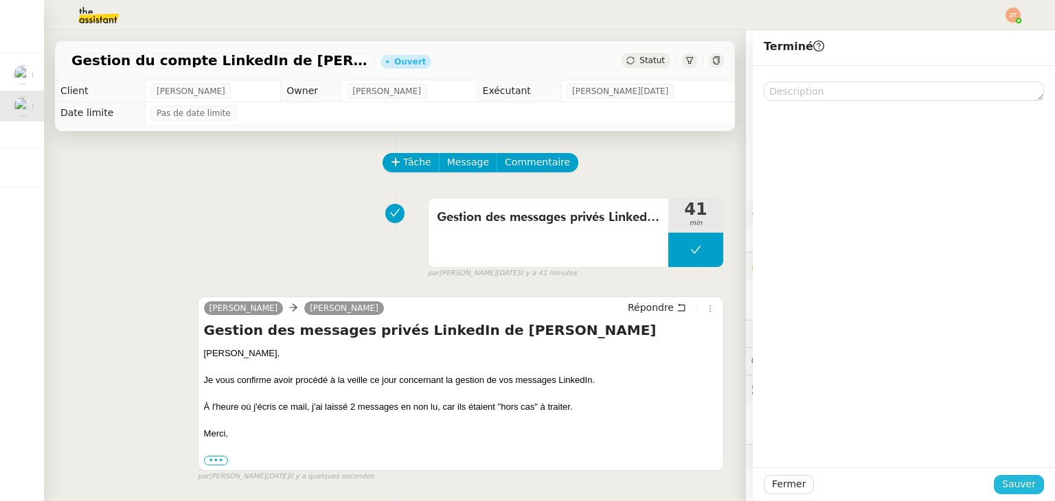
click at [1014, 490] on span "Sauver" at bounding box center [1019, 484] width 34 height 16
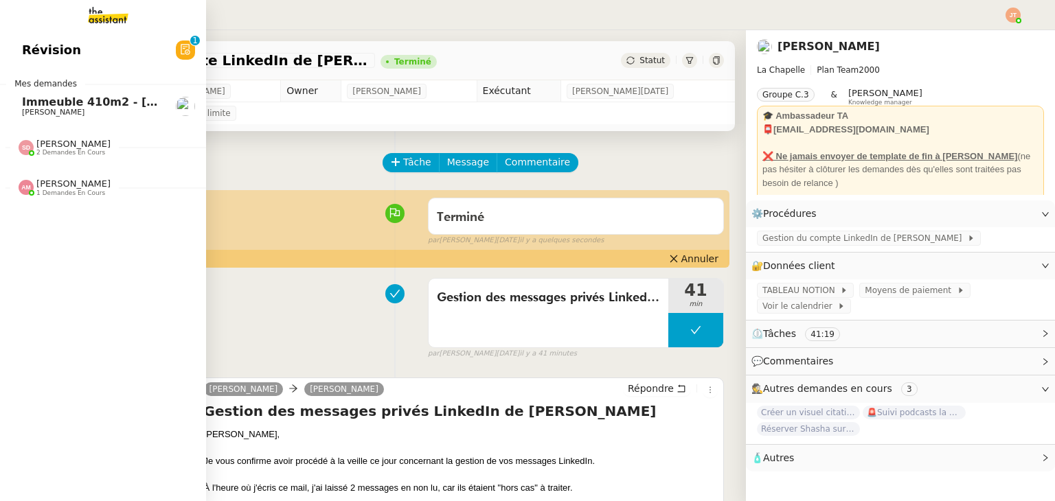
click at [57, 97] on span "Immeuble 410m2 - [GEOGRAPHIC_DATA] 13001 - 740 000€" at bounding box center [202, 101] width 360 height 13
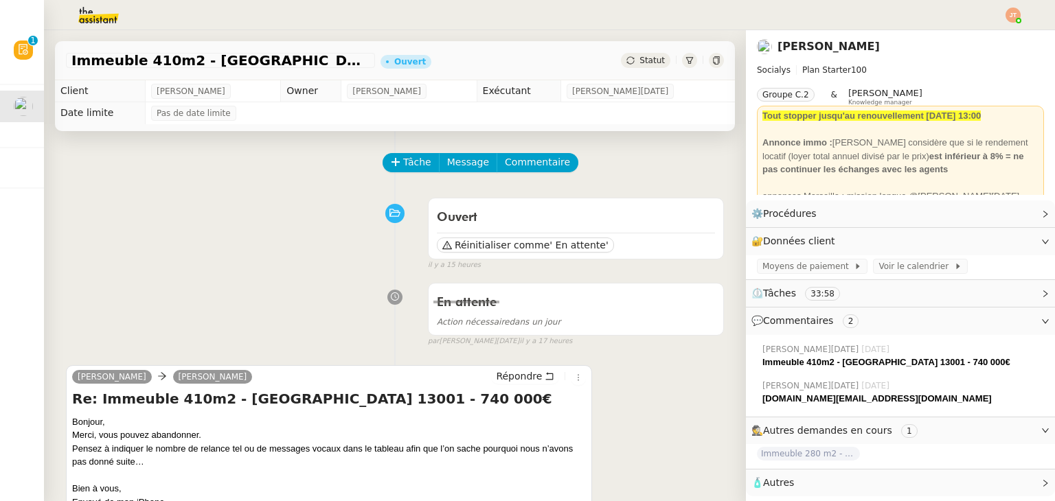
click at [402, 177] on div "Tâche Message Commentaire" at bounding box center [554, 169] width 340 height 33
click at [403, 165] on span "Tâche" at bounding box center [417, 162] width 28 height 16
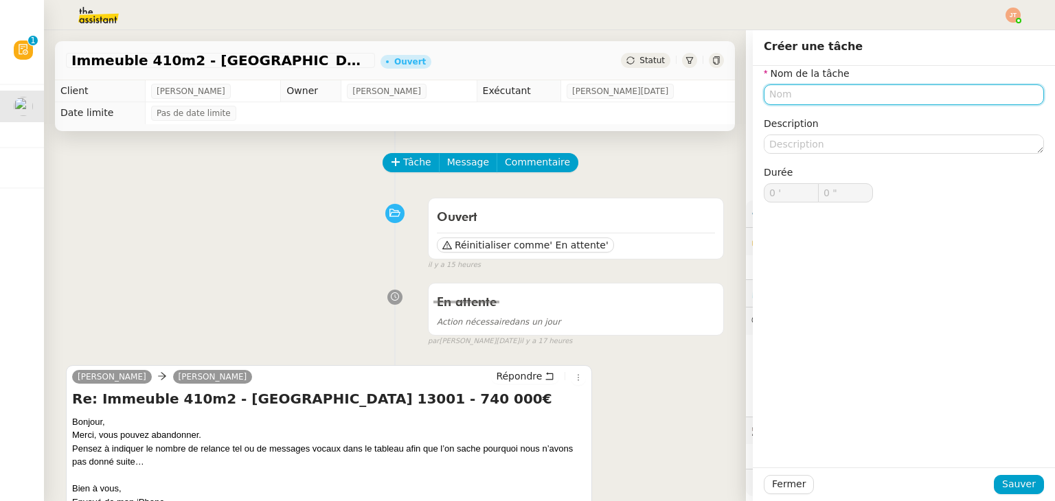
click at [768, 98] on input "text" at bounding box center [903, 94] width 280 height 20
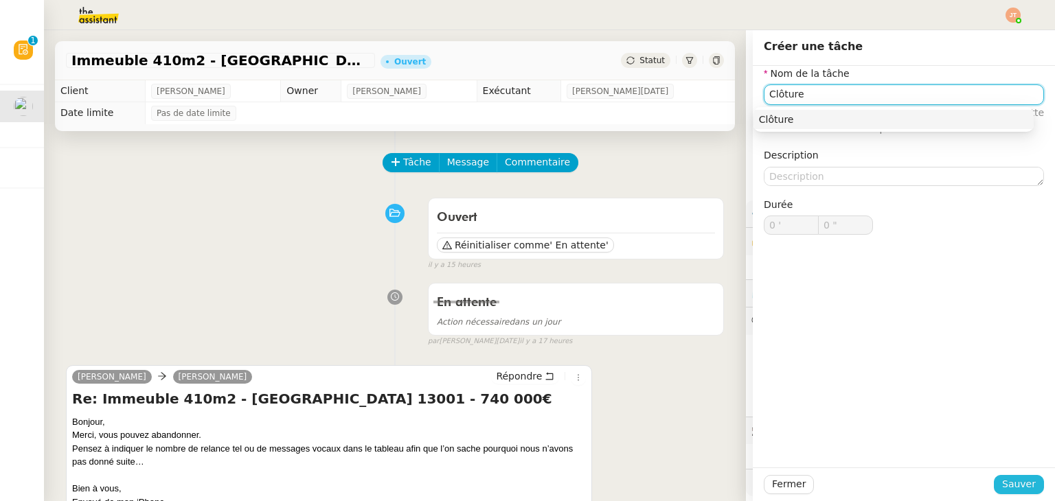
type input "Clôture"
click at [1010, 490] on span "Sauver" at bounding box center [1019, 484] width 34 height 16
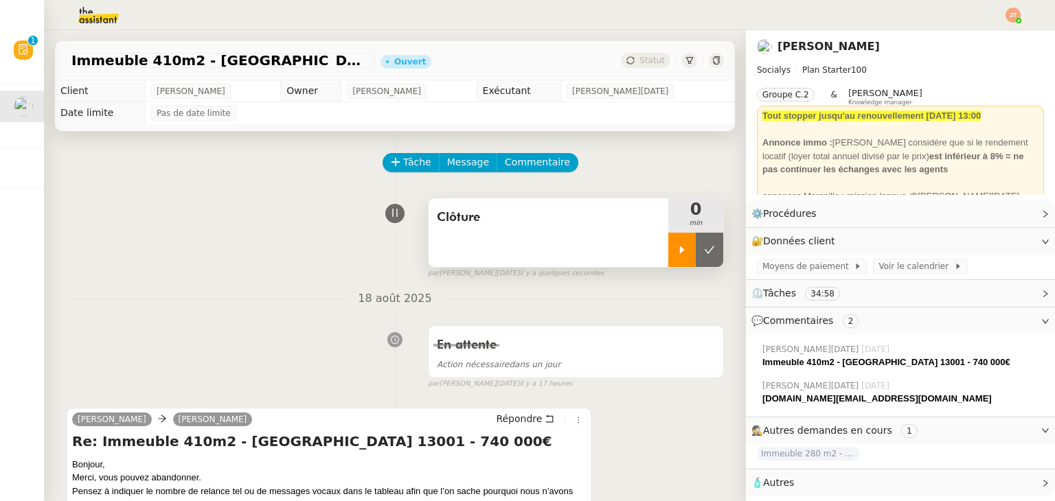
click at [670, 250] on div at bounding box center [681, 250] width 27 height 34
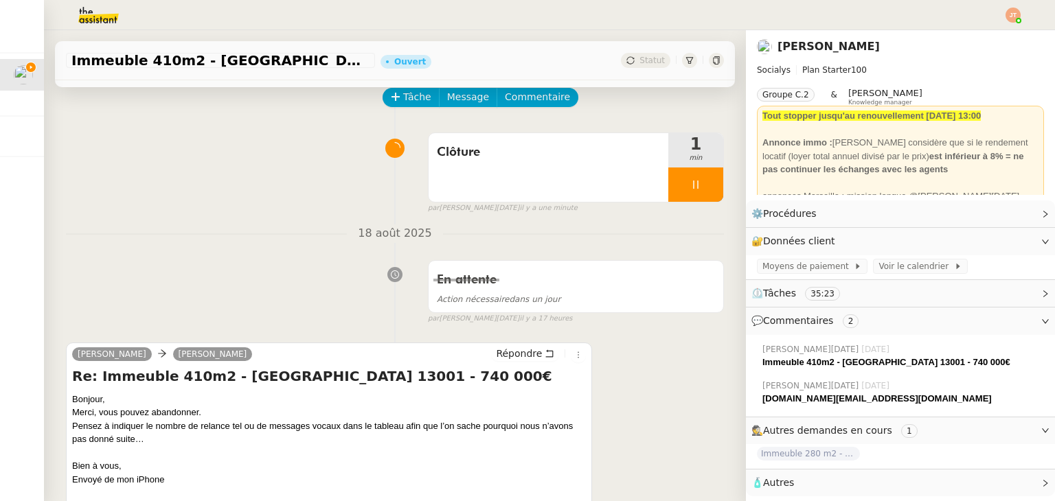
scroll to position [69, 0]
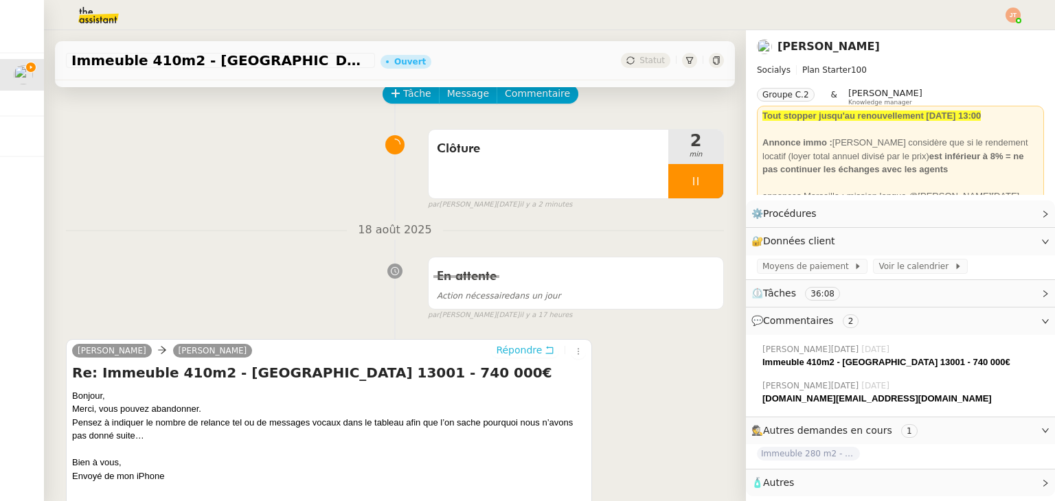
click at [505, 347] on span "Répondre" at bounding box center [519, 350] width 46 height 14
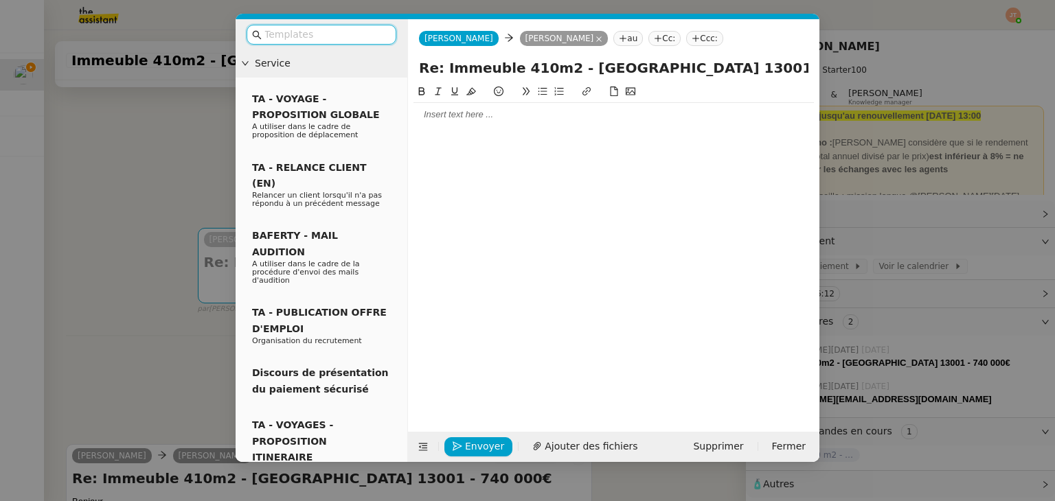
click at [436, 121] on div at bounding box center [613, 114] width 400 height 12
click at [321, 39] on input "text" at bounding box center [326, 35] width 124 height 16
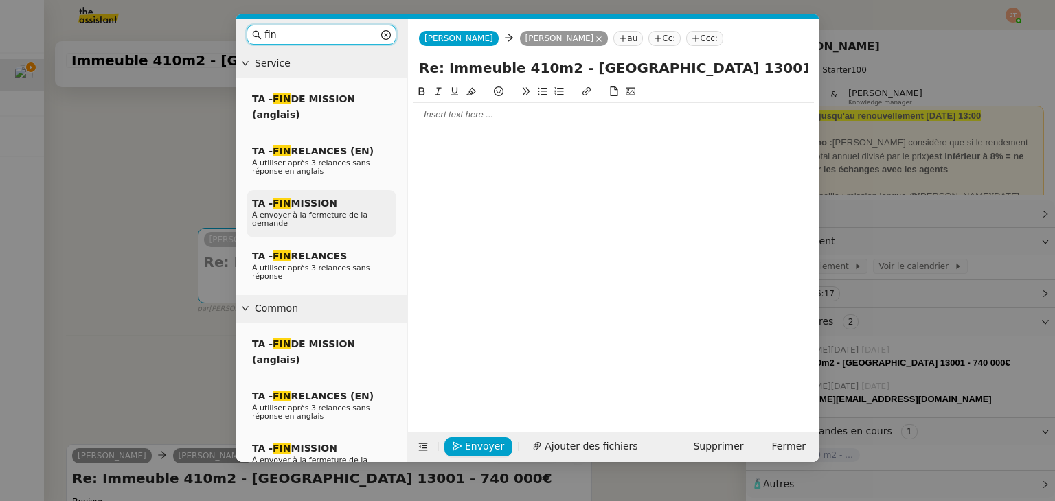
type input "fin"
click at [310, 205] on span "TA - FIN MISSION" at bounding box center [294, 203] width 85 height 11
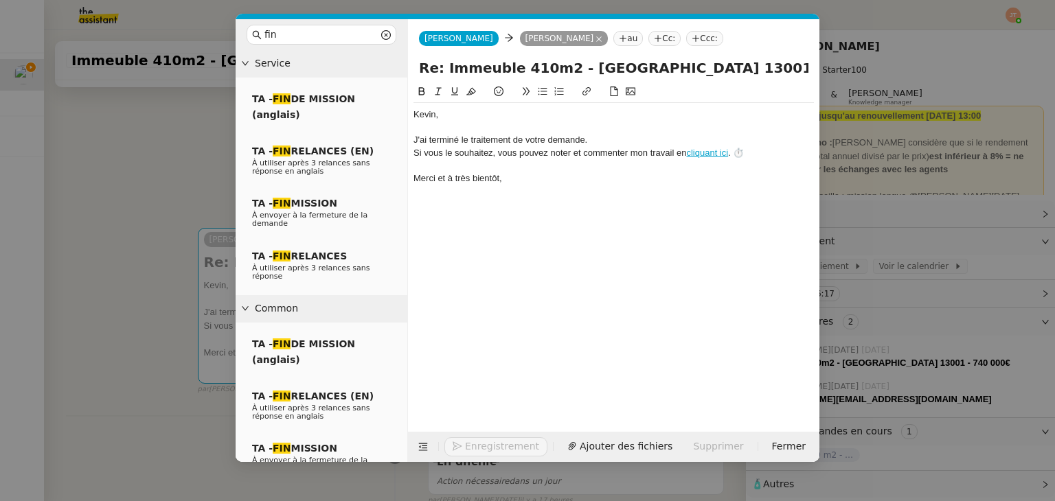
click at [462, 127] on div at bounding box center [613, 128] width 400 height 12
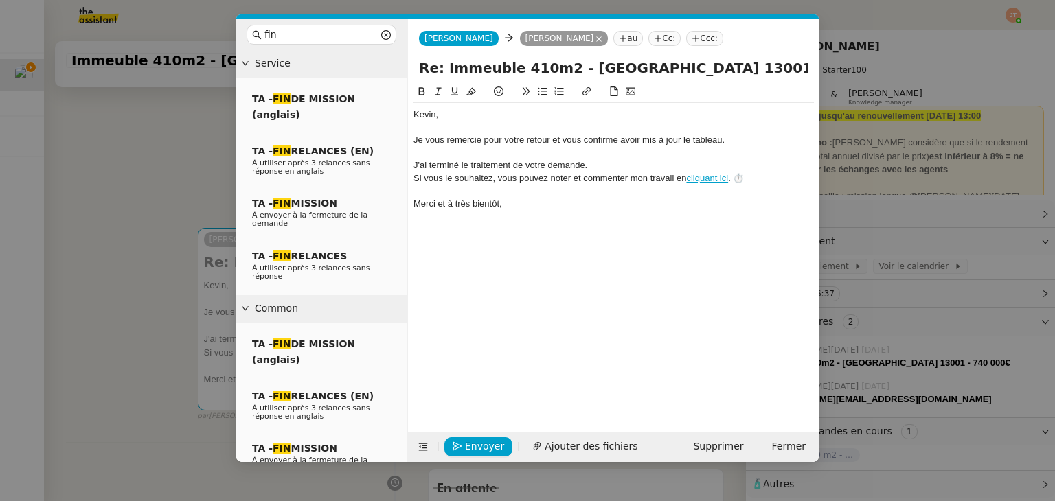
click at [612, 163] on div "J'ai terminé le traitement de votre demande." at bounding box center [613, 165] width 400 height 12
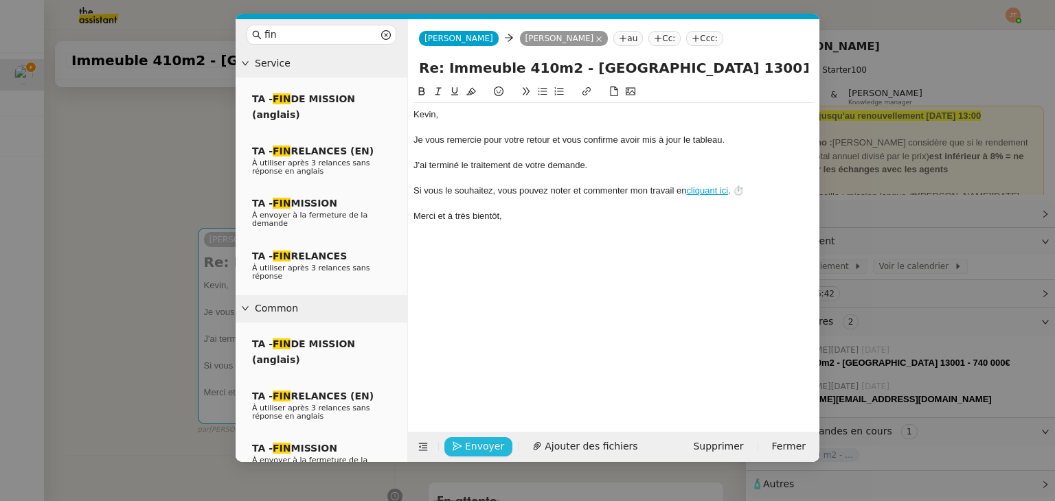
click at [471, 441] on span "Envoyer" at bounding box center [484, 447] width 39 height 16
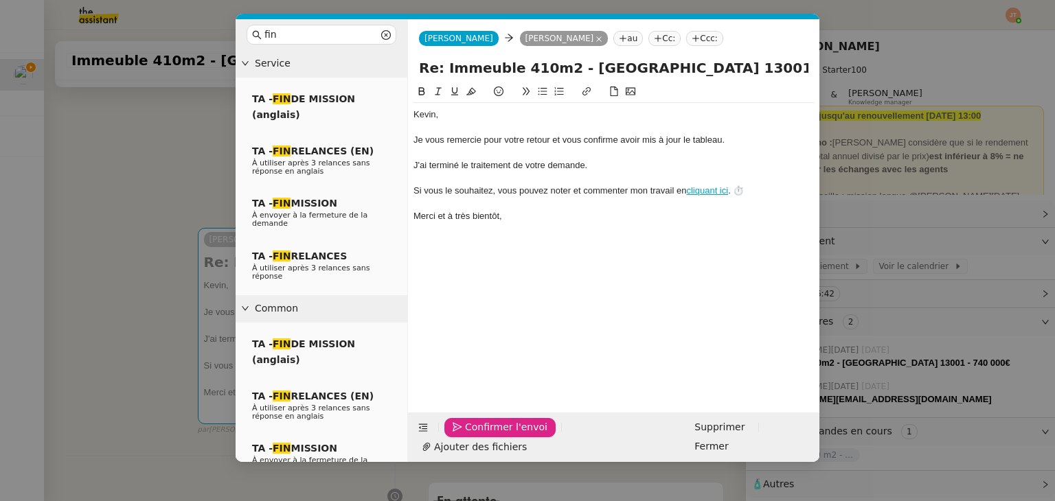
click at [471, 435] on span "Confirmer l'envoi" at bounding box center [506, 427] width 82 height 16
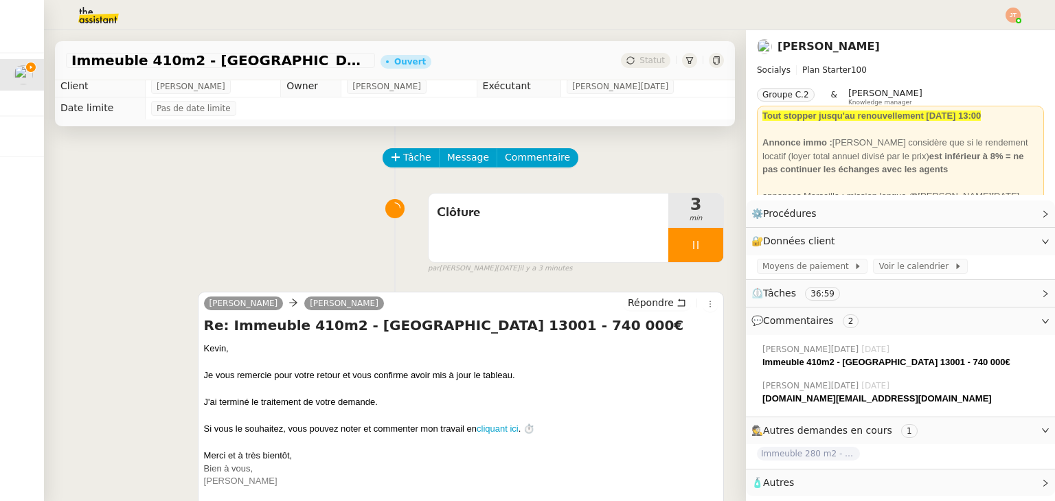
scroll to position [0, 0]
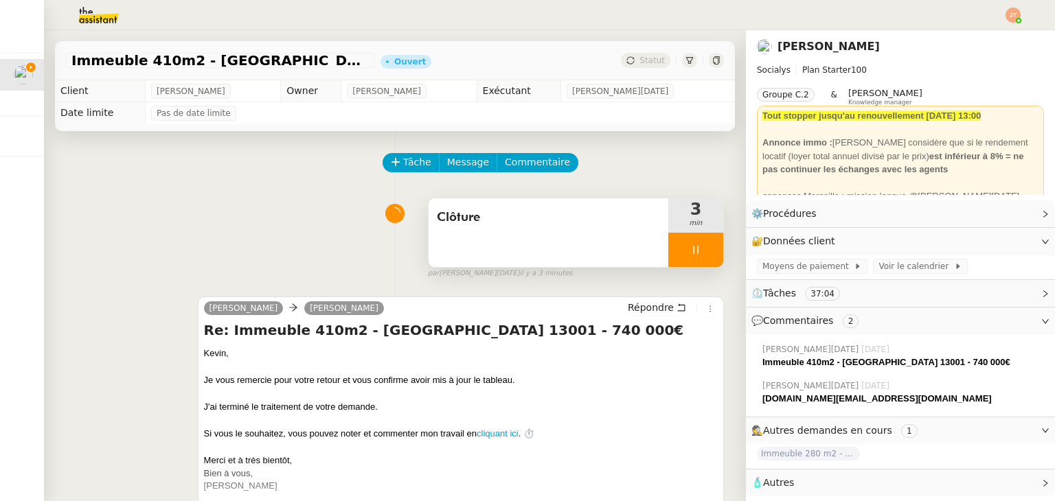
click at [668, 244] on div at bounding box center [695, 250] width 55 height 34
click at [695, 251] on button at bounding box center [708, 250] width 27 height 34
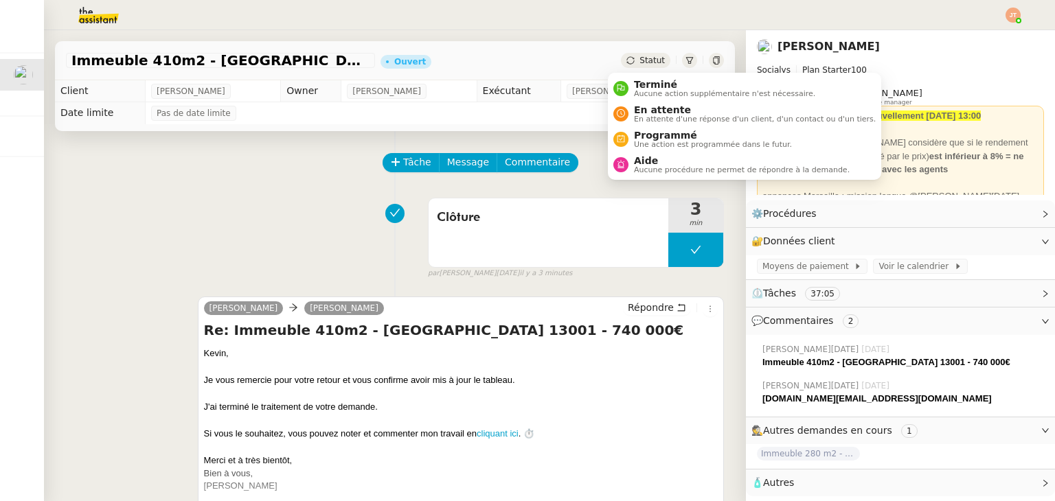
click at [639, 58] on span "Statut" at bounding box center [651, 61] width 25 height 10
click at [652, 97] on span "Aucune action supplémentaire n'est nécessaire." at bounding box center [724, 94] width 181 height 8
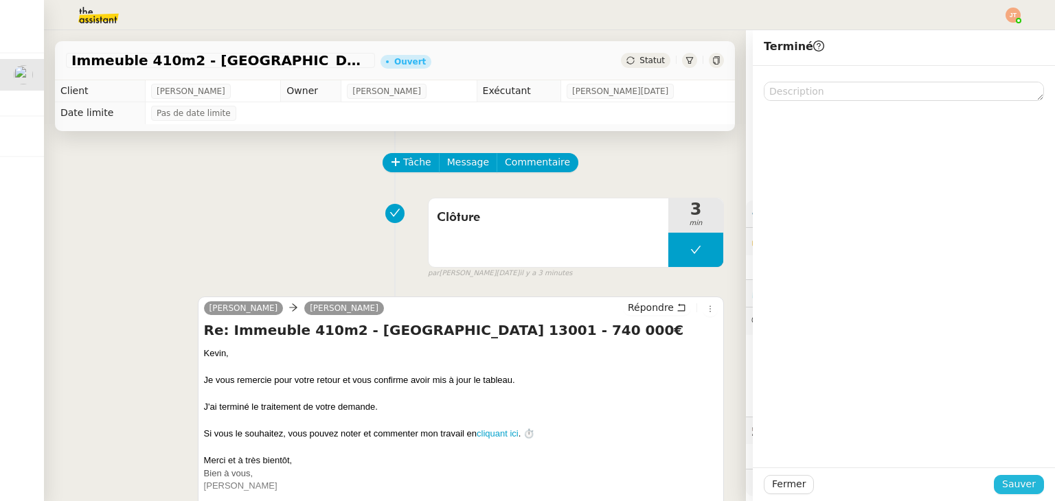
click at [993, 477] on button "Sauver" at bounding box center [1018, 484] width 50 height 19
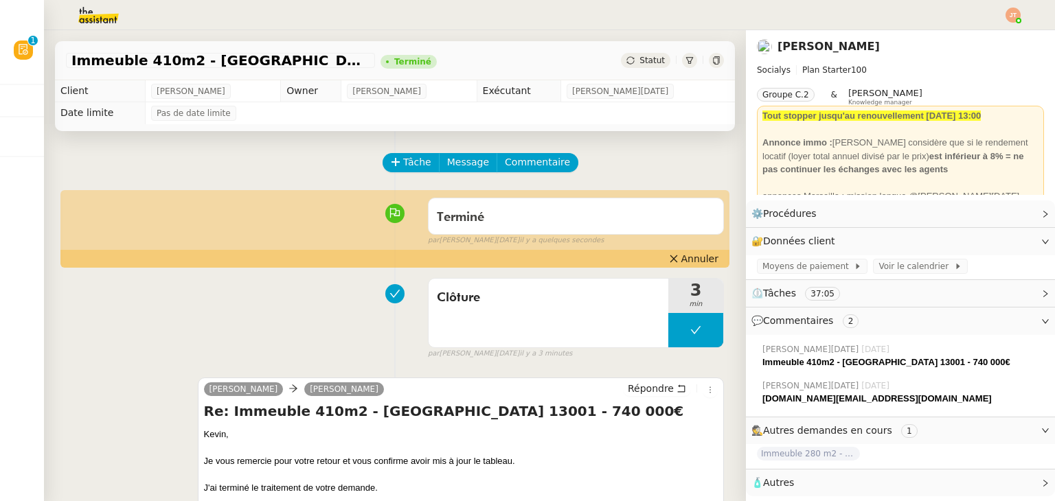
click at [1013, 11] on img at bounding box center [1012, 15] width 15 height 15
click at [982, 36] on li "Suivi" at bounding box center [975, 39] width 89 height 19
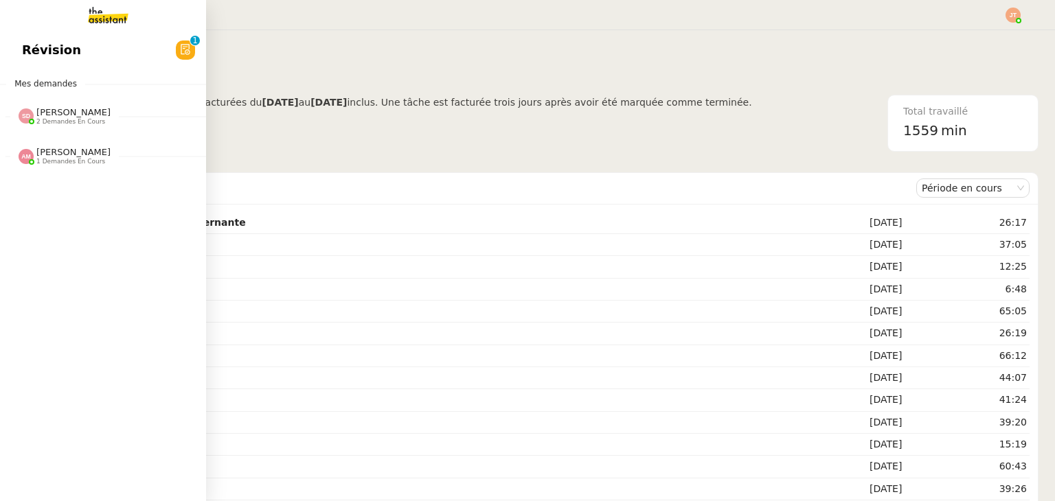
click at [46, 118] on span "2 demandes en cours" at bounding box center [70, 122] width 69 height 8
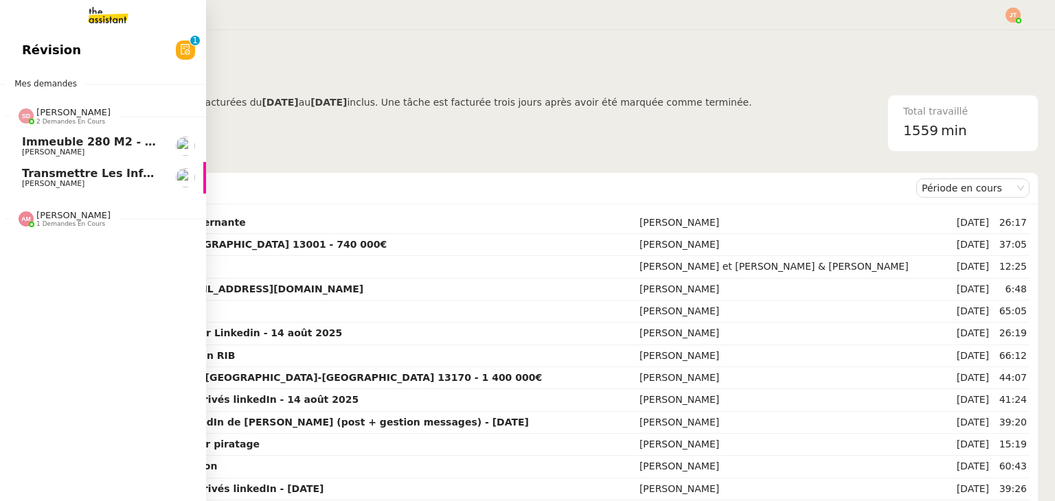
click at [46, 118] on span "2 demandes en cours" at bounding box center [70, 122] width 69 height 8
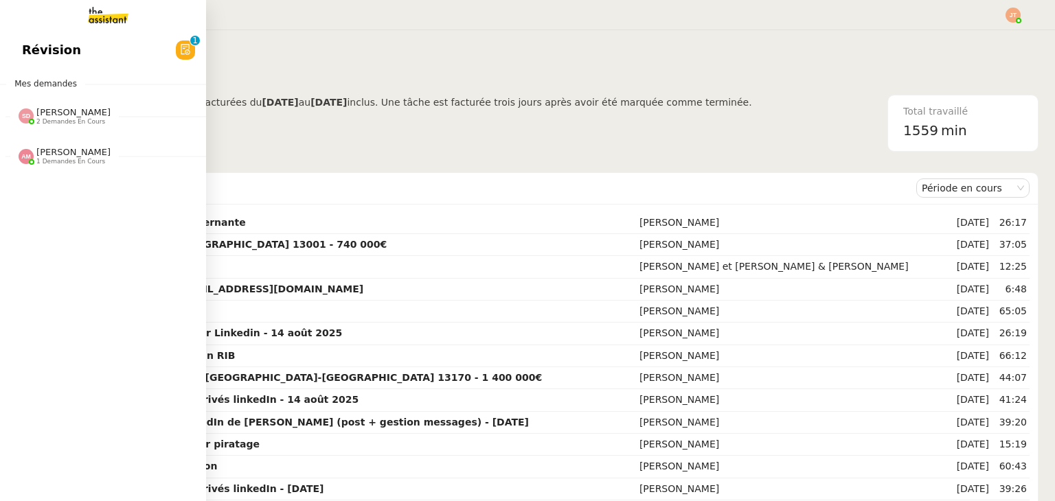
click at [63, 150] on span "[PERSON_NAME]" at bounding box center [73, 152] width 74 height 10
click at [63, 158] on span "1 demandes en cours" at bounding box center [70, 162] width 69 height 8
click at [74, 181] on span "Contacter LinkedIn pour 'open to work'" at bounding box center [145, 182] width 246 height 13
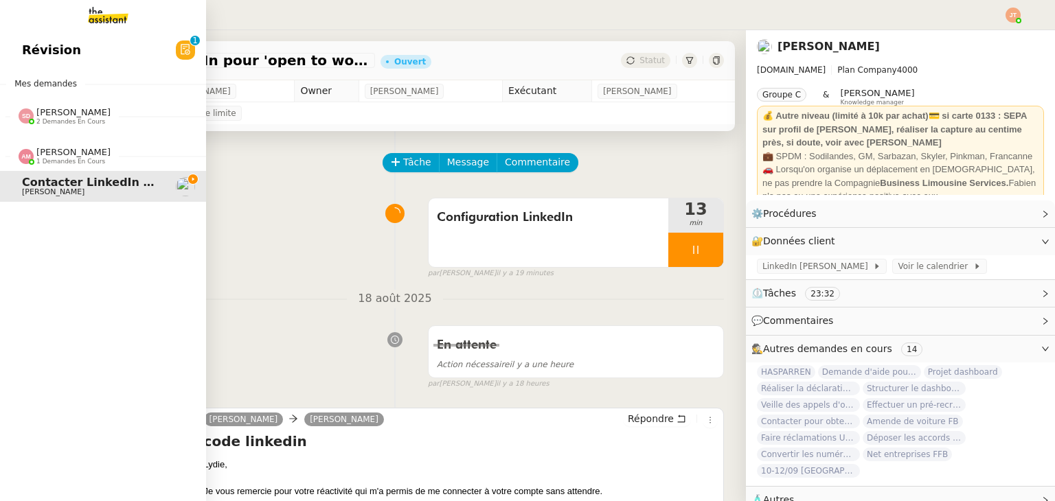
click at [47, 154] on span "[PERSON_NAME]" at bounding box center [73, 152] width 74 height 10
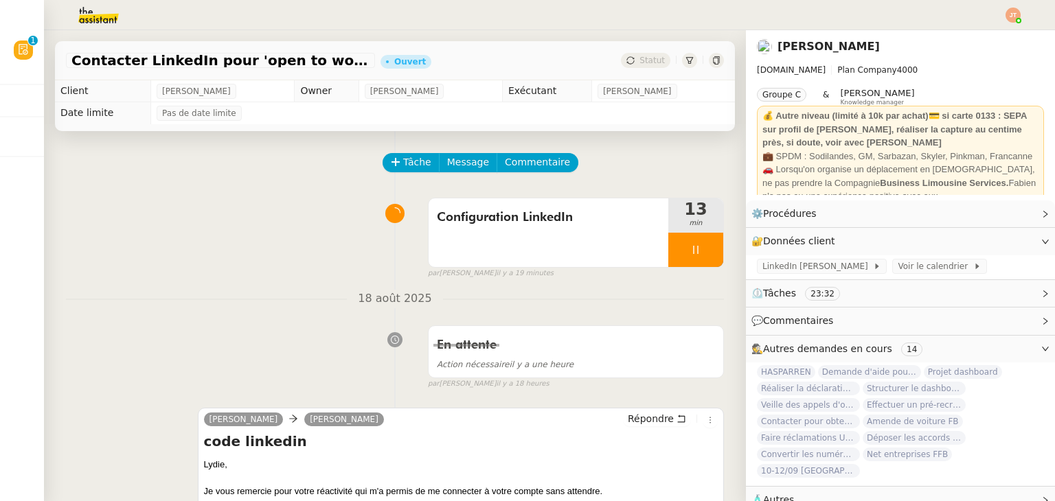
click at [285, 168] on div "Tâche Message Commentaire" at bounding box center [395, 169] width 658 height 33
click at [1015, 20] on img at bounding box center [1012, 15] width 15 height 15
click at [973, 36] on span "Suivi" at bounding box center [963, 39] width 23 height 11
